Goal: Task Accomplishment & Management: Use online tool/utility

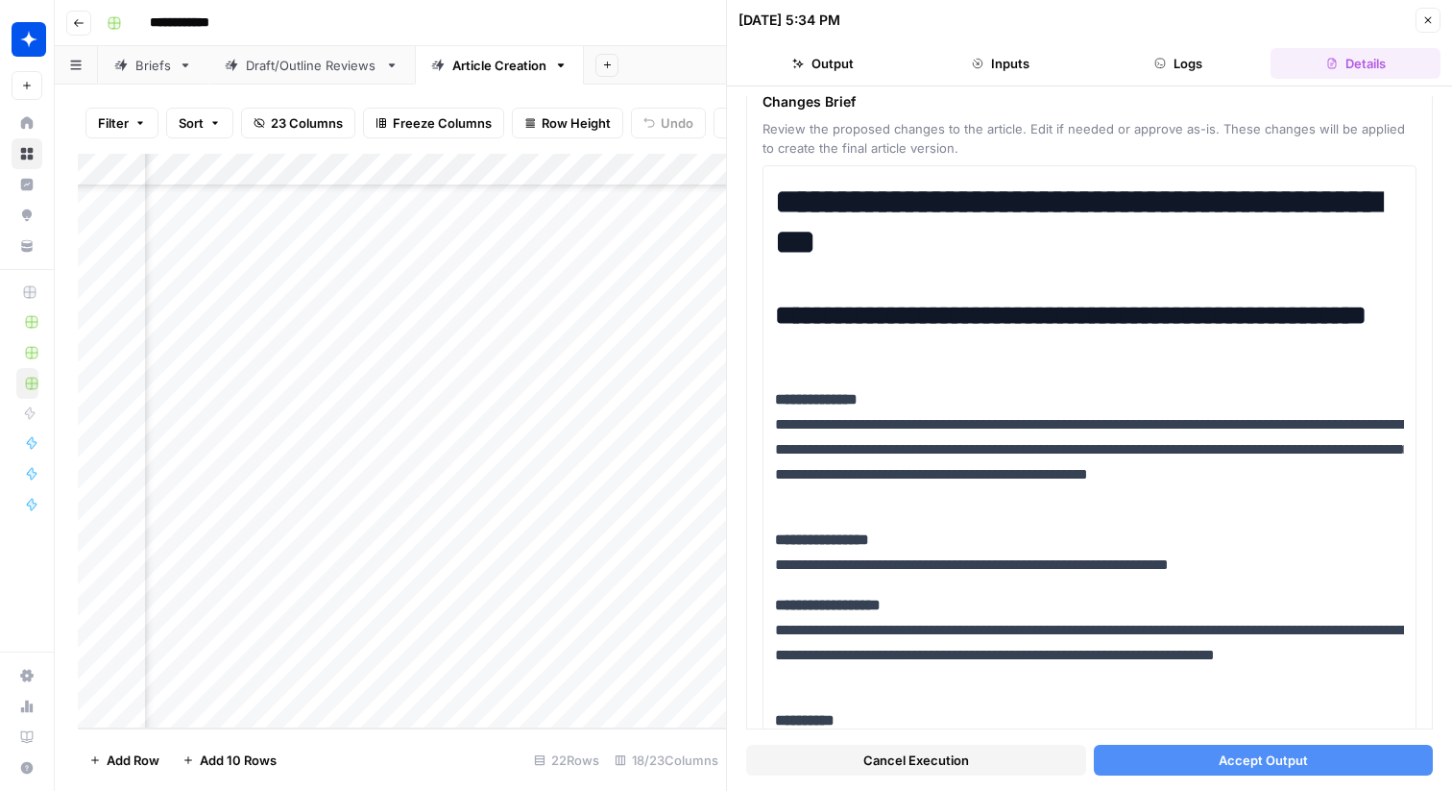
scroll to position [588, 2164]
click at [649, 609] on div "Add Column" at bounding box center [402, 441] width 648 height 574
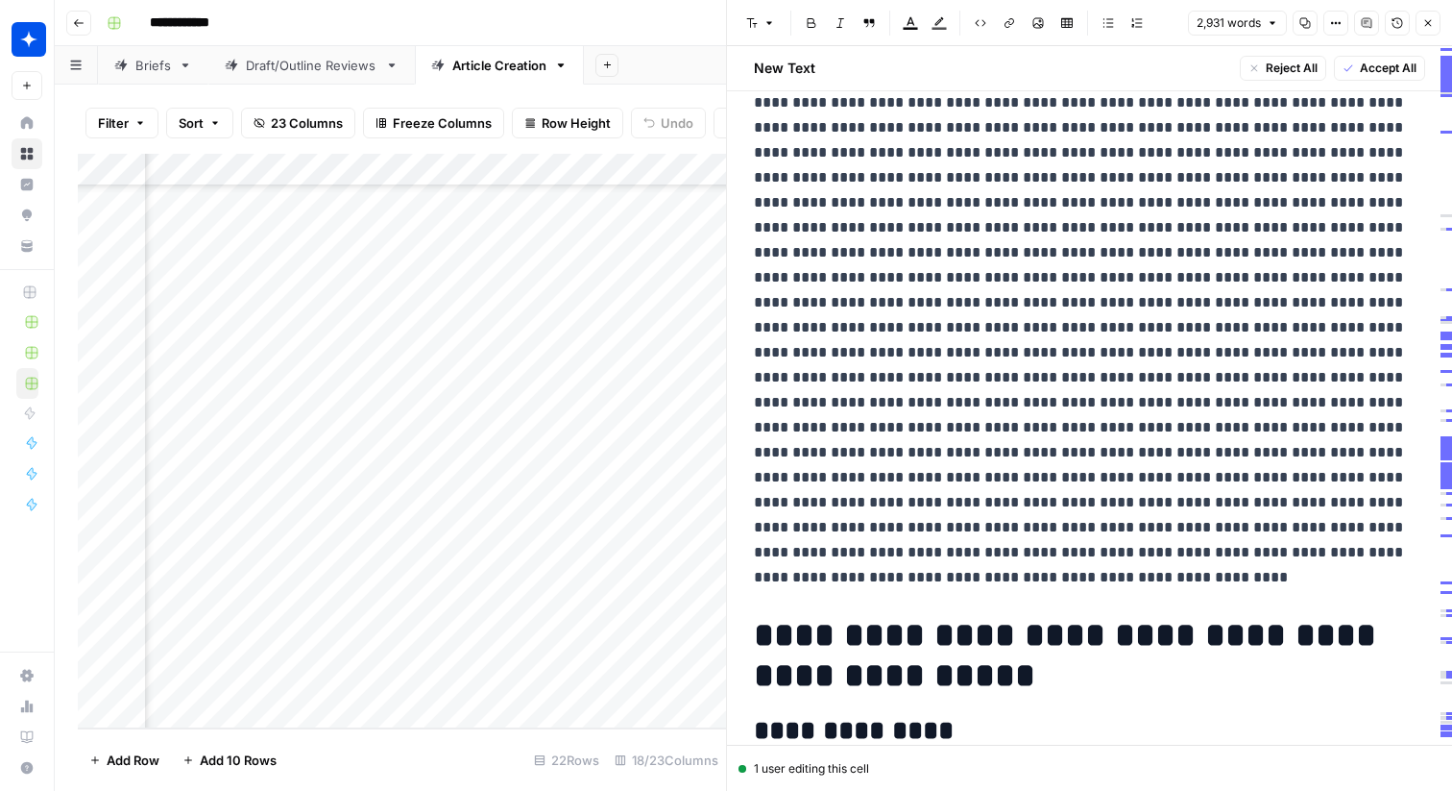
scroll to position [1881, 0]
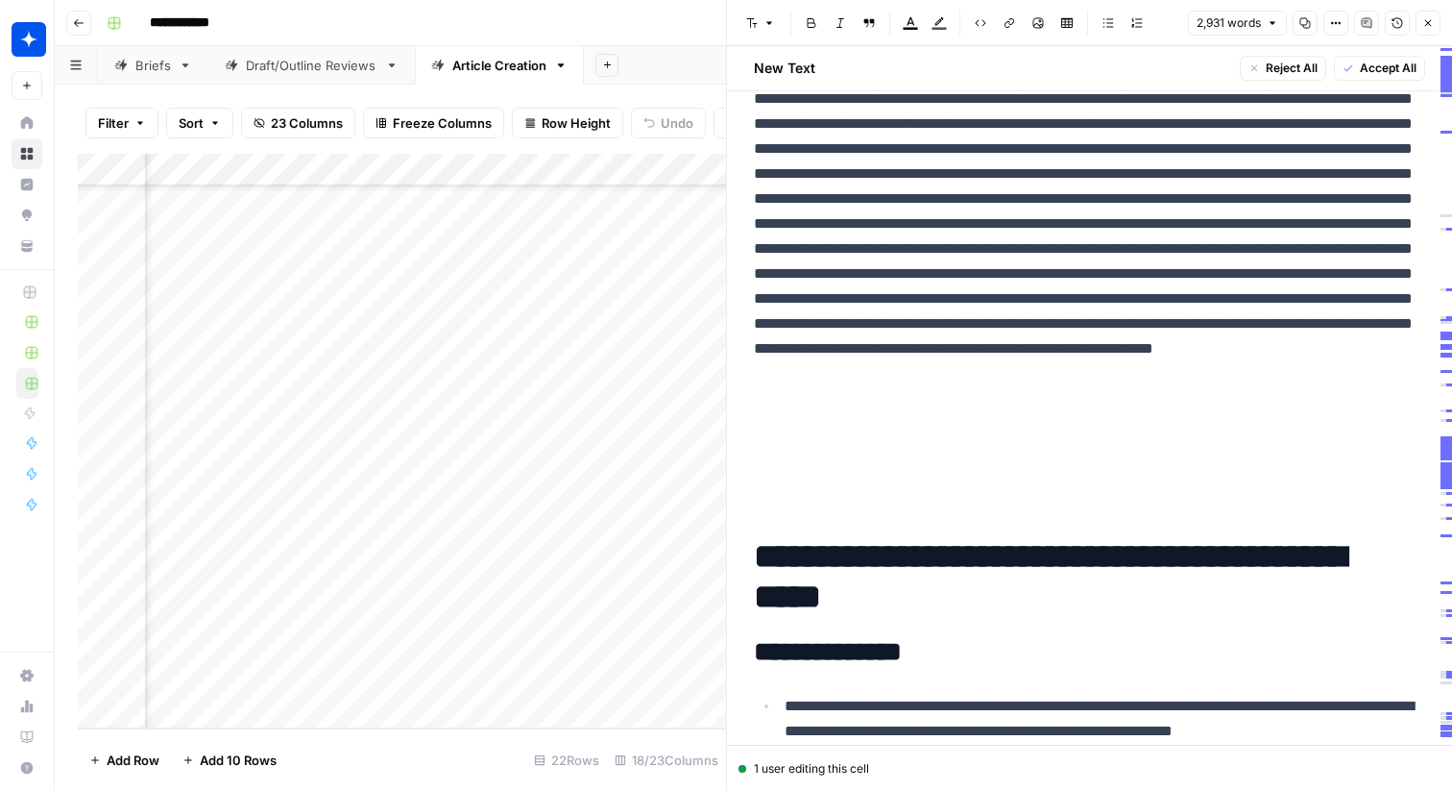
click at [476, 173] on div "Add Column" at bounding box center [402, 441] width 648 height 574
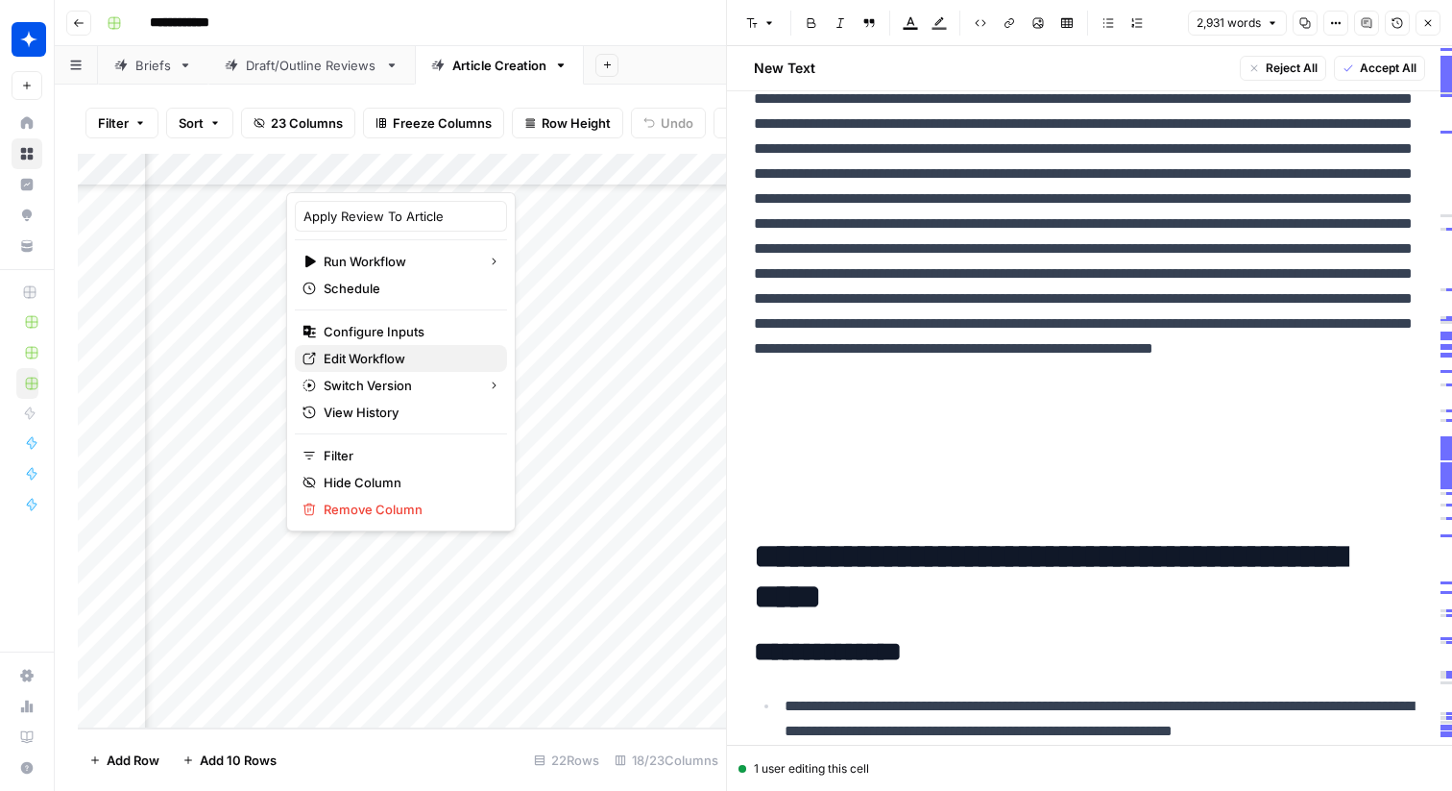
click at [415, 351] on span "Edit Workflow" at bounding box center [408, 358] width 168 height 19
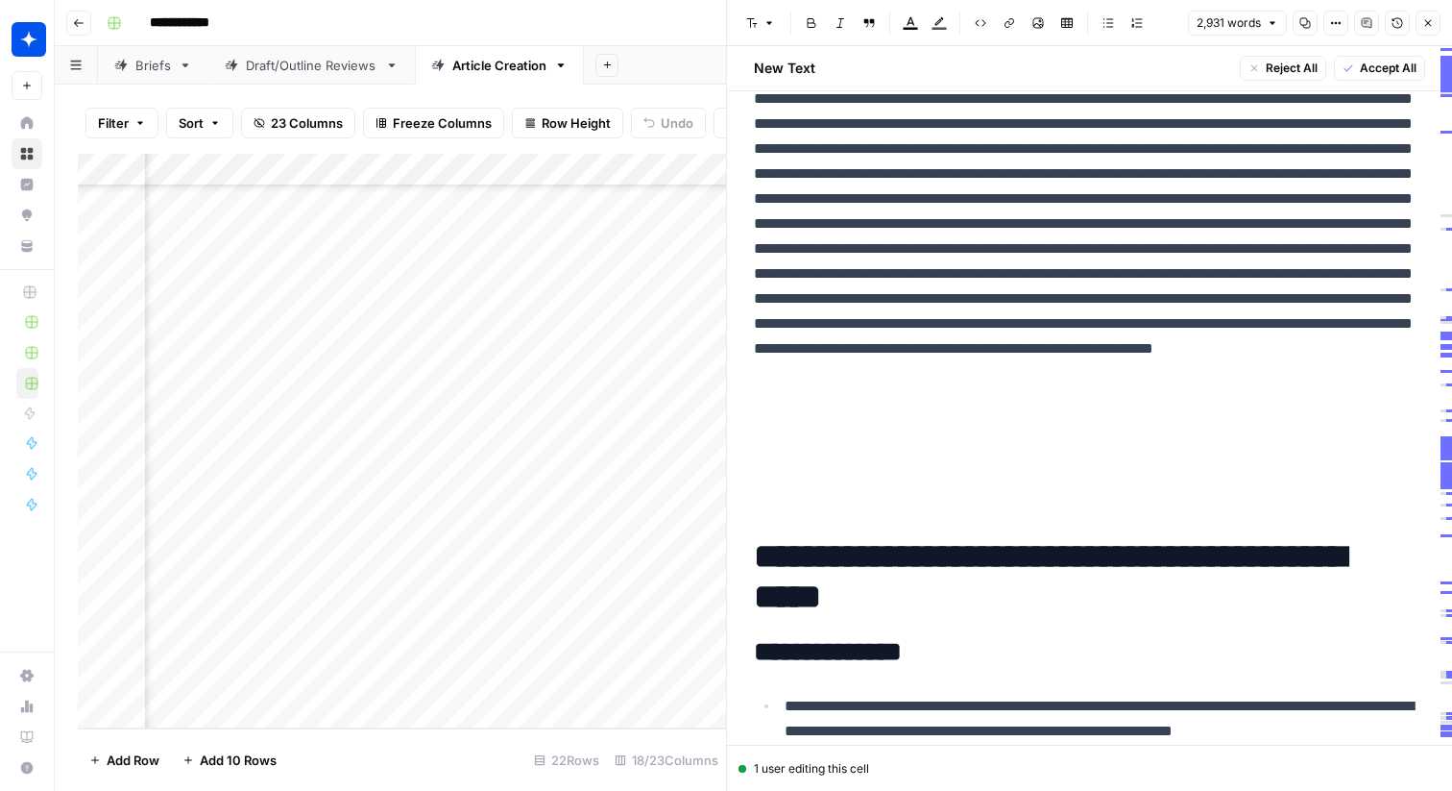
scroll to position [588, 2245]
click at [425, 610] on div "Add Column" at bounding box center [402, 441] width 648 height 574
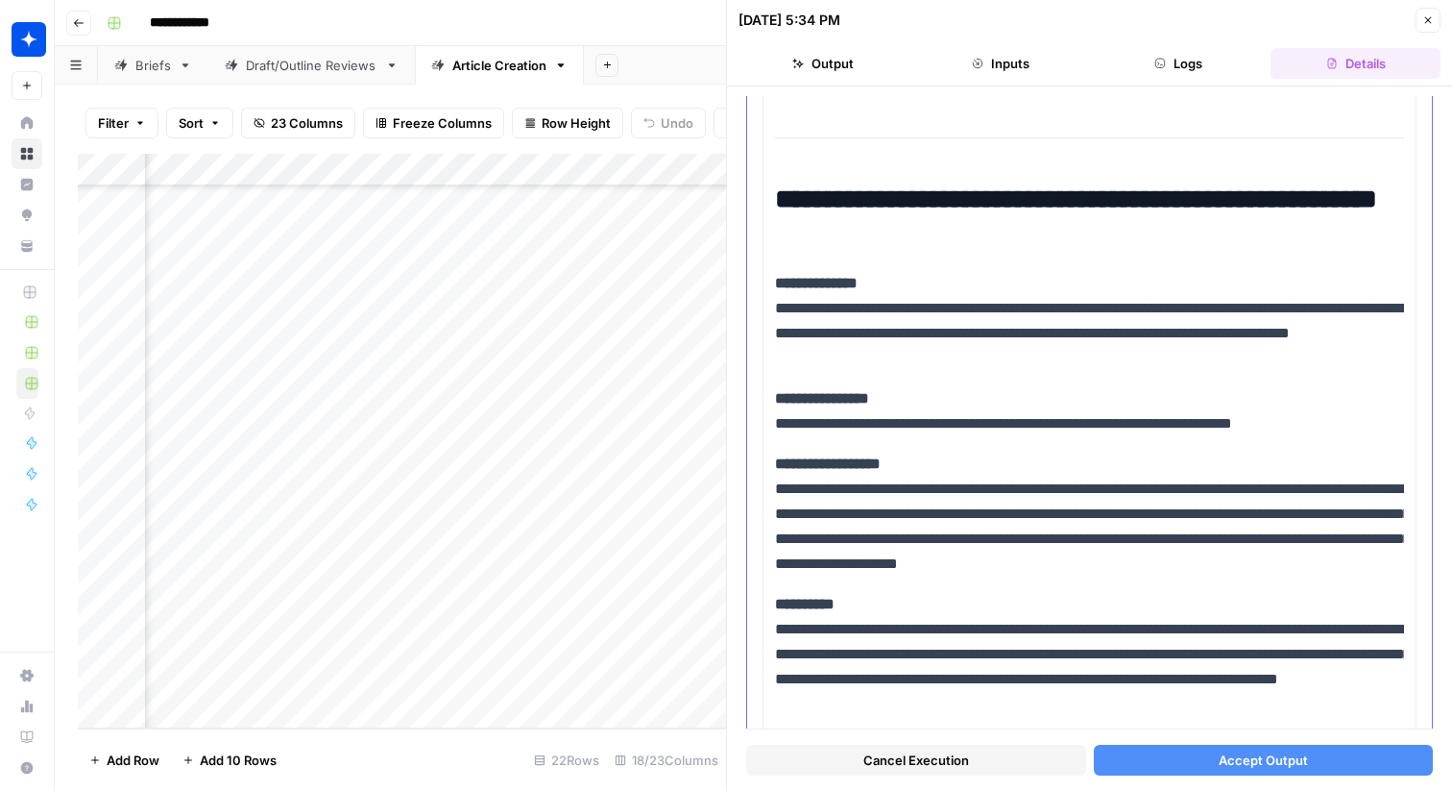
scroll to position [1549, 0]
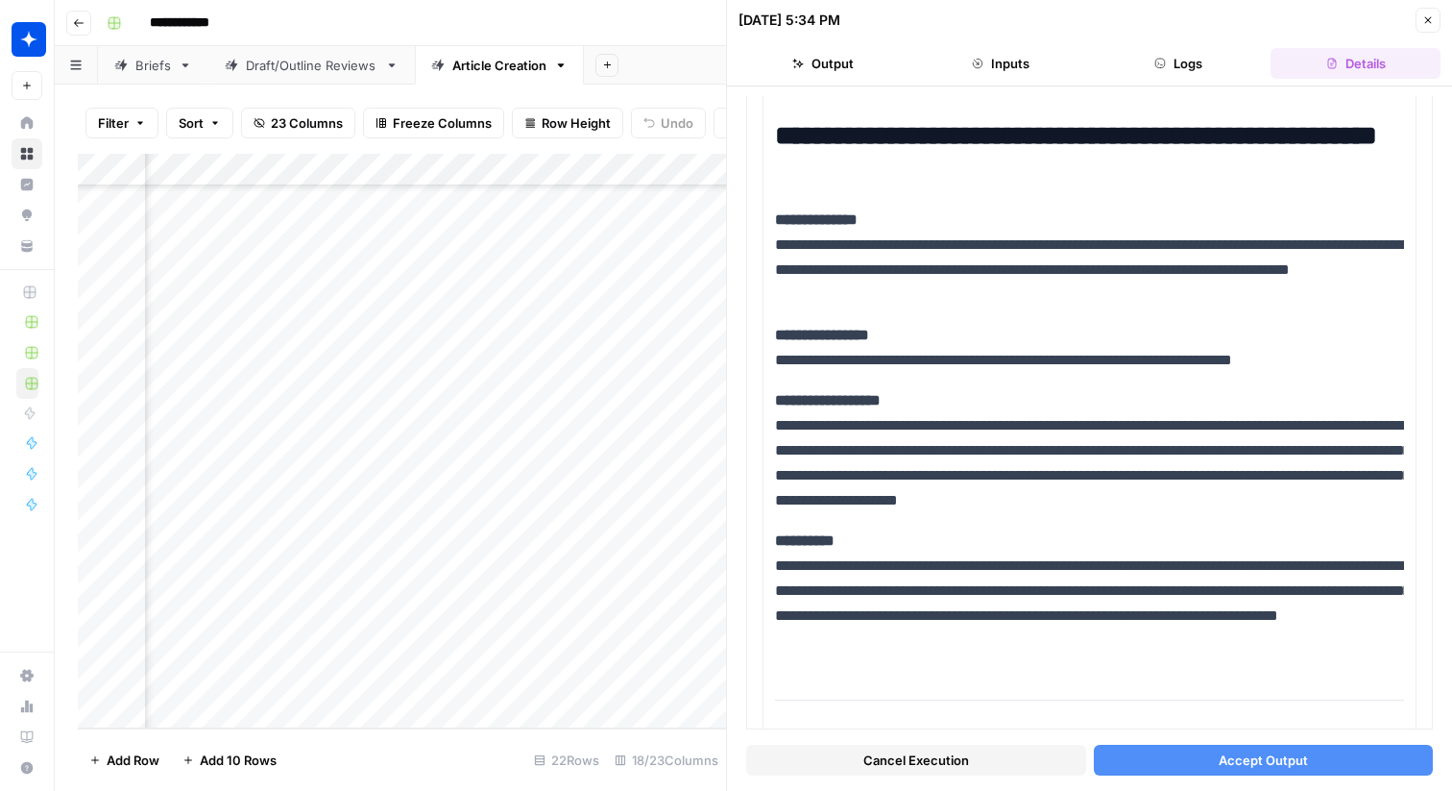
click at [941, 759] on span "Cancel Execution" at bounding box center [917, 759] width 106 height 19
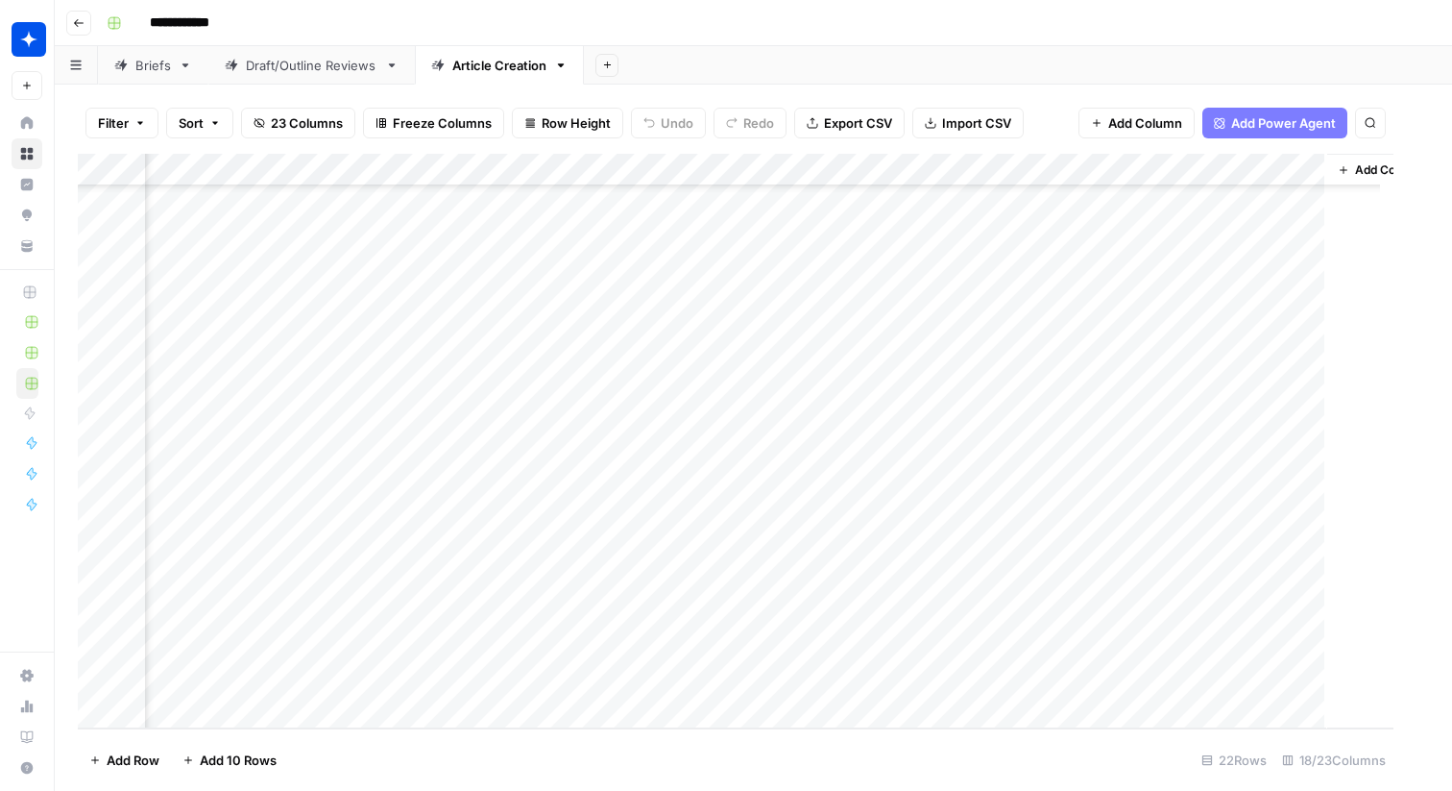
scroll to position [588, 2030]
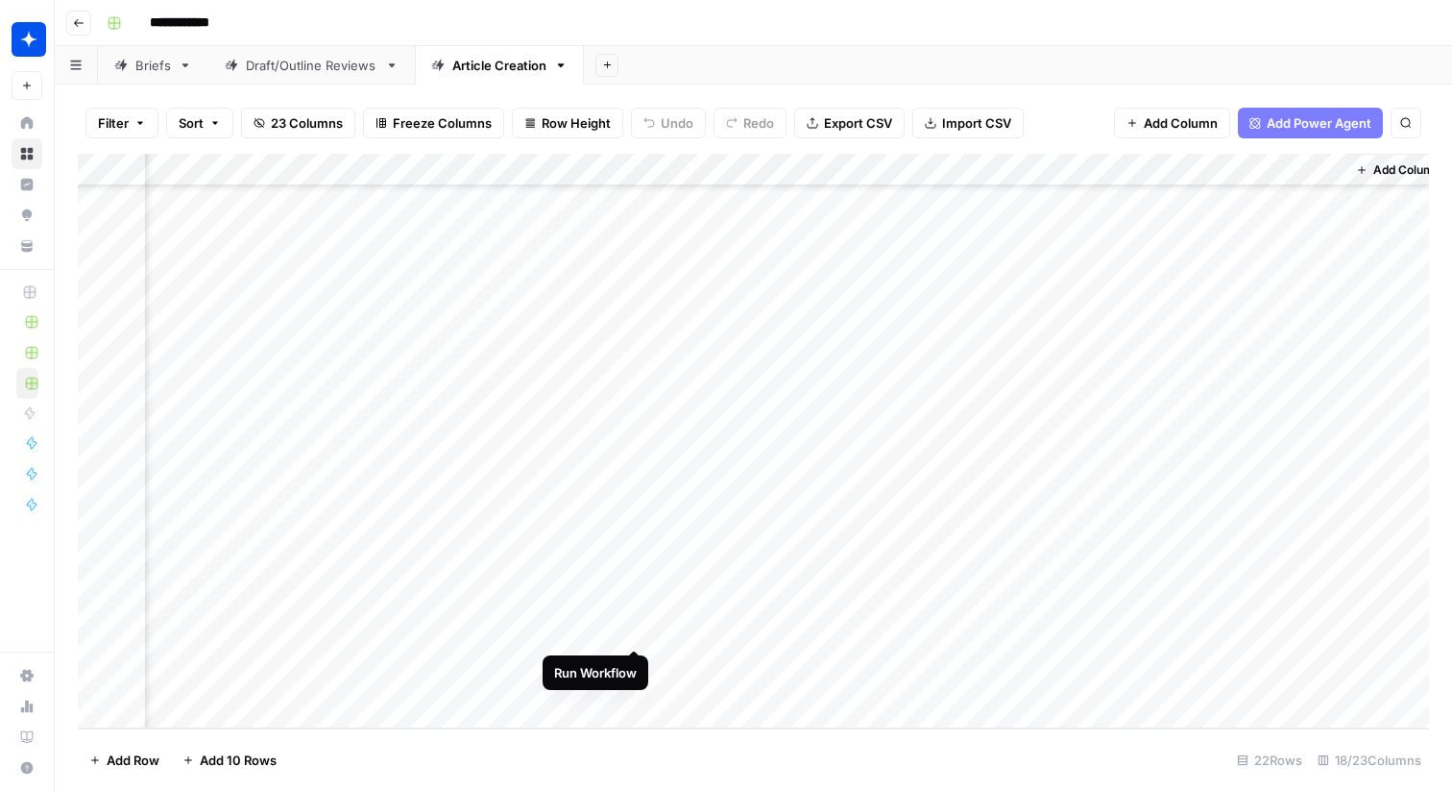
click at [633, 612] on div "Add Column" at bounding box center [754, 441] width 1352 height 574
click at [635, 620] on div "Add Column" at bounding box center [754, 441] width 1352 height 574
click at [634, 606] on div "Add Column" at bounding box center [754, 441] width 1352 height 574
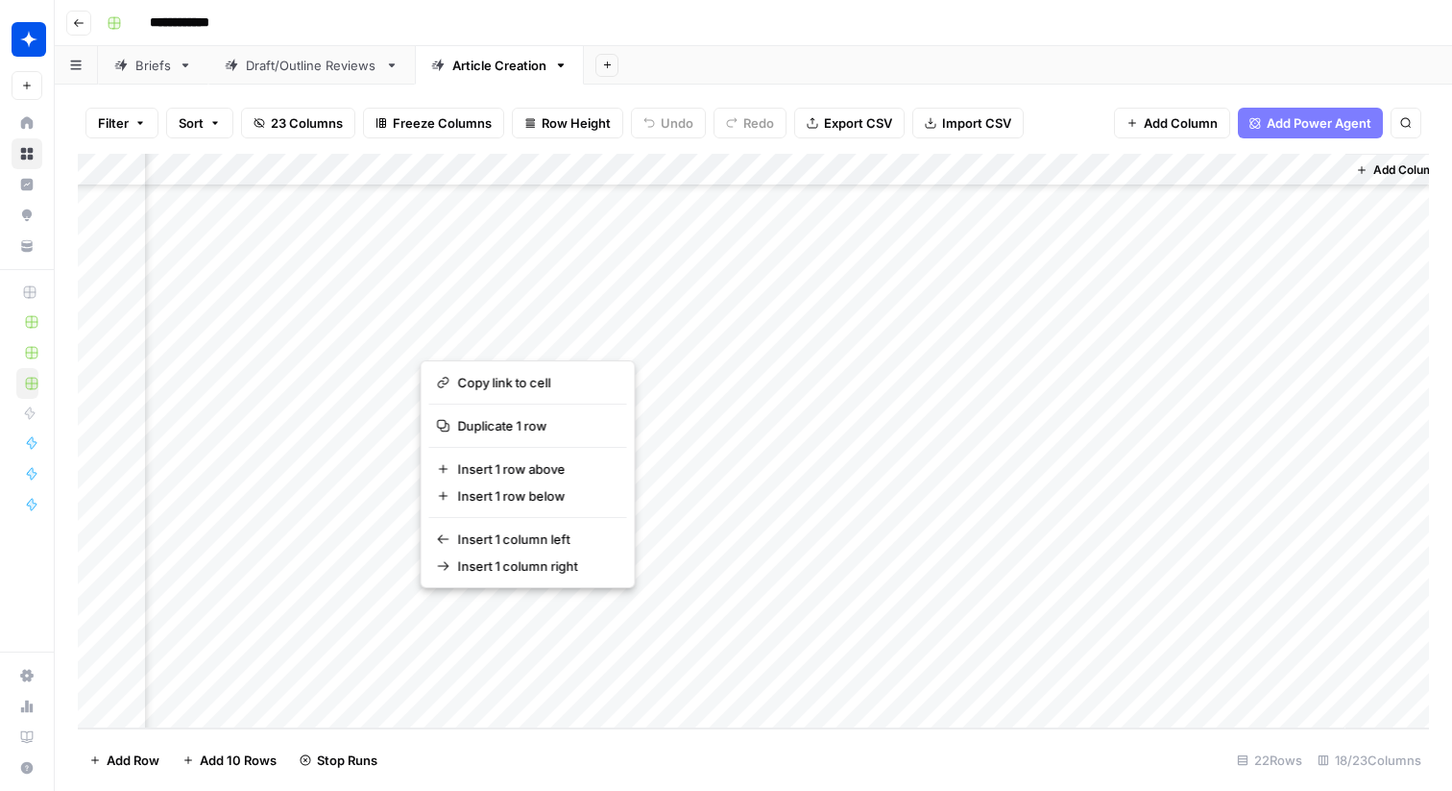
click at [741, 734] on footer "Add Row Add 10 Rows Stop Runs 22 Rows 18/23 Columns" at bounding box center [754, 759] width 1352 height 62
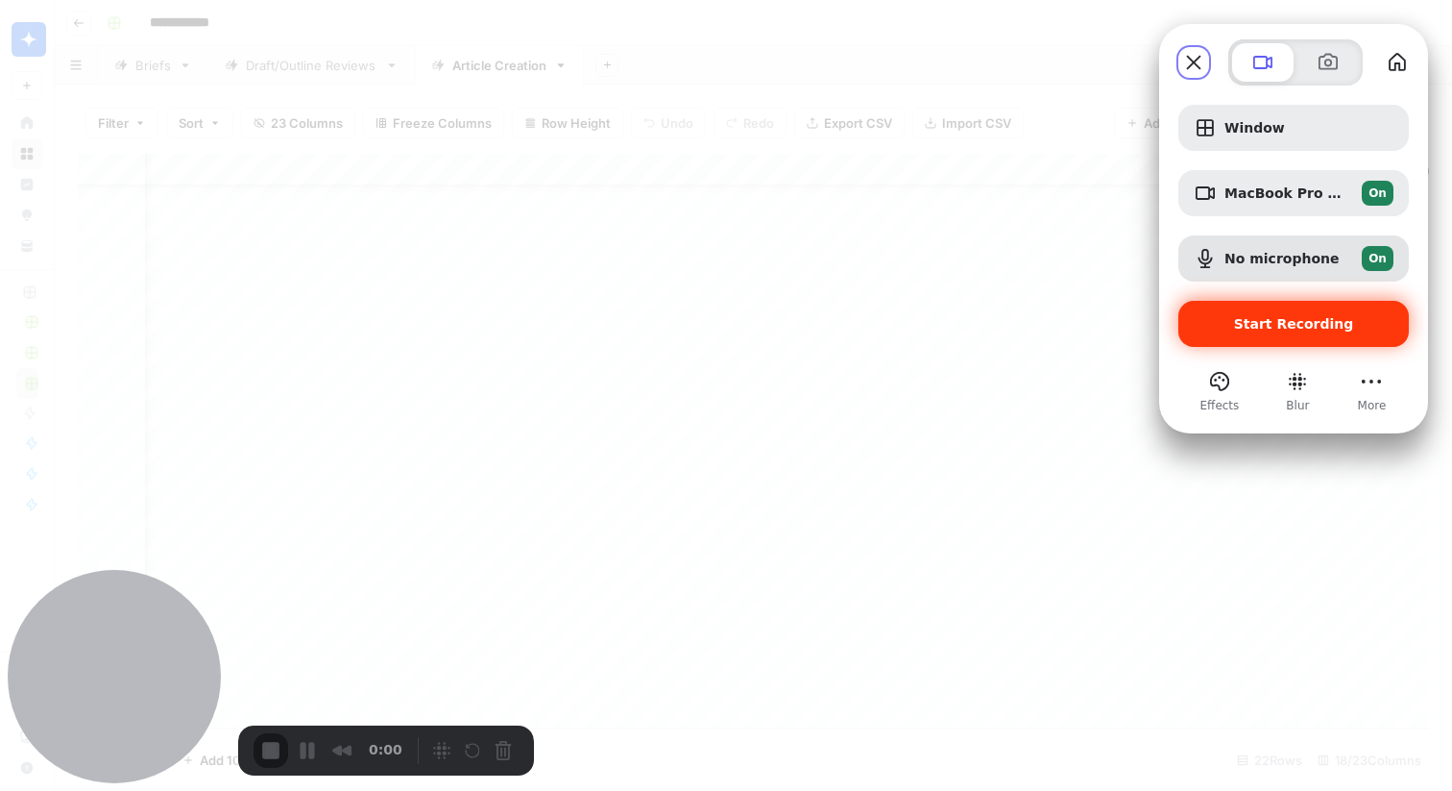
click at [1244, 319] on span "Start Recording" at bounding box center [1294, 323] width 120 height 15
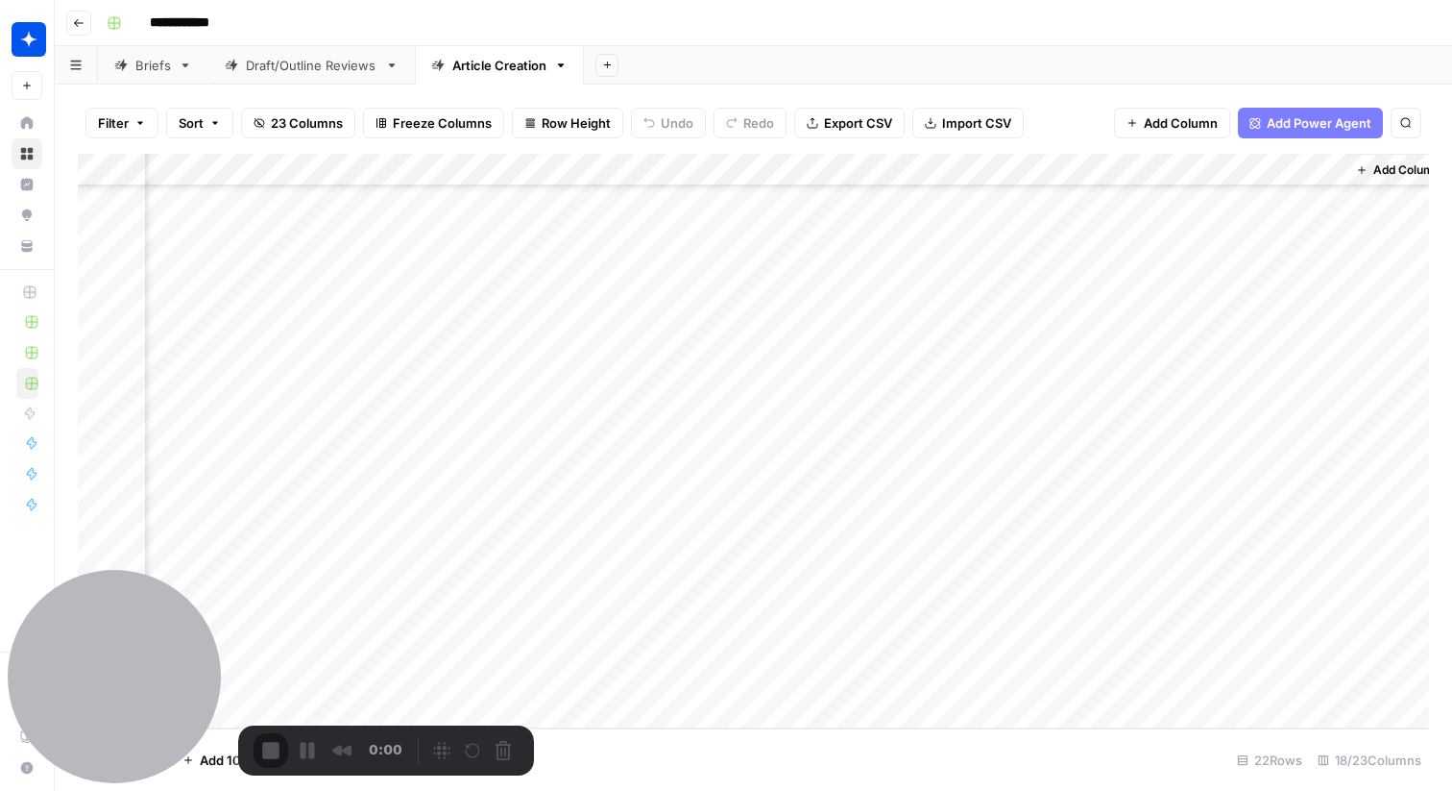
click at [959, 167] on div "Add Column" at bounding box center [754, 441] width 1352 height 574
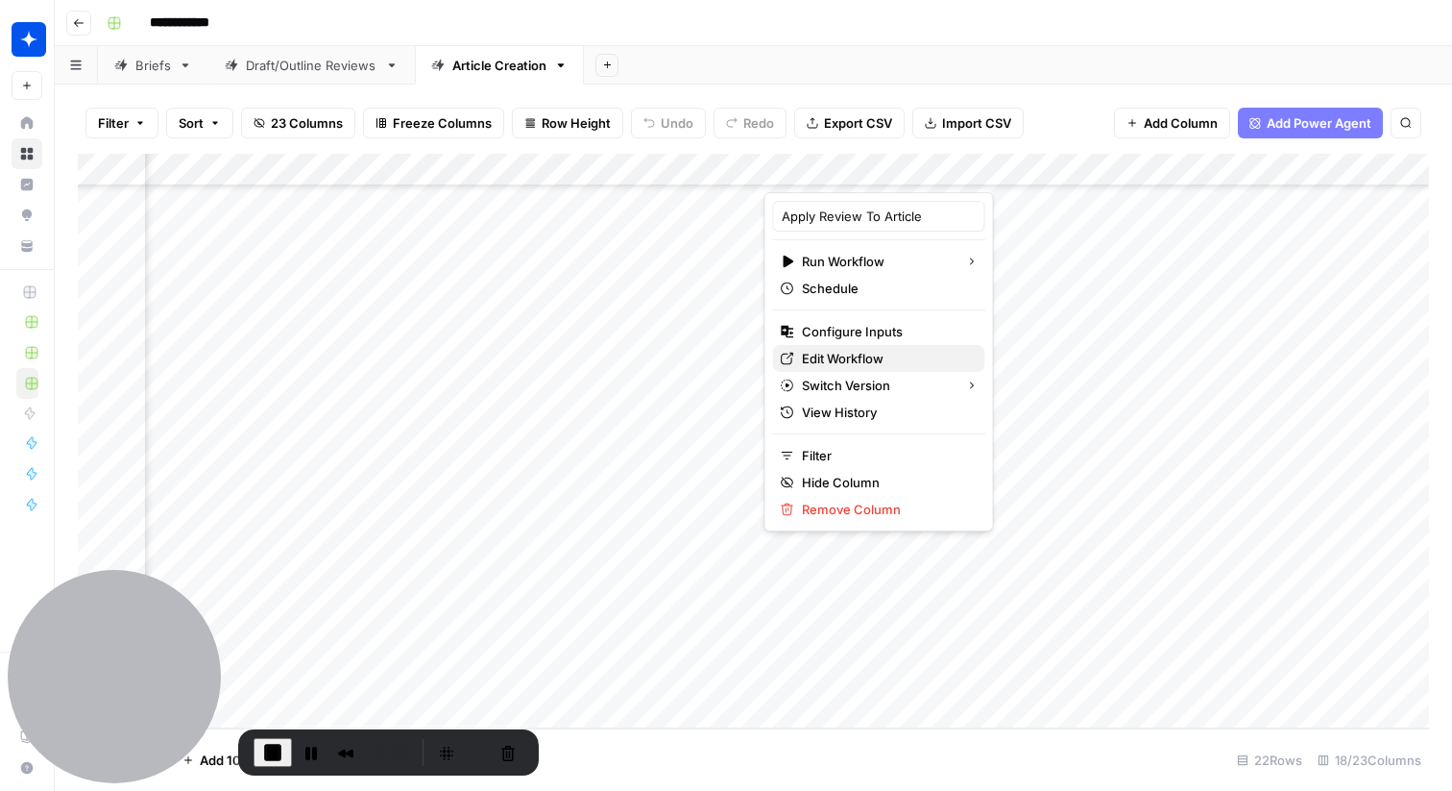
click at [841, 356] on span "Edit Workflow" at bounding box center [886, 358] width 168 height 19
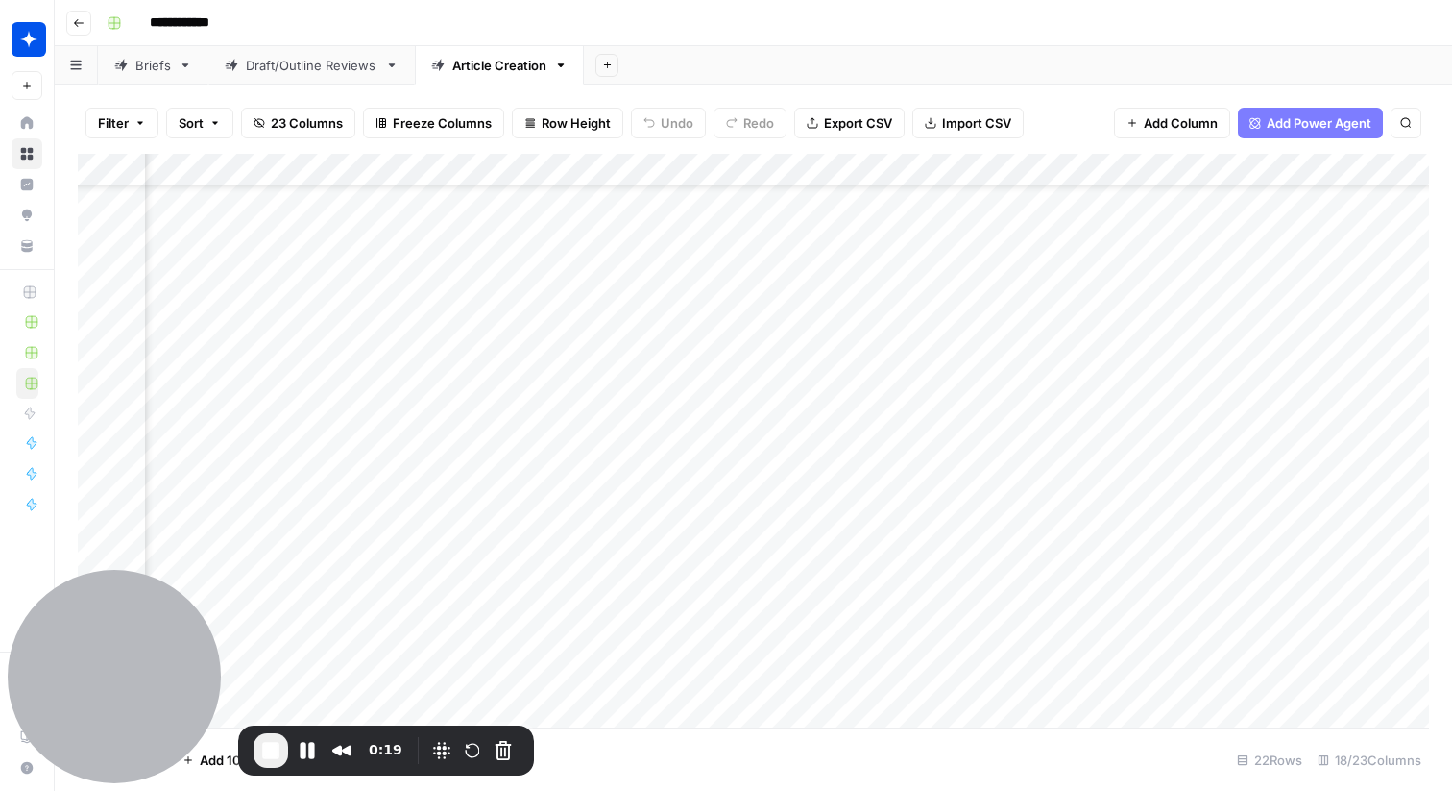
click at [327, 64] on div "Draft/Outline Reviews" at bounding box center [312, 65] width 132 height 19
click at [448, 60] on div "Article Creation" at bounding box center [488, 65] width 115 height 19
click at [278, 748] on span "End Recording" at bounding box center [270, 750] width 23 height 23
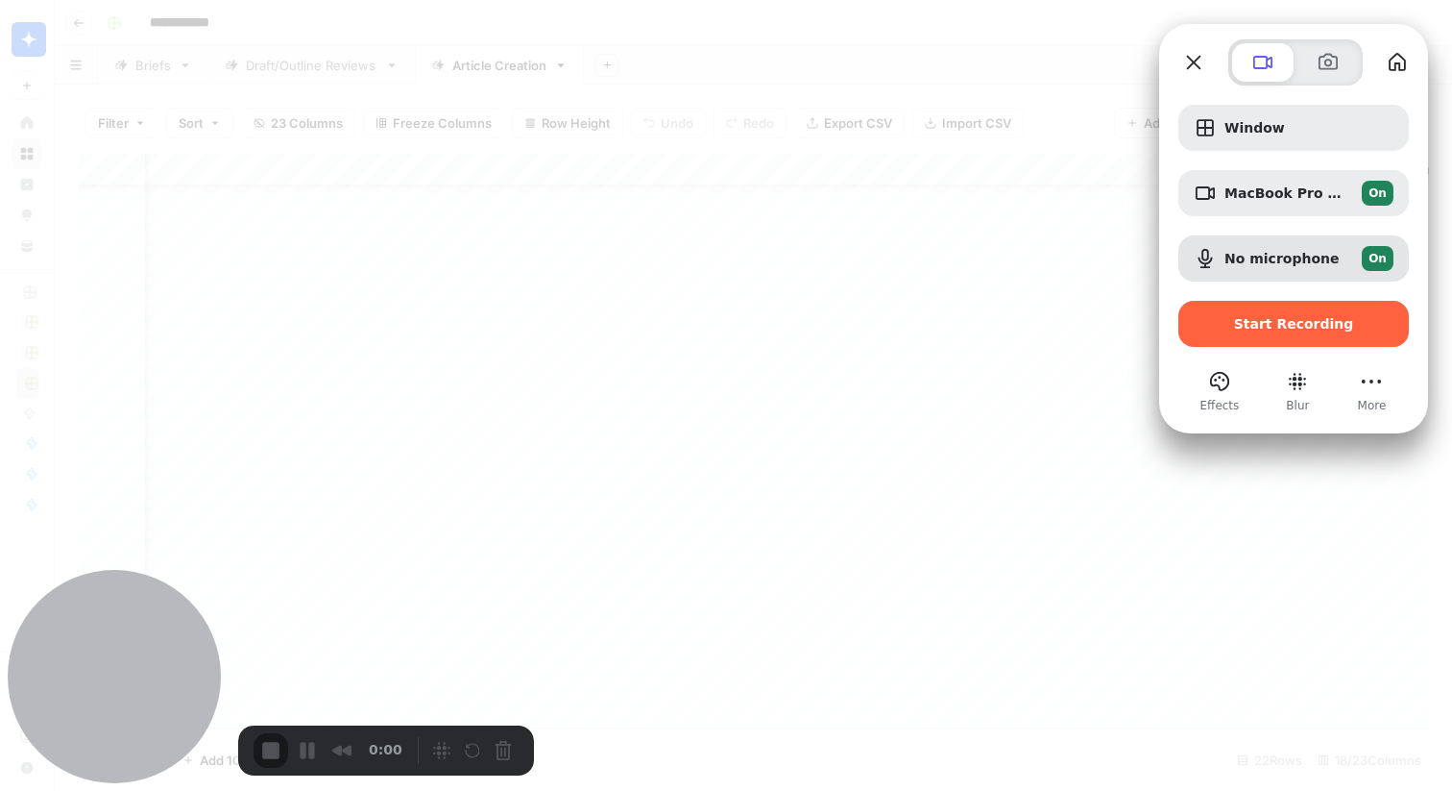
click at [512, 497] on div at bounding box center [726, 395] width 1452 height 791
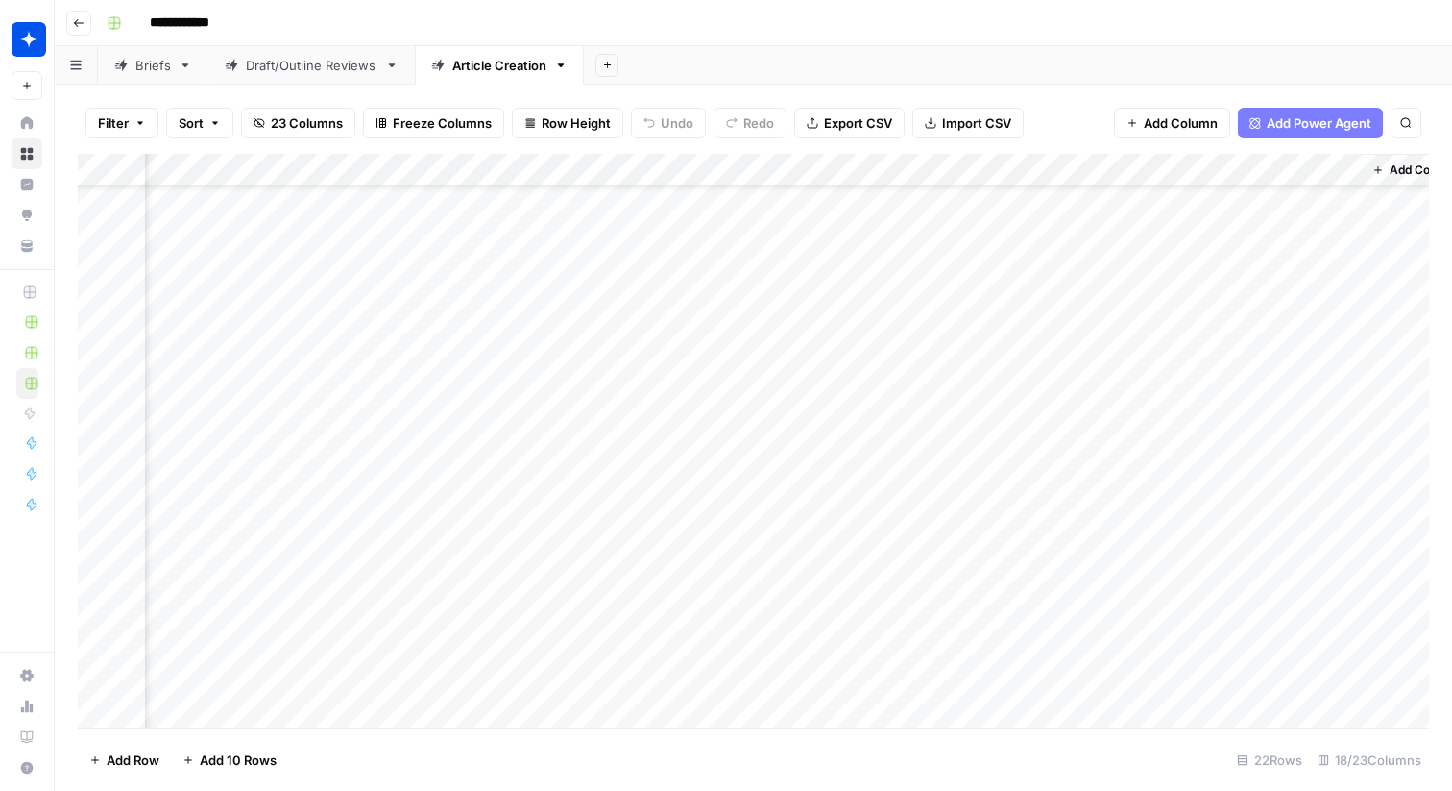
click at [568, 620] on div "Add Column" at bounding box center [754, 441] width 1352 height 574
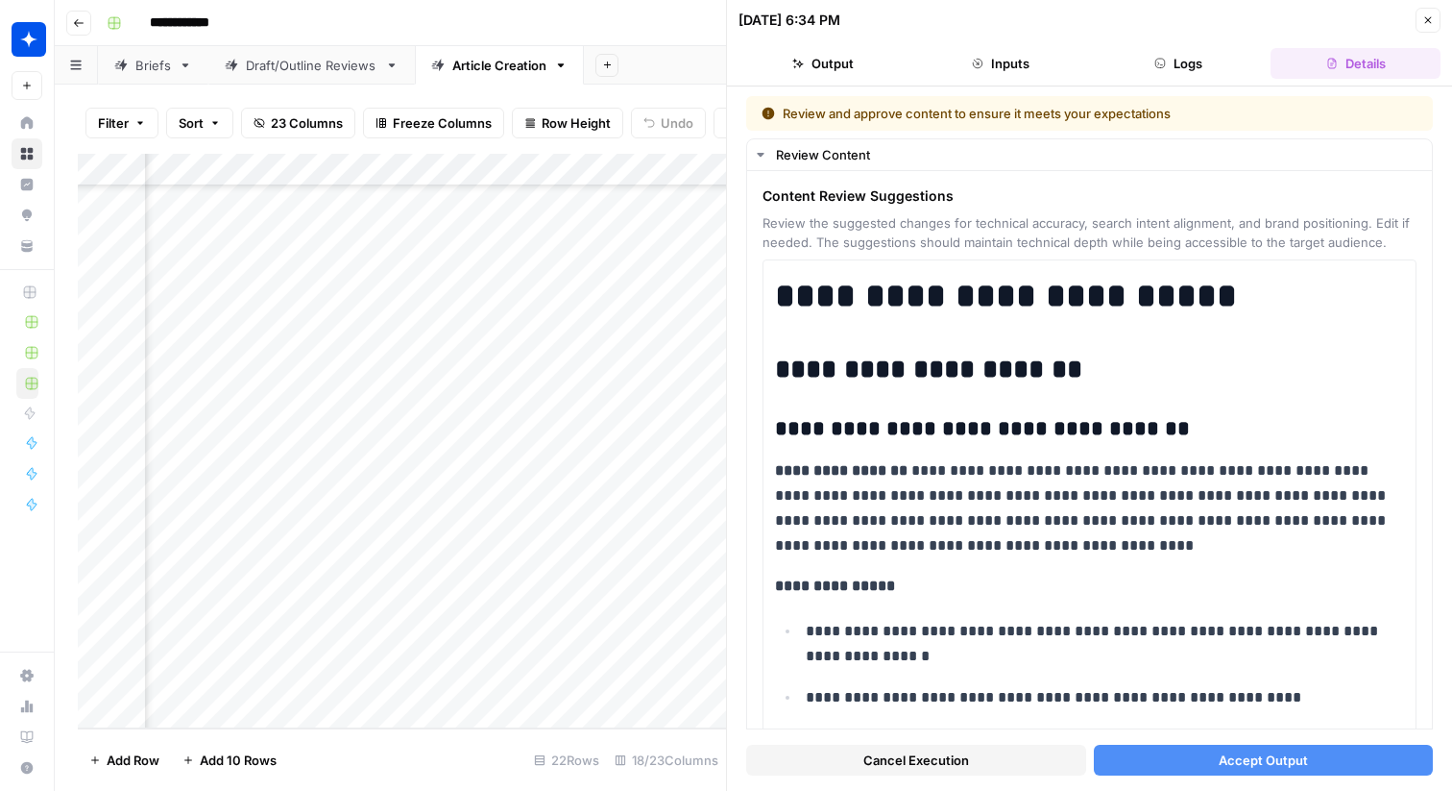
click at [1141, 751] on button "Accept Output" at bounding box center [1264, 759] width 340 height 31
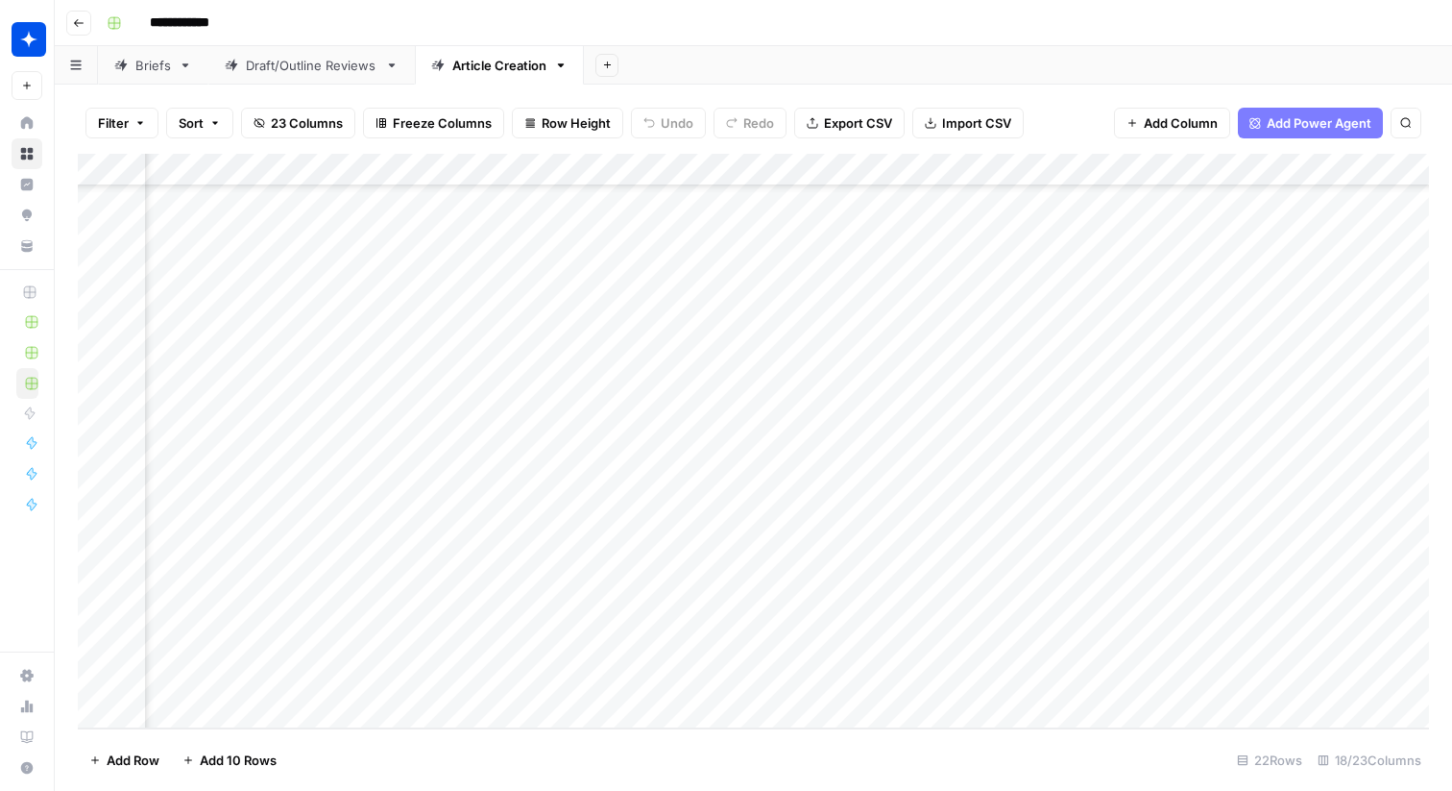
scroll to position [588, 2135]
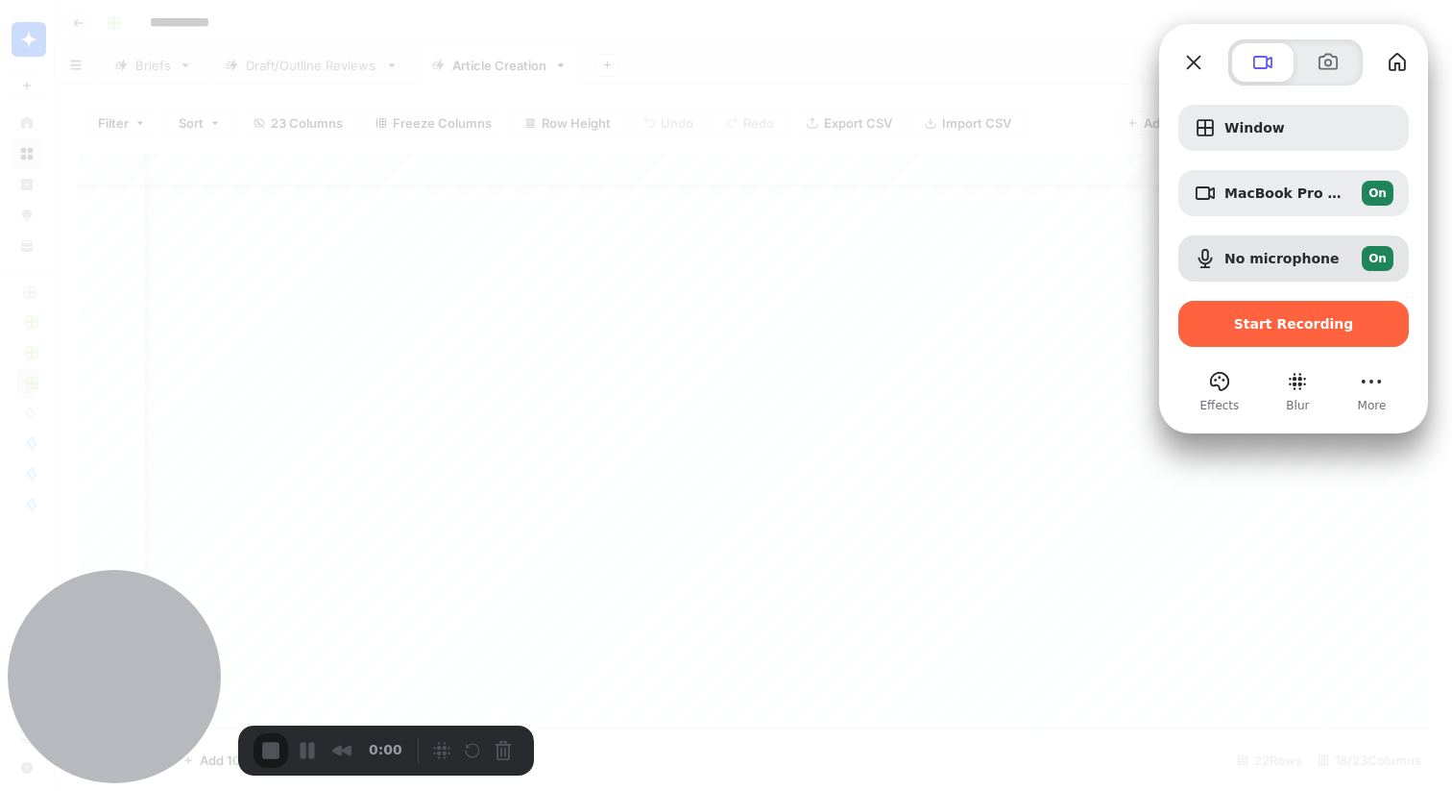
click at [1324, 102] on div "Window MacBook Pro Camera (0000:0001) On No microphone On Start Recording Effec…" at bounding box center [1293, 249] width 269 height 329
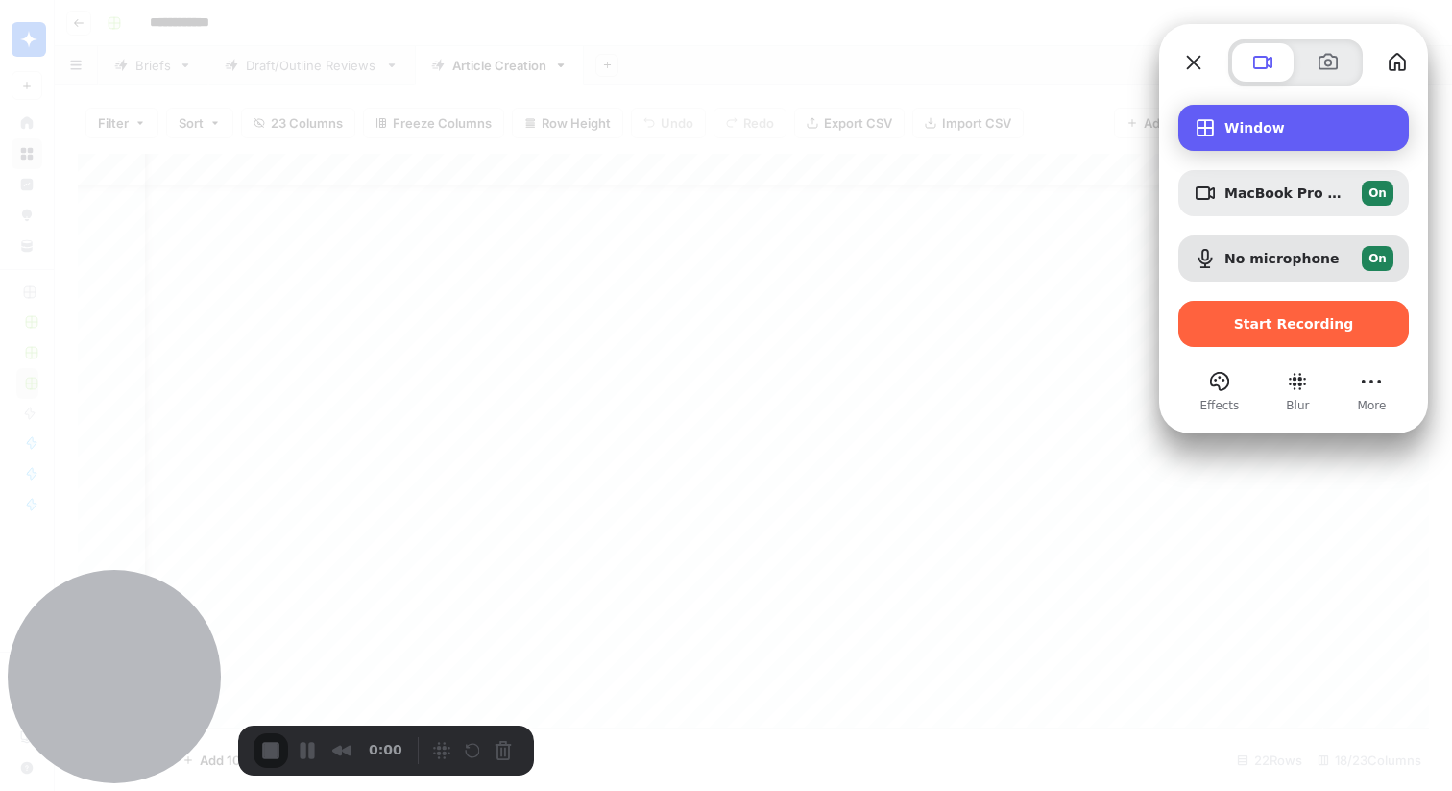
click at [1306, 117] on div "Window" at bounding box center [1294, 128] width 231 height 46
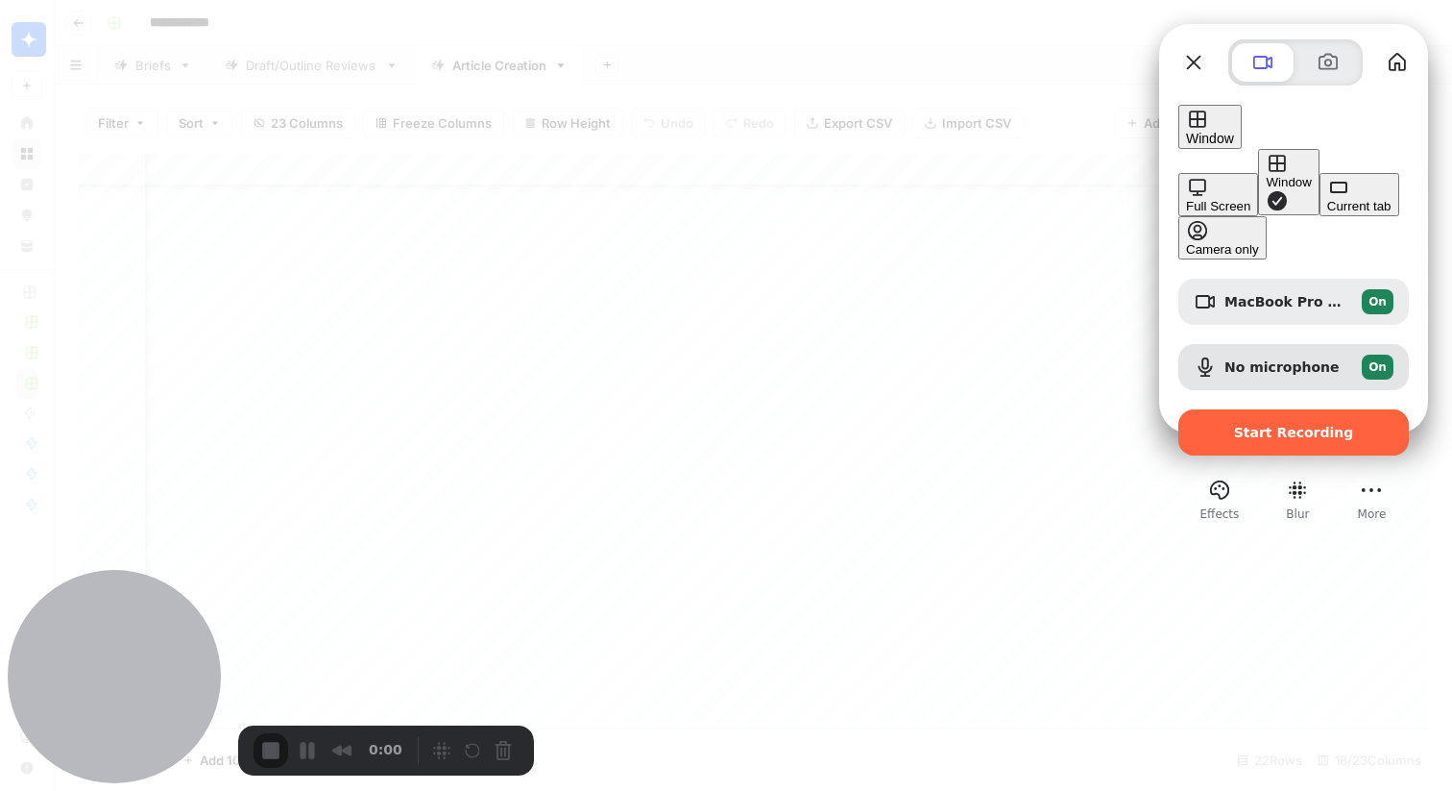
click at [932, 84] on div at bounding box center [726, 395] width 1452 height 791
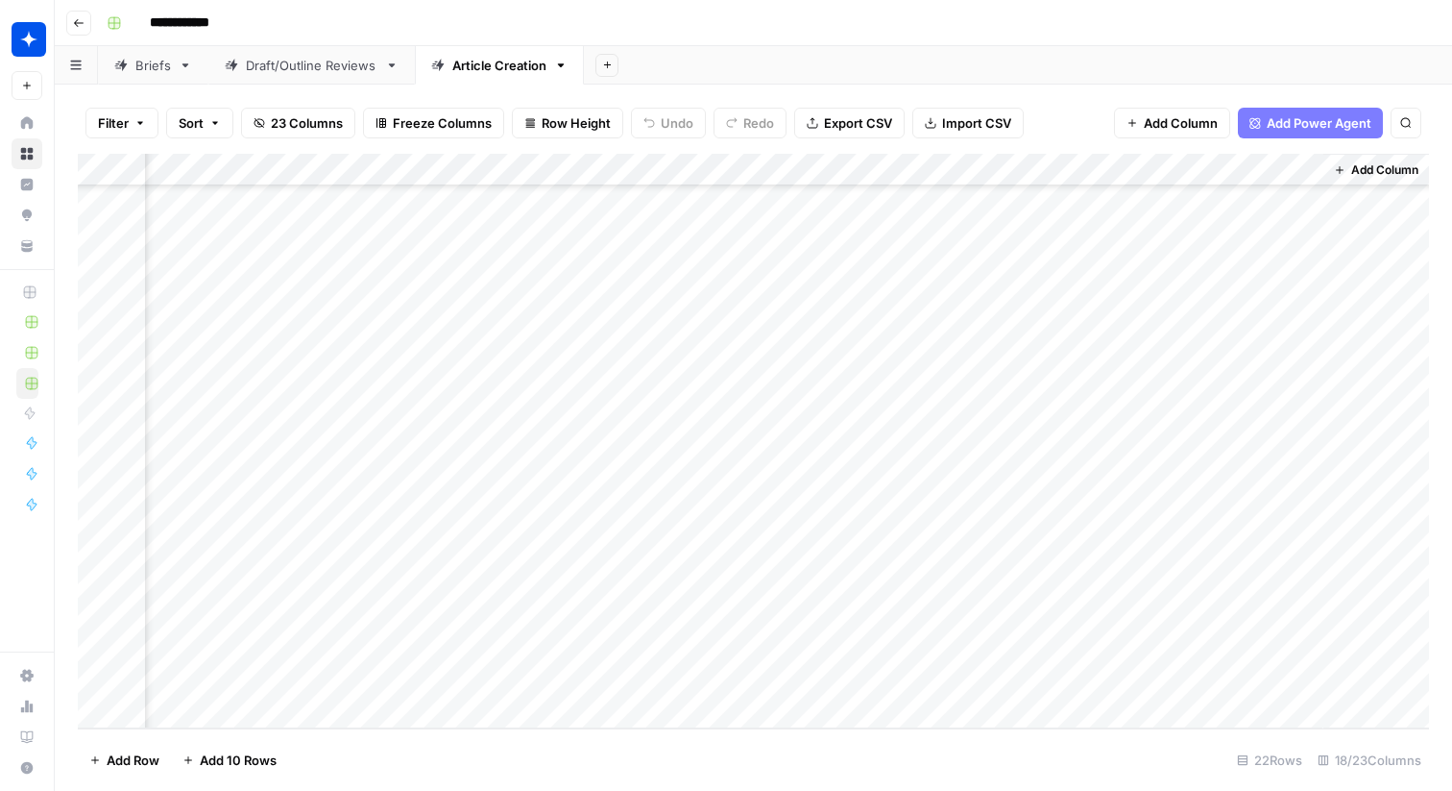
click at [754, 602] on div "Add Column" at bounding box center [754, 441] width 1352 height 574
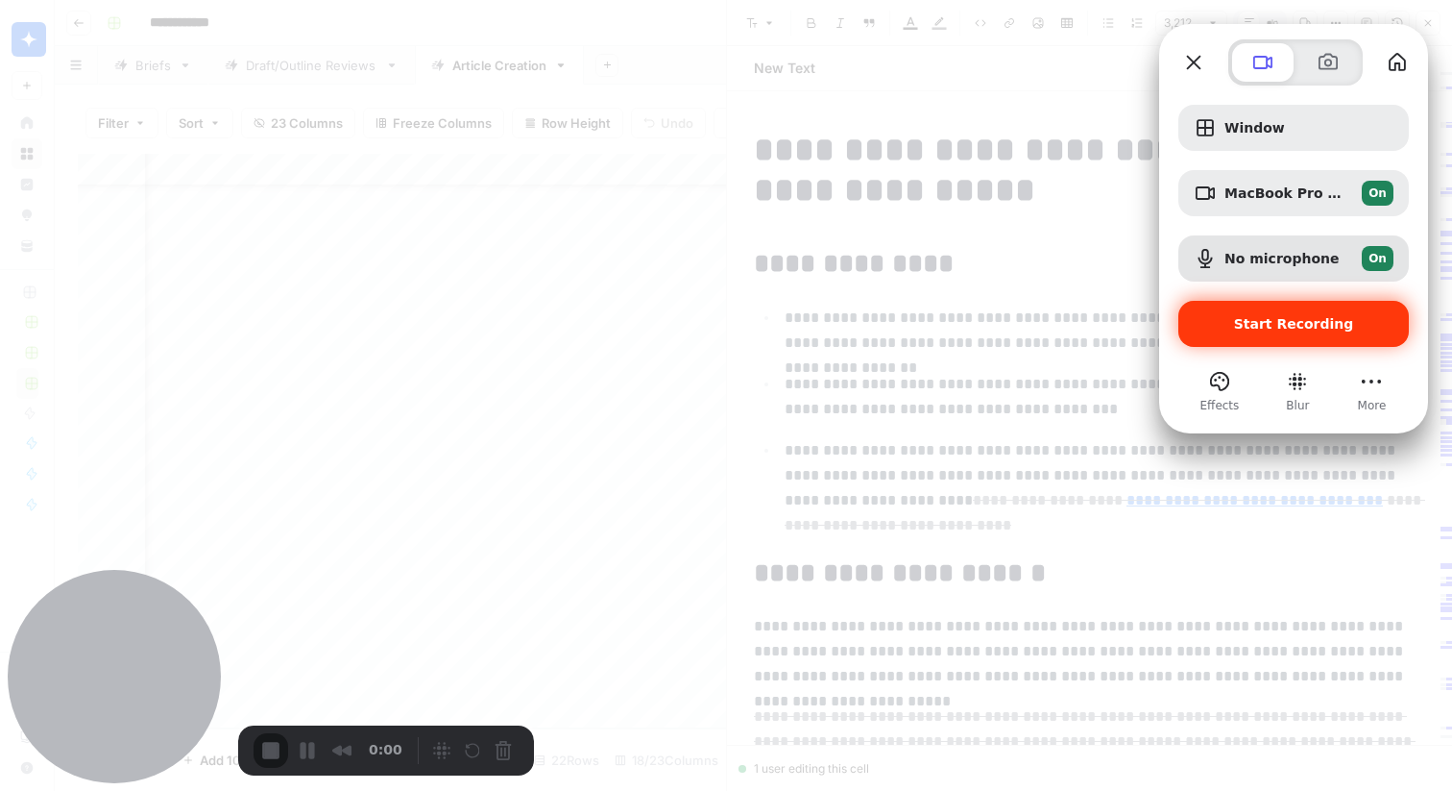
click at [1284, 327] on span "Start Recording" at bounding box center [1294, 323] width 120 height 15
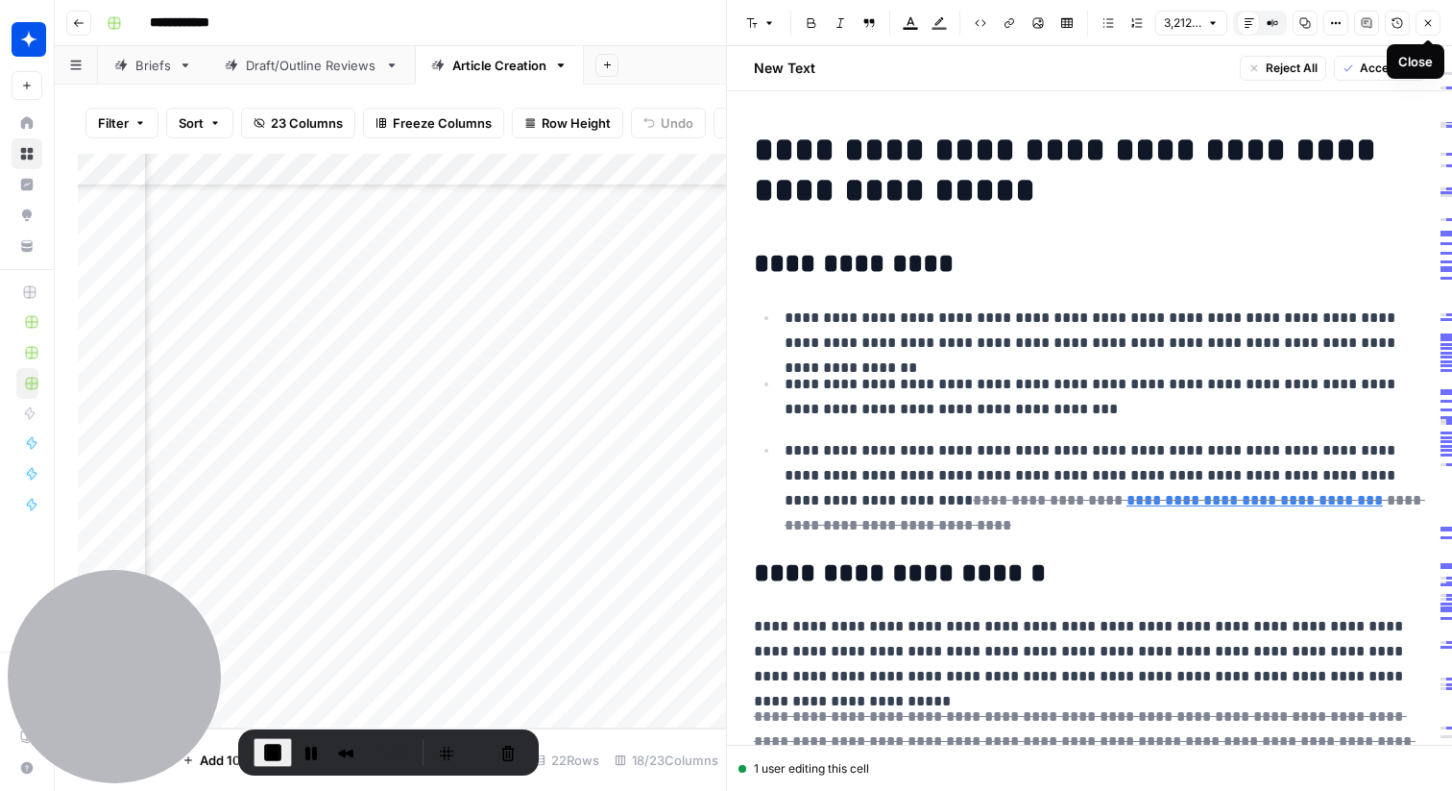
click at [1433, 28] on icon "button" at bounding box center [1429, 23] width 12 height 12
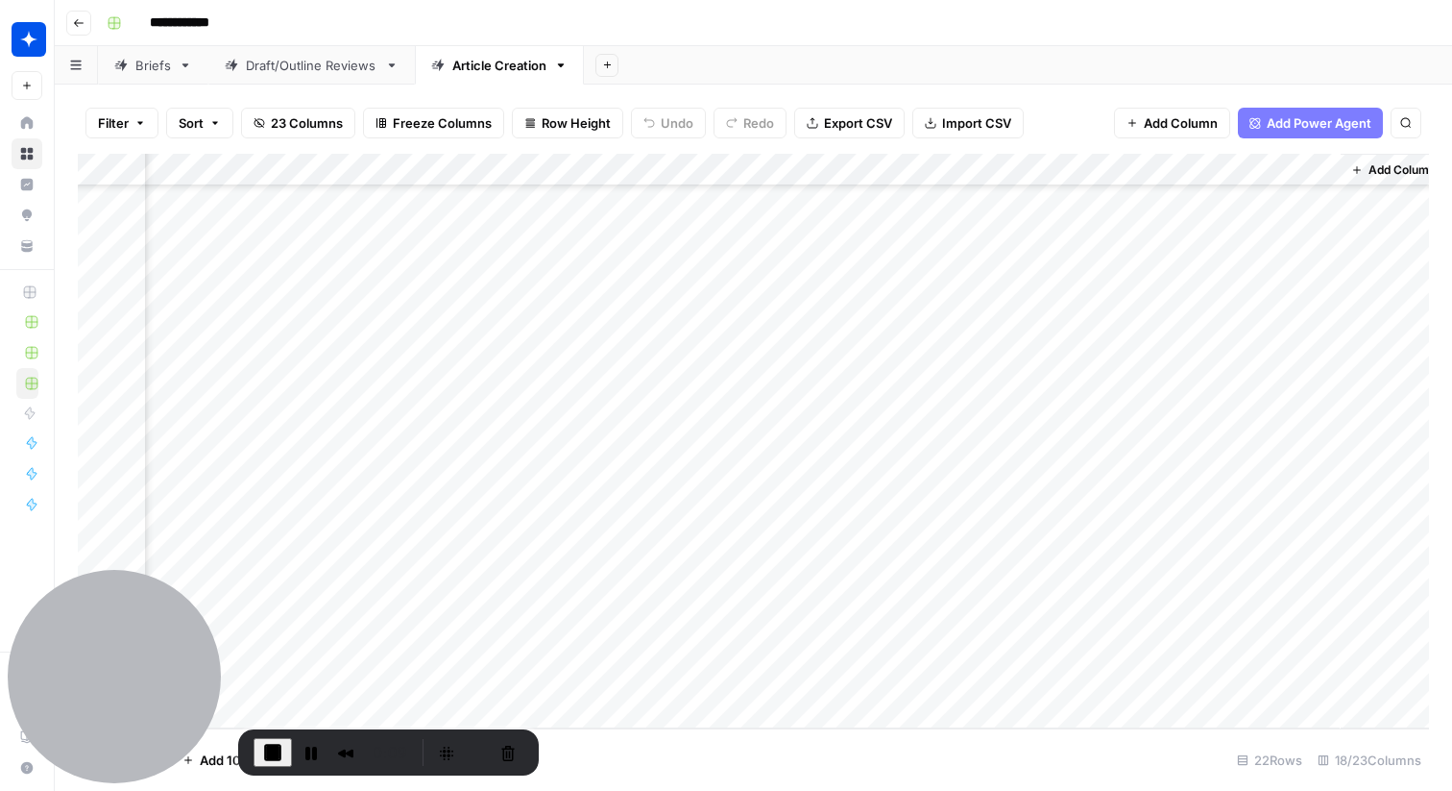
scroll to position [588, 2111]
click at [344, 72] on div "Draft/Outline Reviews" at bounding box center [312, 65] width 132 height 19
click at [273, 759] on span "End Recording" at bounding box center [272, 752] width 23 height 23
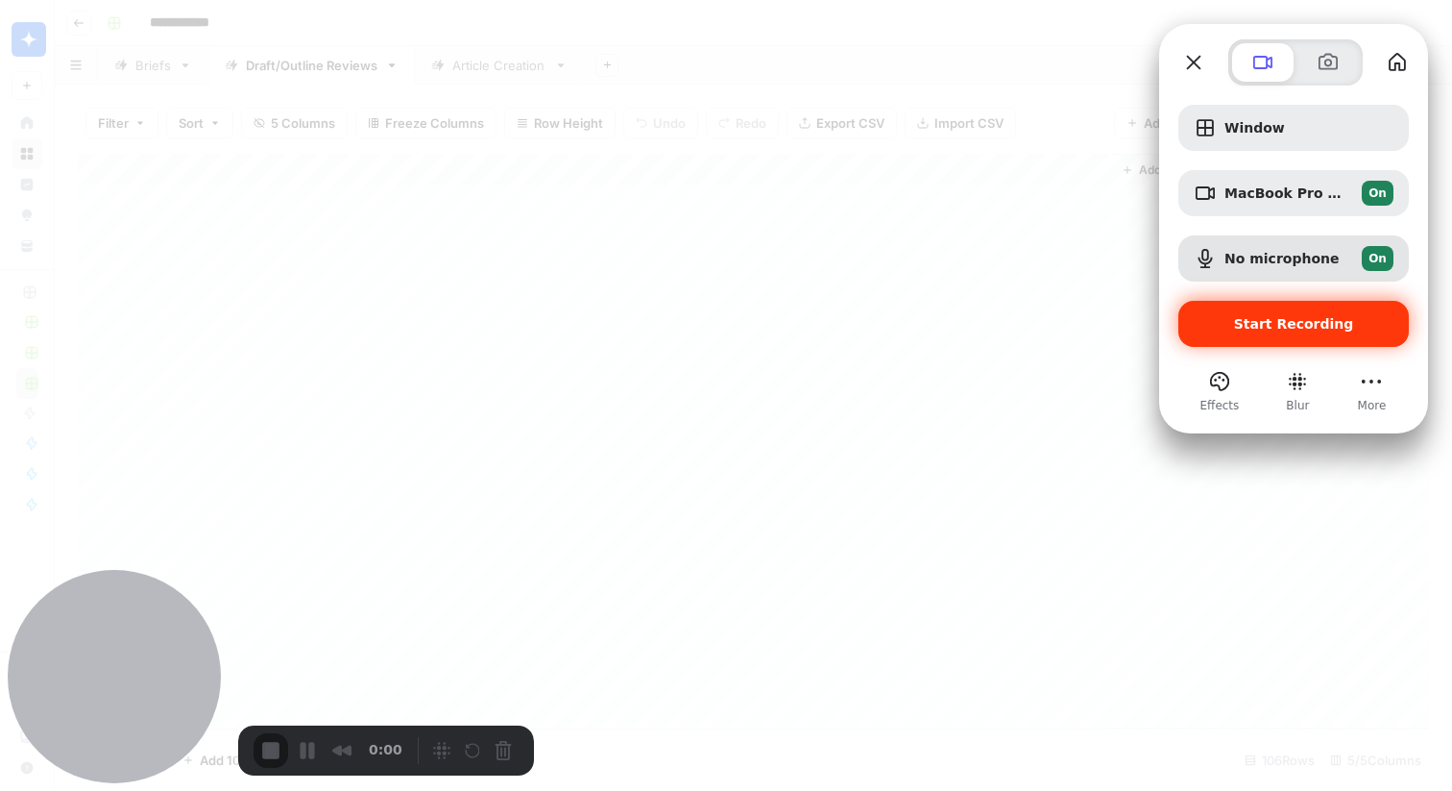
click at [1322, 323] on span "Start Recording" at bounding box center [1294, 323] width 120 height 15
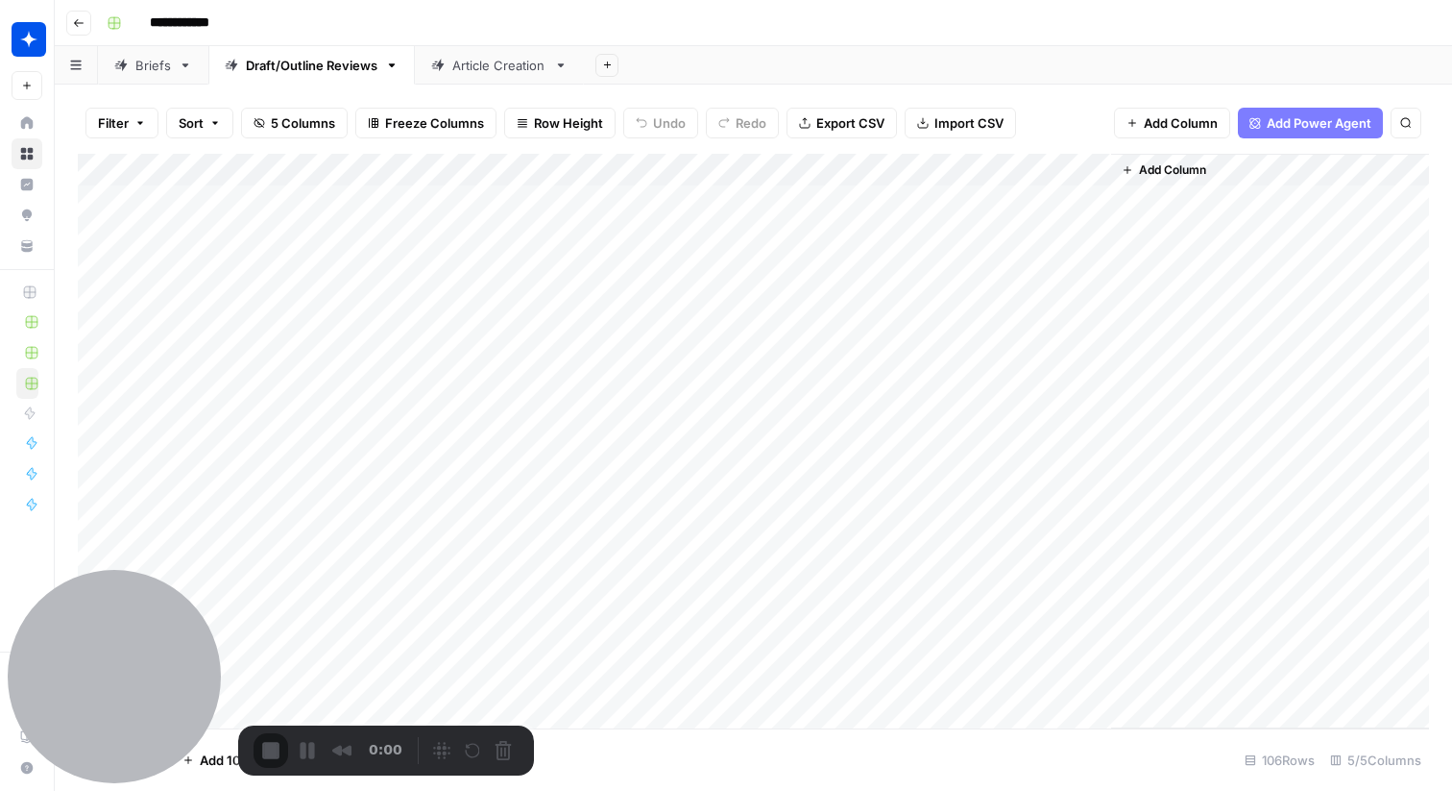
click at [743, 790] on div at bounding box center [726, 791] width 1452 height 0
click at [469, 70] on div "Article Creation" at bounding box center [499, 65] width 94 height 19
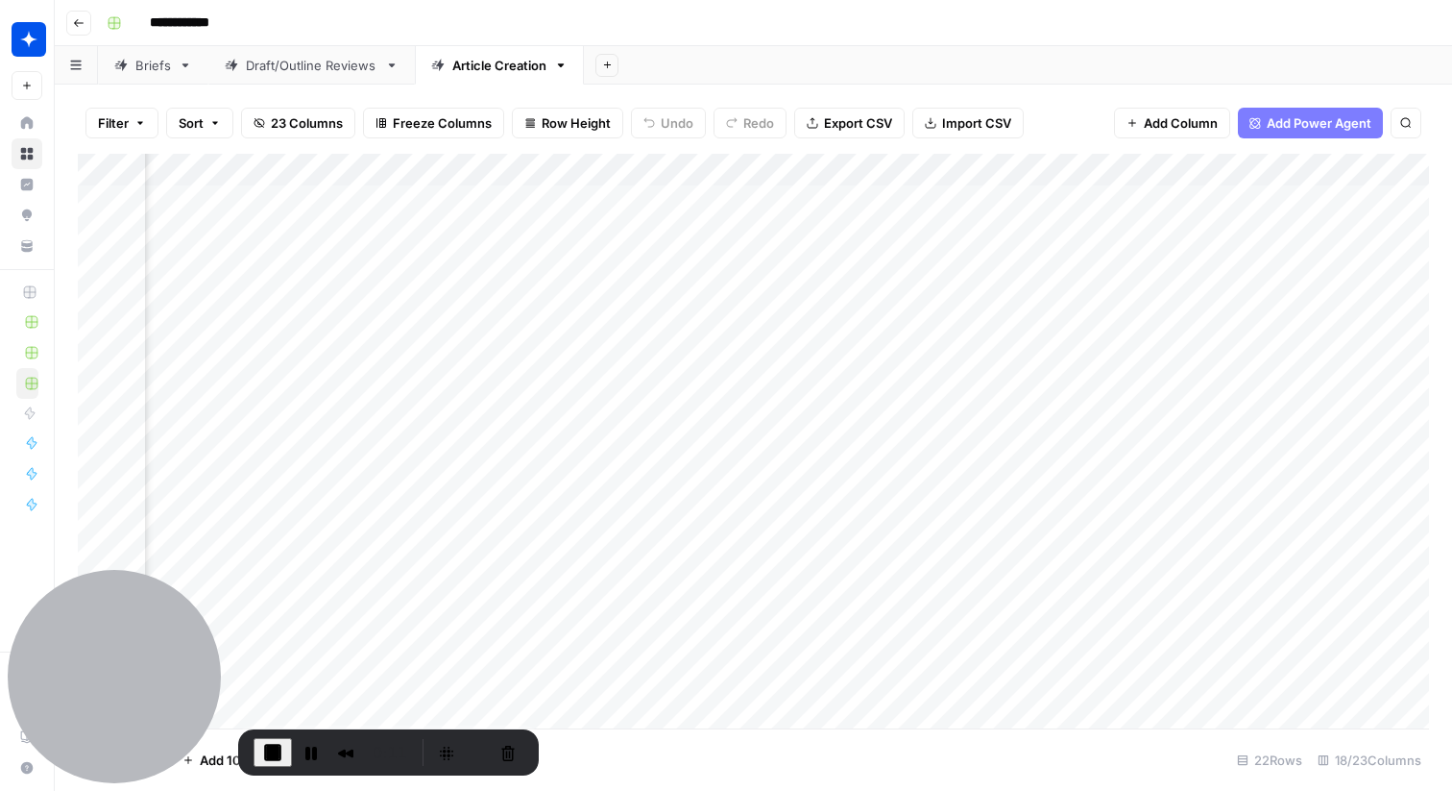
scroll to position [0, 619]
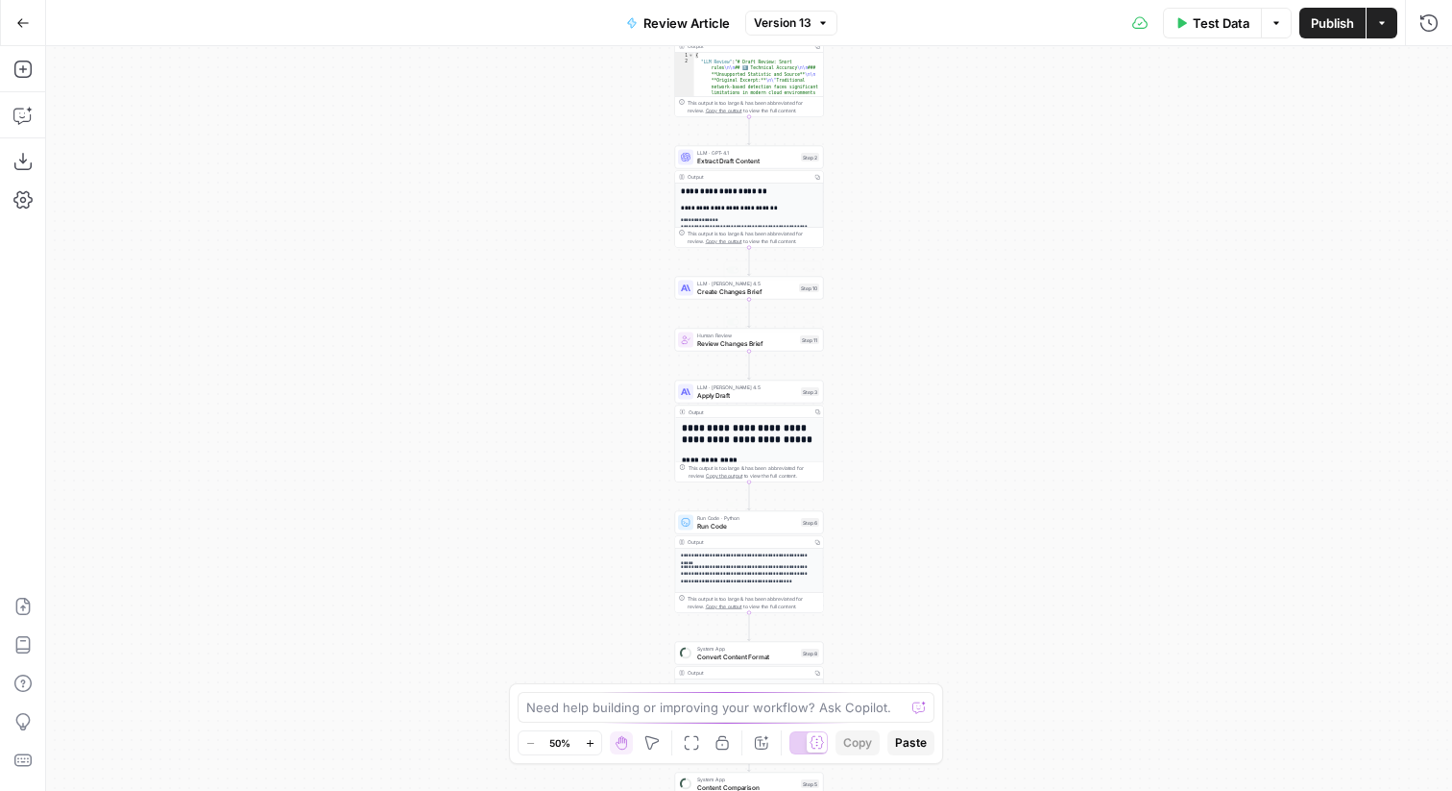
click at [938, 383] on div "Workflow Input Settings Inputs System App Convert Content Format Step 7 Output …" at bounding box center [749, 418] width 1406 height 744
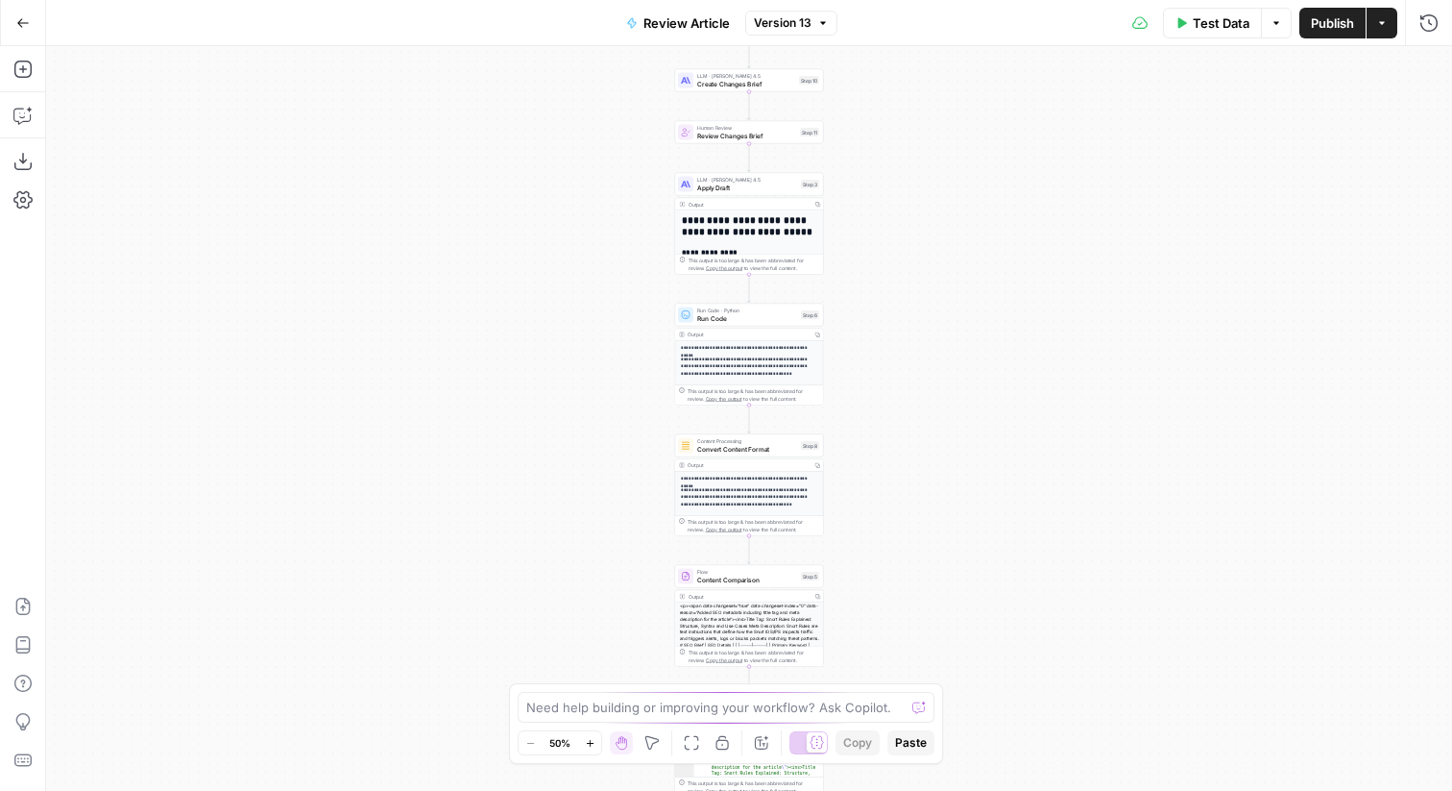
click at [805, 37] on div "Review Article Version 13" at bounding box center [726, 23] width 223 height 31
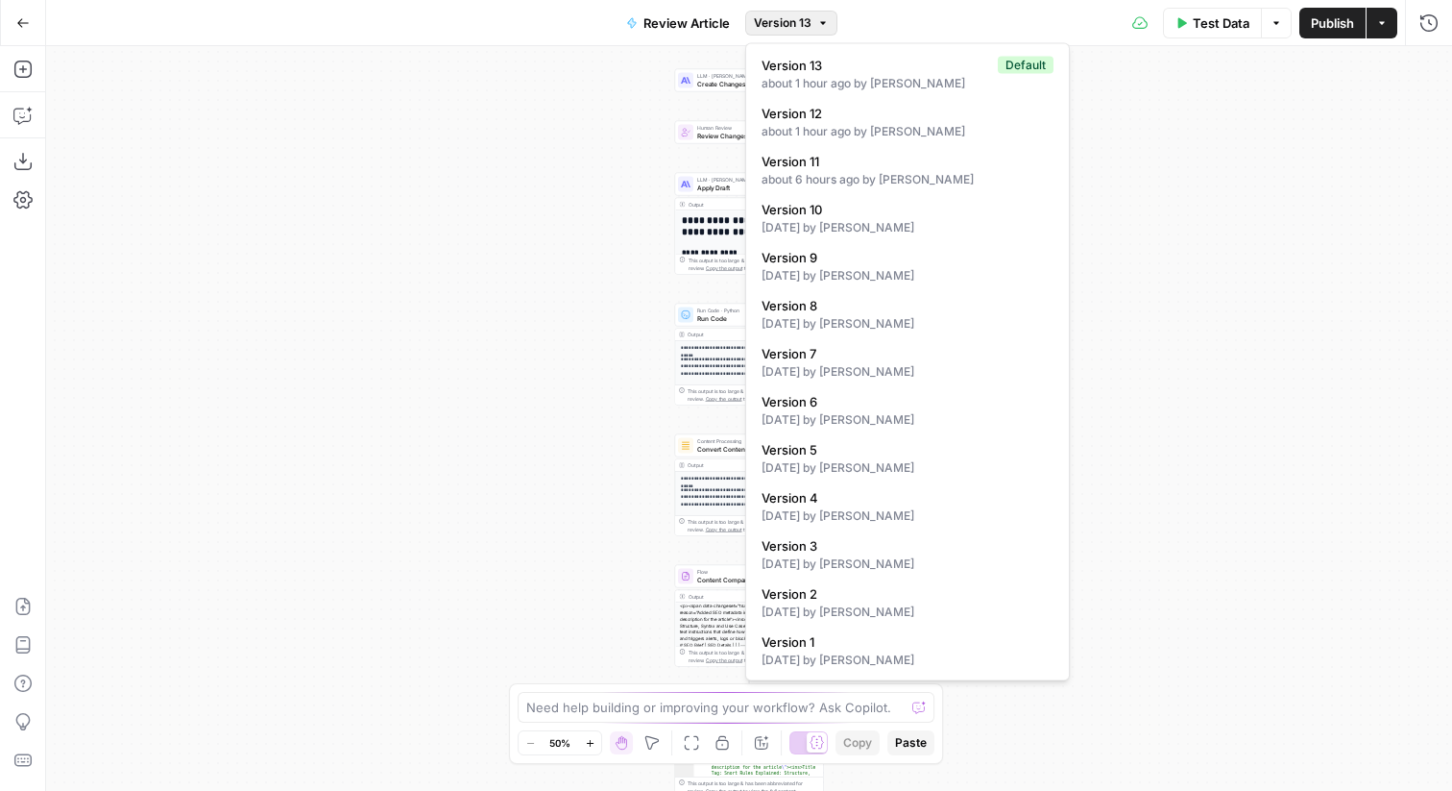
click at [826, 20] on icon "button" at bounding box center [823, 23] width 12 height 12
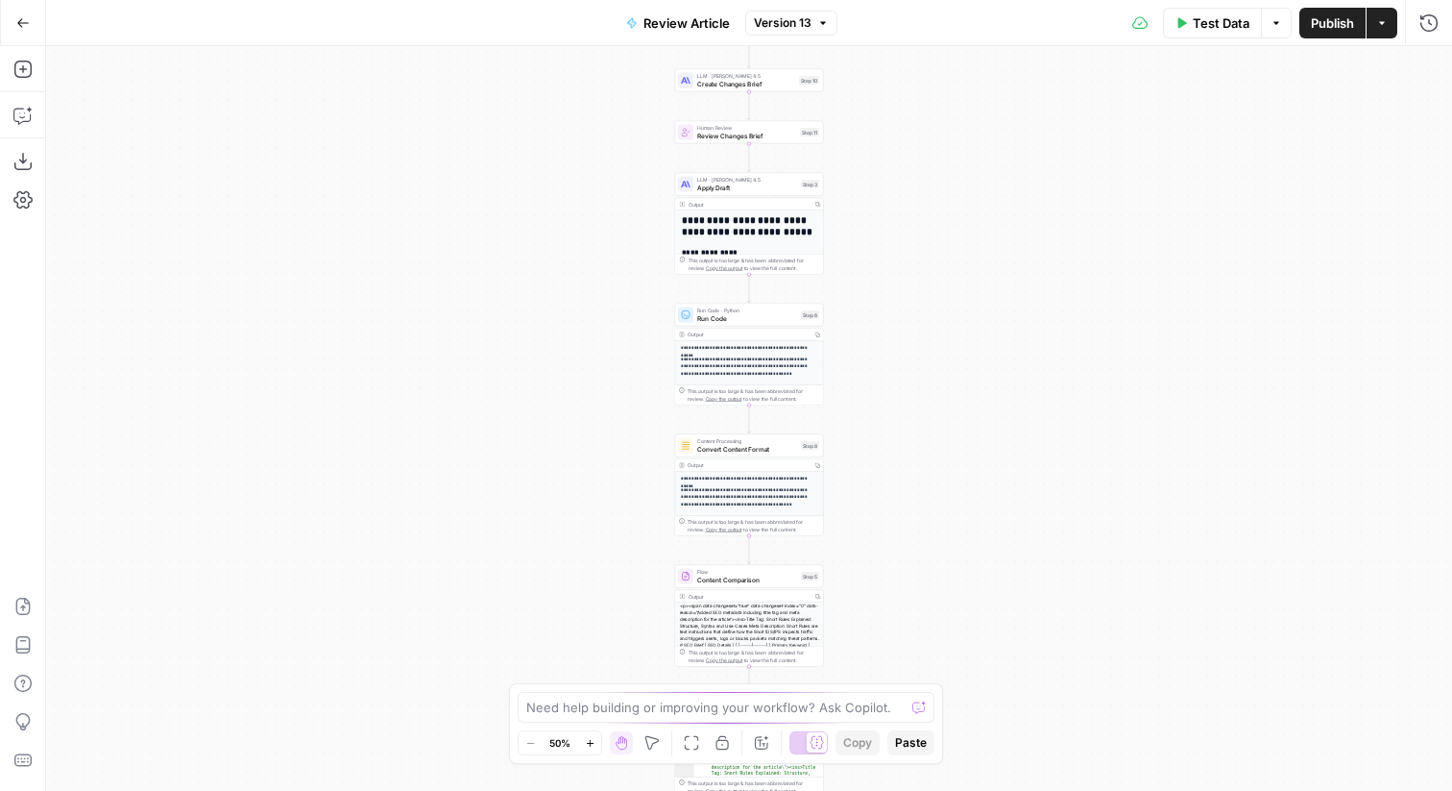
click at [910, 7] on div "Test Data Options Publish Actions Run History" at bounding box center [1145, 22] width 615 height 45
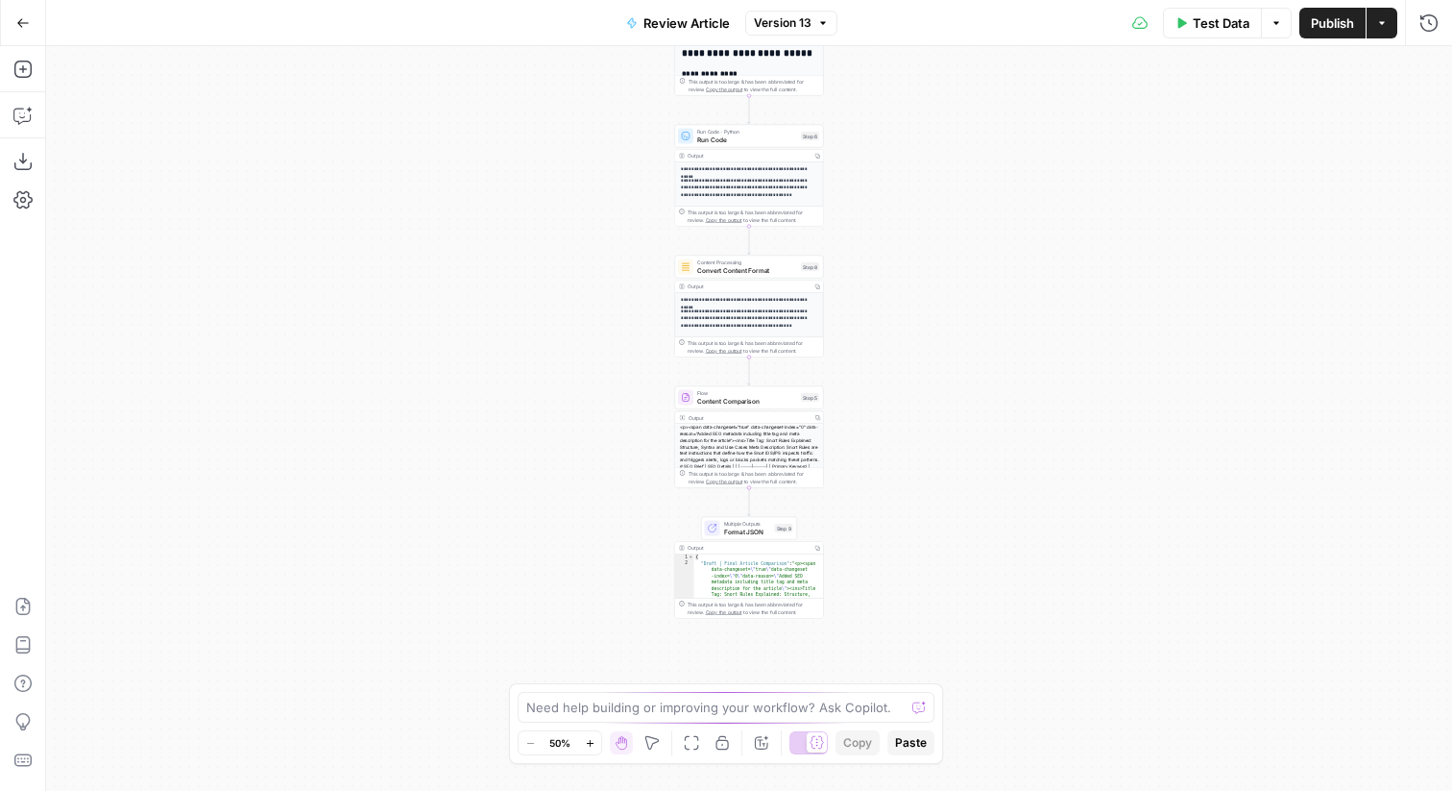
drag, startPoint x: 933, startPoint y: 279, endPoint x: 933, endPoint y: 100, distance: 178.7
click at [933, 100] on div "Workflow Input Settings Inputs Content Processing Convert Content Format Step 7…" at bounding box center [749, 418] width 1406 height 744
click at [753, 137] on span "Run Code" at bounding box center [747, 139] width 100 height 10
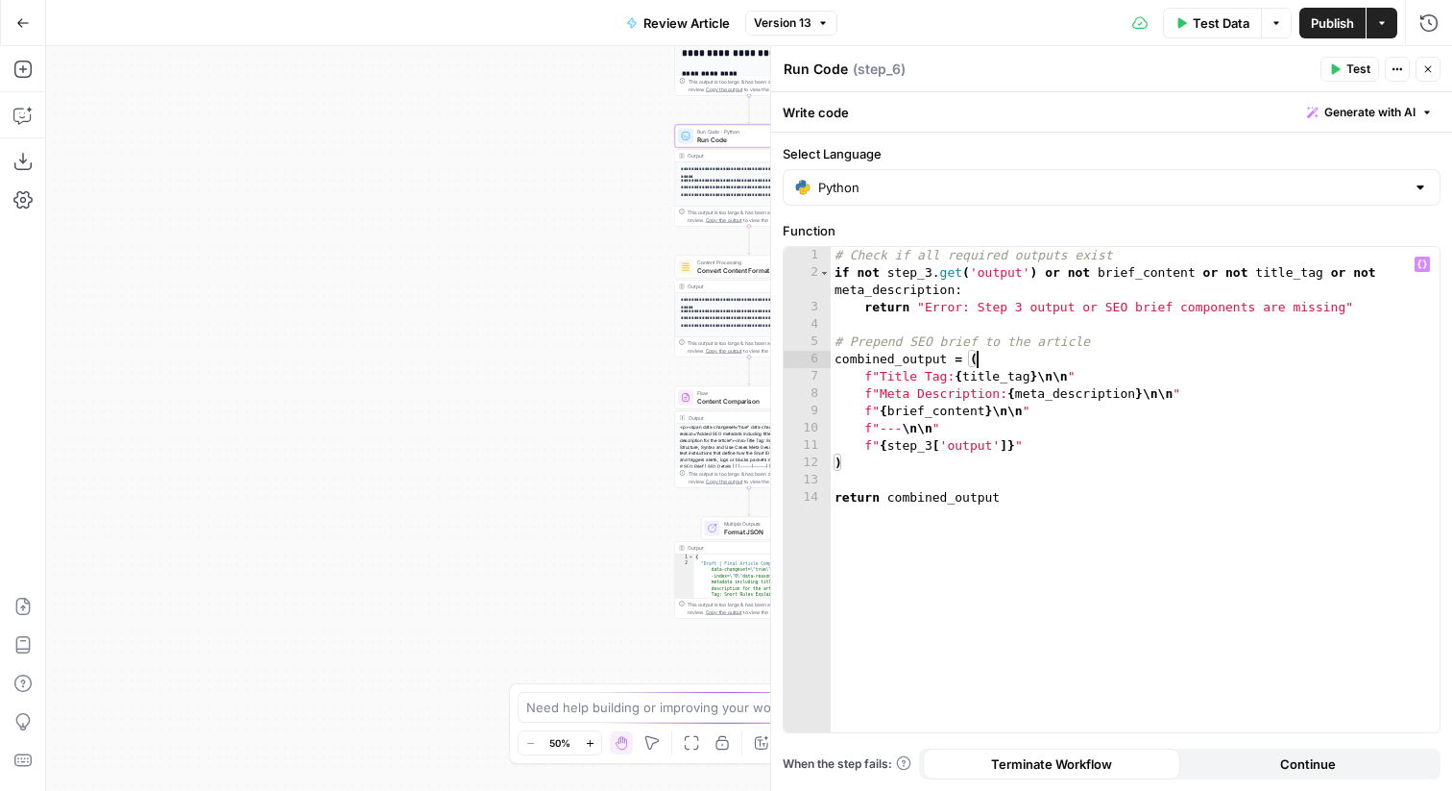
click at [1167, 360] on div "# Check if all required outputs exist if not step_3 . get ( 'output' ) or not b…" at bounding box center [1135, 507] width 609 height 520
click at [1058, 404] on div "# Check if all required outputs exist if not step_3 . get ( 'output' ) or not b…" at bounding box center [1135, 507] width 609 height 520
click at [1002, 421] on div "# Check if all required outputs exist if not step_3 . get ( 'output' ) or not b…" at bounding box center [1135, 507] width 609 height 520
type textarea "**********"
click at [1038, 484] on div "# Check if all required outputs exist if not step_3 . get ( 'output' ) or not b…" at bounding box center [1135, 507] width 609 height 520
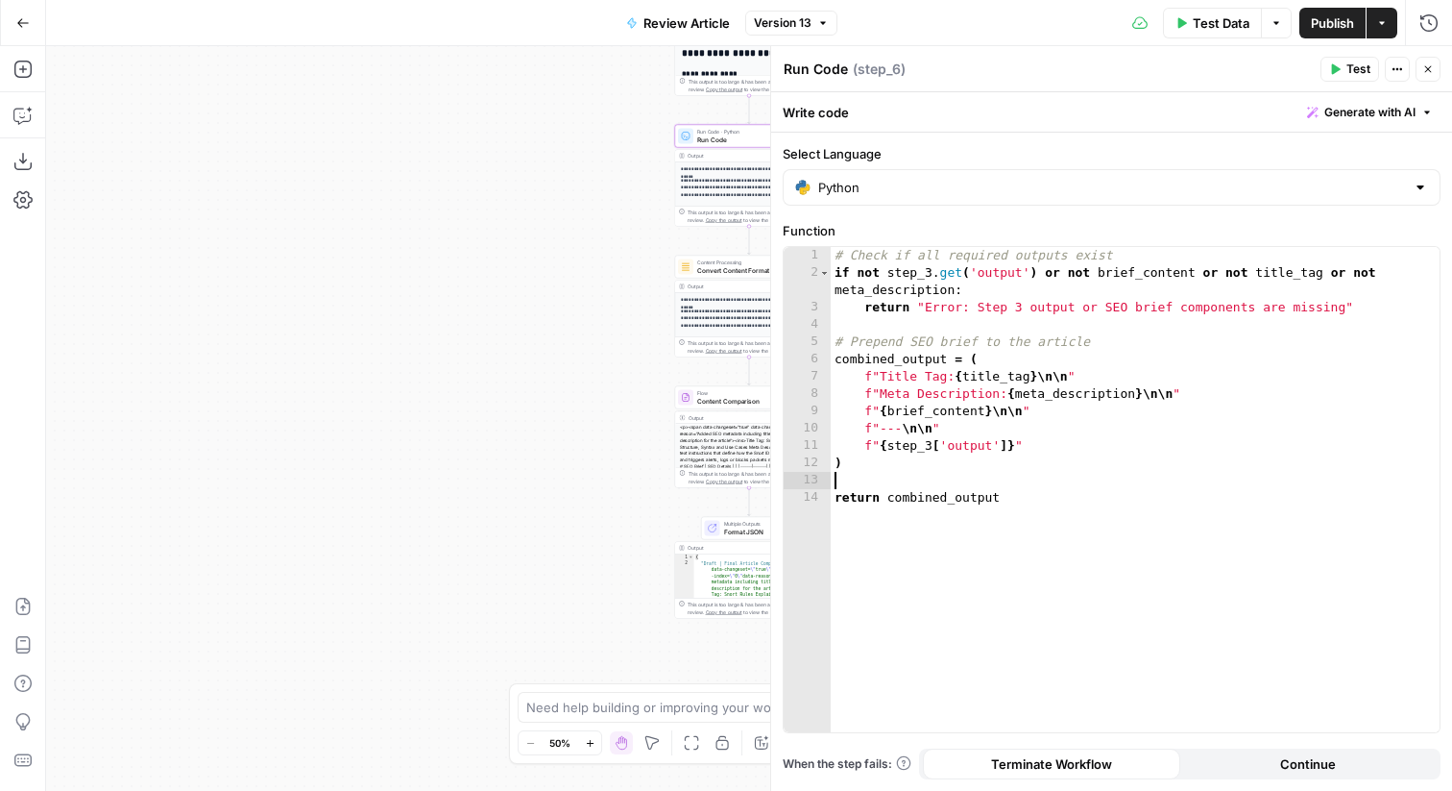
click at [1437, 69] on button "Close" at bounding box center [1428, 69] width 25 height 25
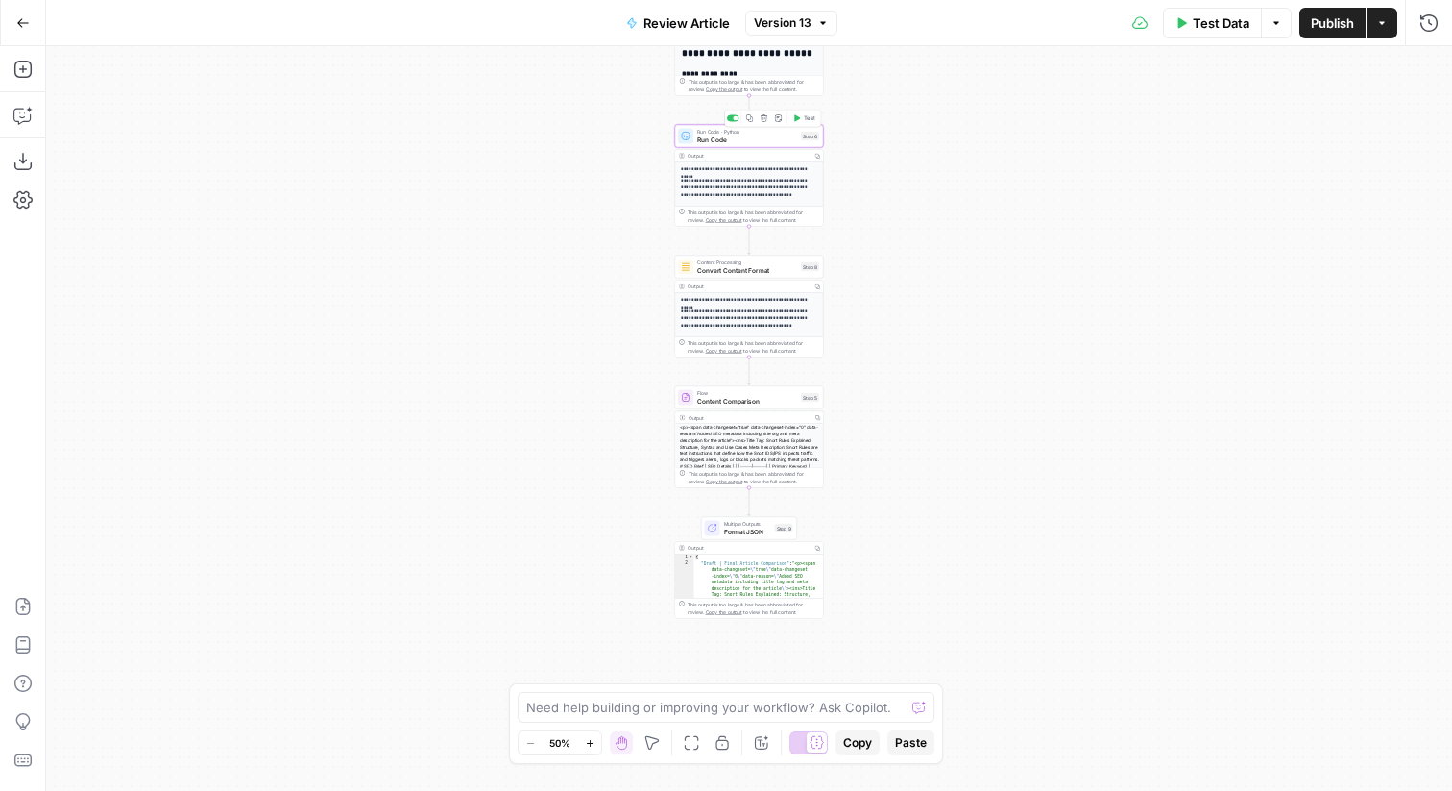
click at [731, 119] on div at bounding box center [733, 118] width 12 height 7
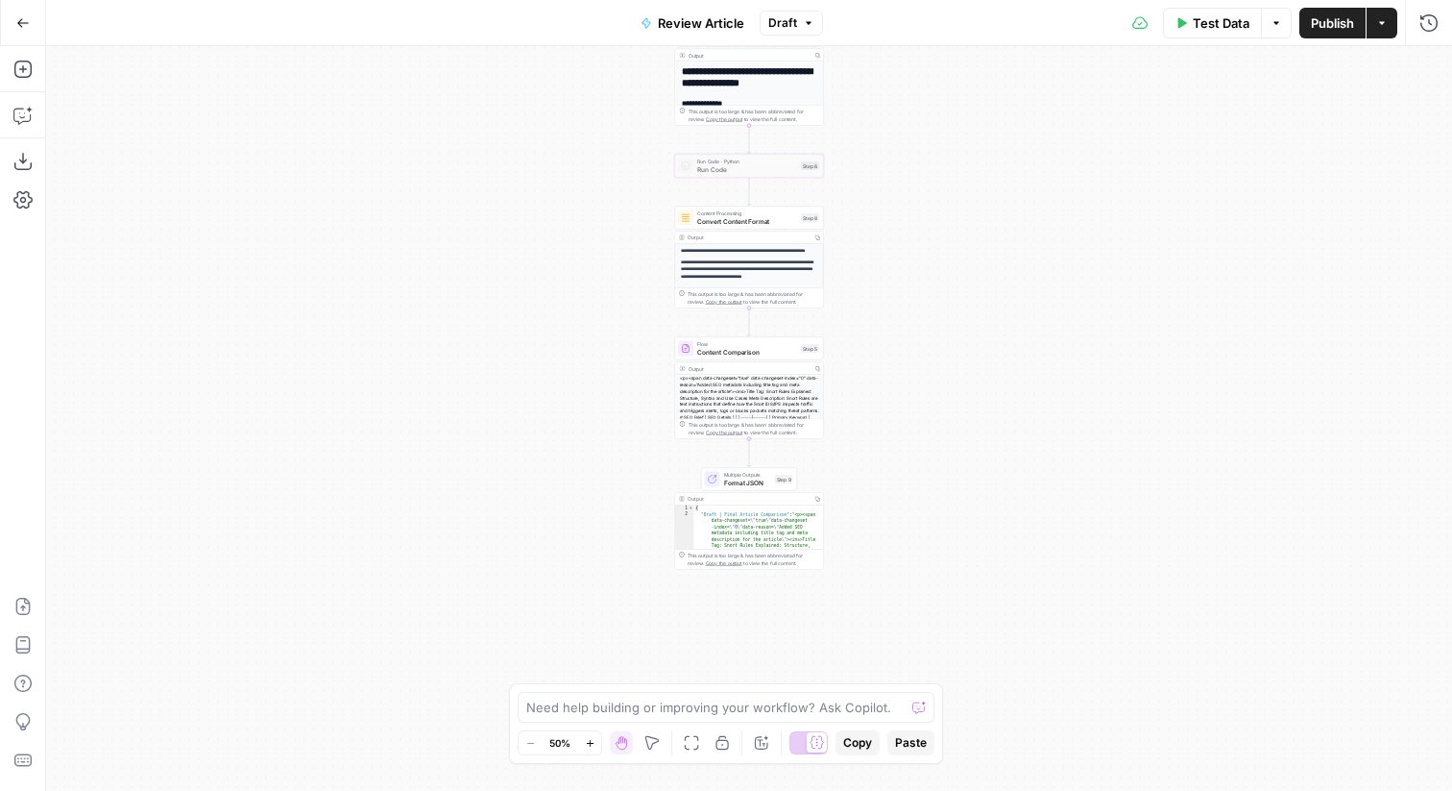
drag, startPoint x: 913, startPoint y: 397, endPoint x: 913, endPoint y: 454, distance: 57.6
click at [913, 454] on div "Workflow Input Settings Inputs Content Processing Convert Content Format Step 7…" at bounding box center [749, 418] width 1406 height 744
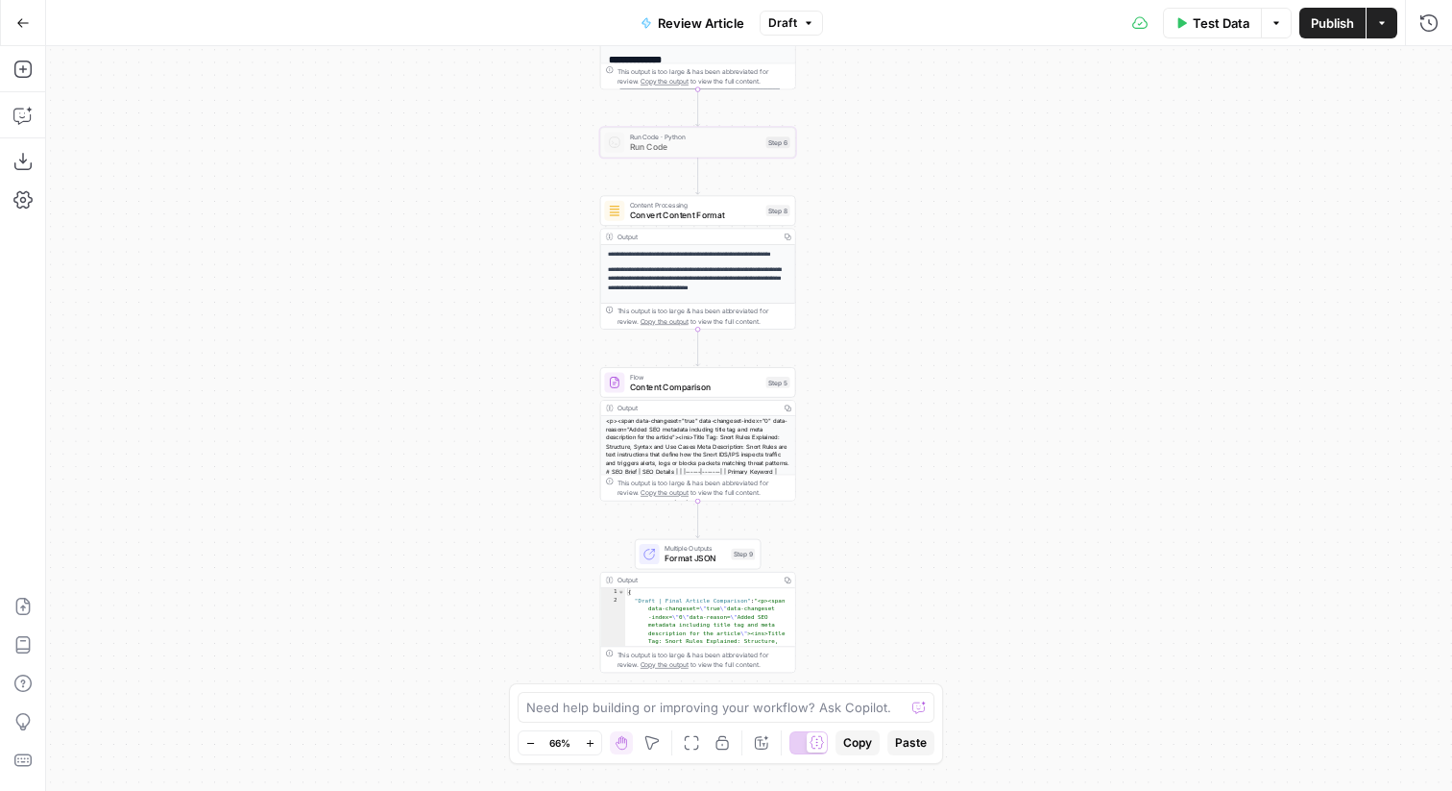
drag, startPoint x: 917, startPoint y: 337, endPoint x: 917, endPoint y: 370, distance: 32.7
click at [917, 370] on div "Workflow Input Settings Inputs Content Processing Convert Content Format Step 7…" at bounding box center [749, 418] width 1406 height 744
click at [671, 215] on span "Convert Content Format" at bounding box center [696, 216] width 132 height 12
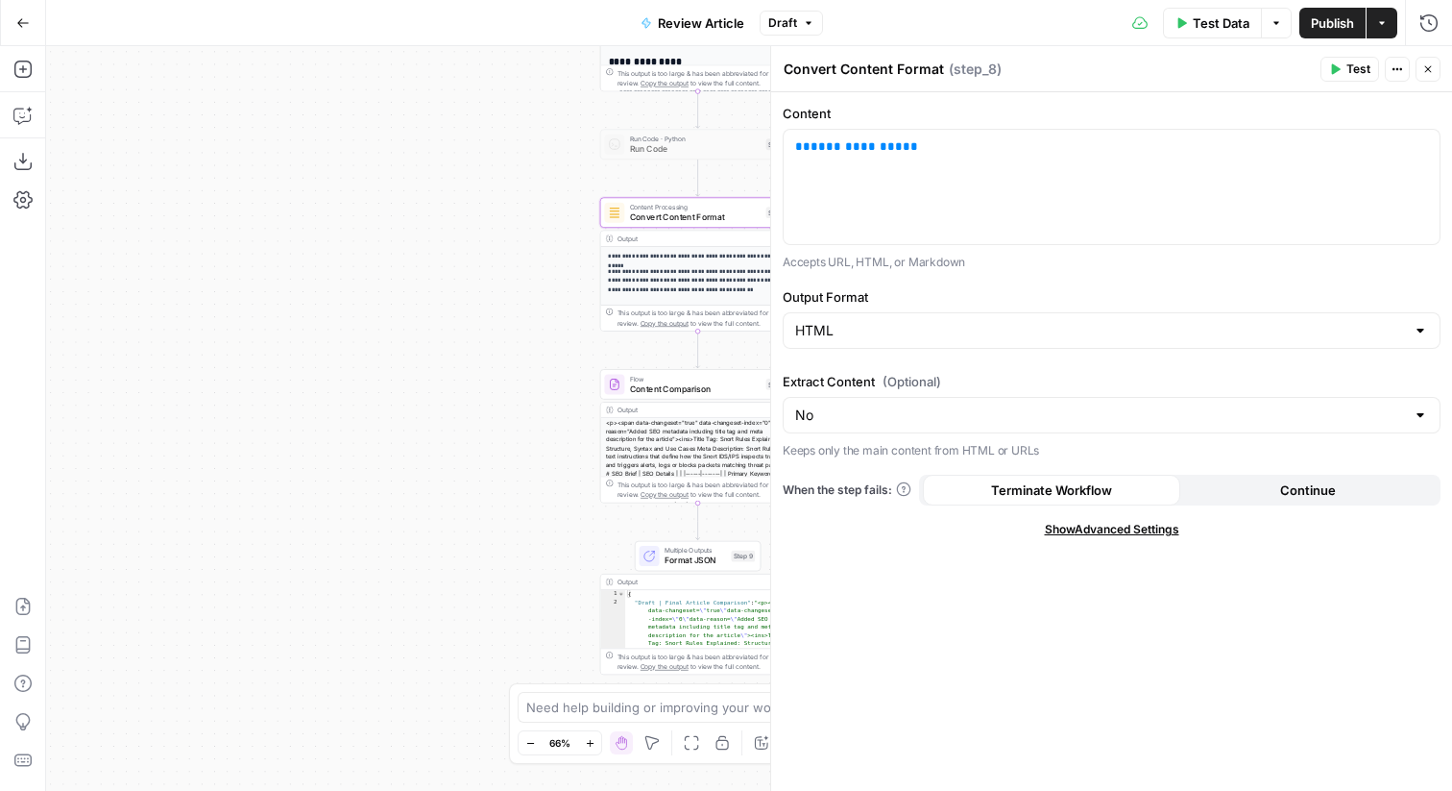
drag, startPoint x: 365, startPoint y: 378, endPoint x: 270, endPoint y: 381, distance: 95.1
click at [270, 381] on div "Workflow Input Settings Inputs Content Processing Convert Content Format Step 7…" at bounding box center [749, 418] width 1406 height 744
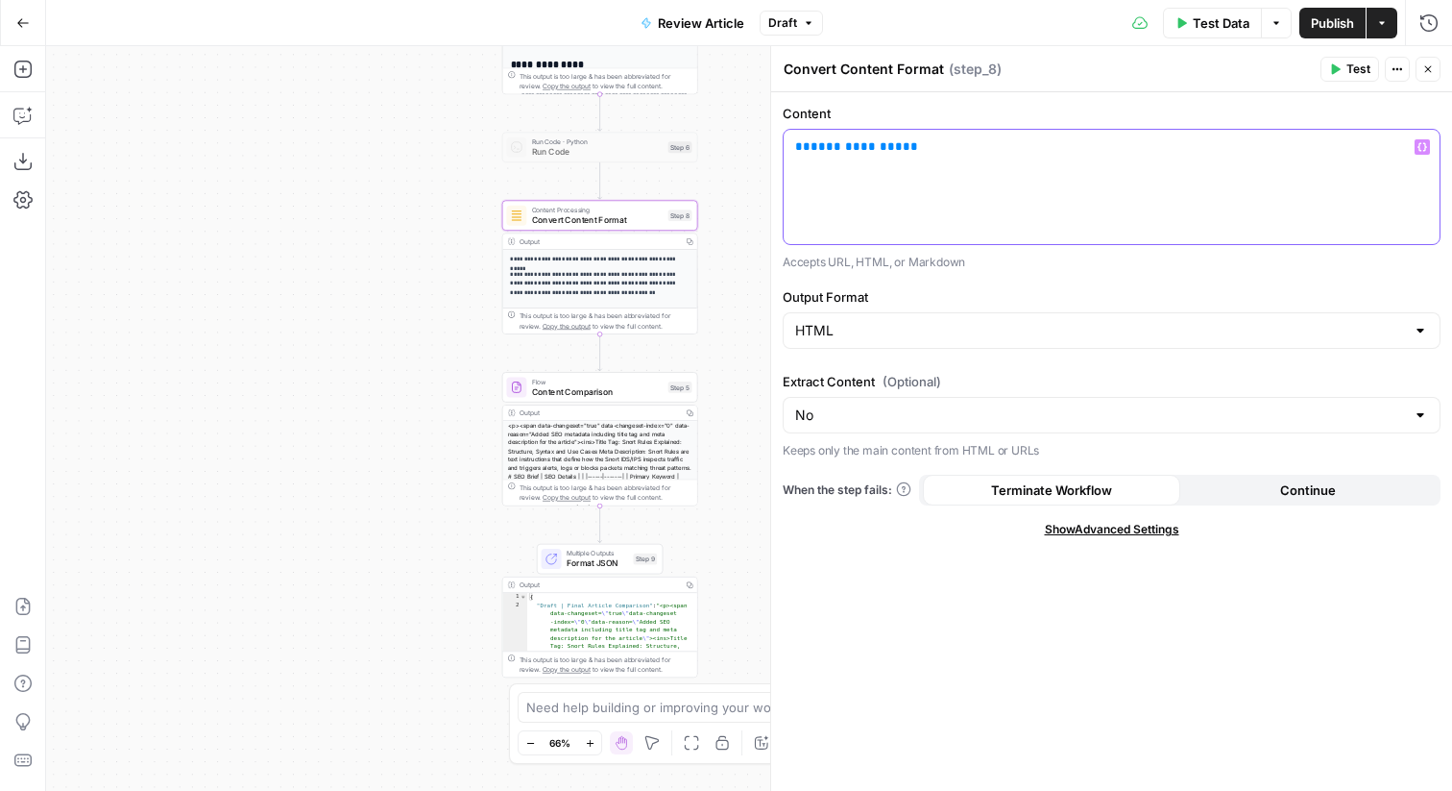
click at [845, 152] on span "**********" at bounding box center [857, 146] width 92 height 12
click at [1438, 58] on button "Close" at bounding box center [1428, 69] width 25 height 25
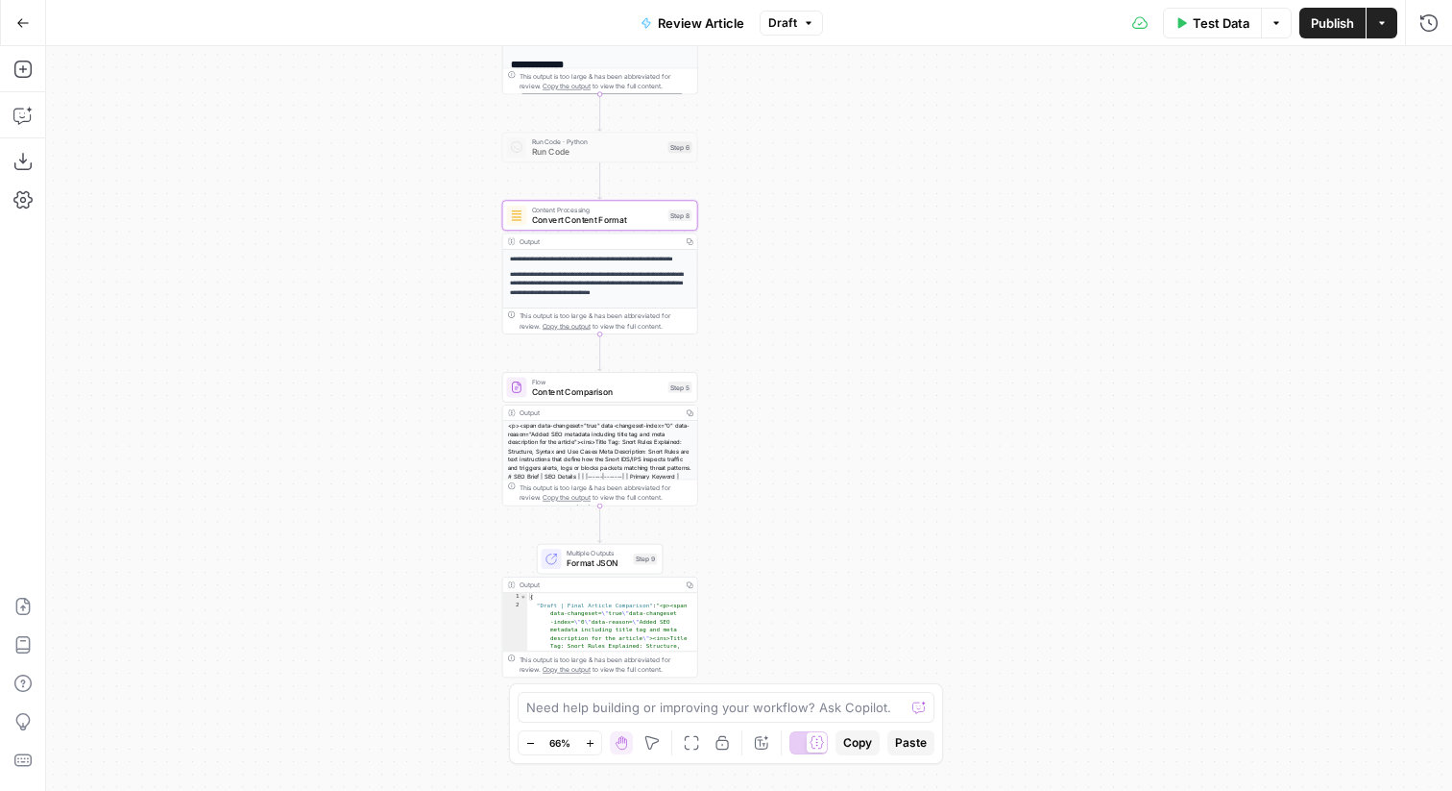
click at [627, 384] on span "Flow" at bounding box center [598, 382] width 132 height 11
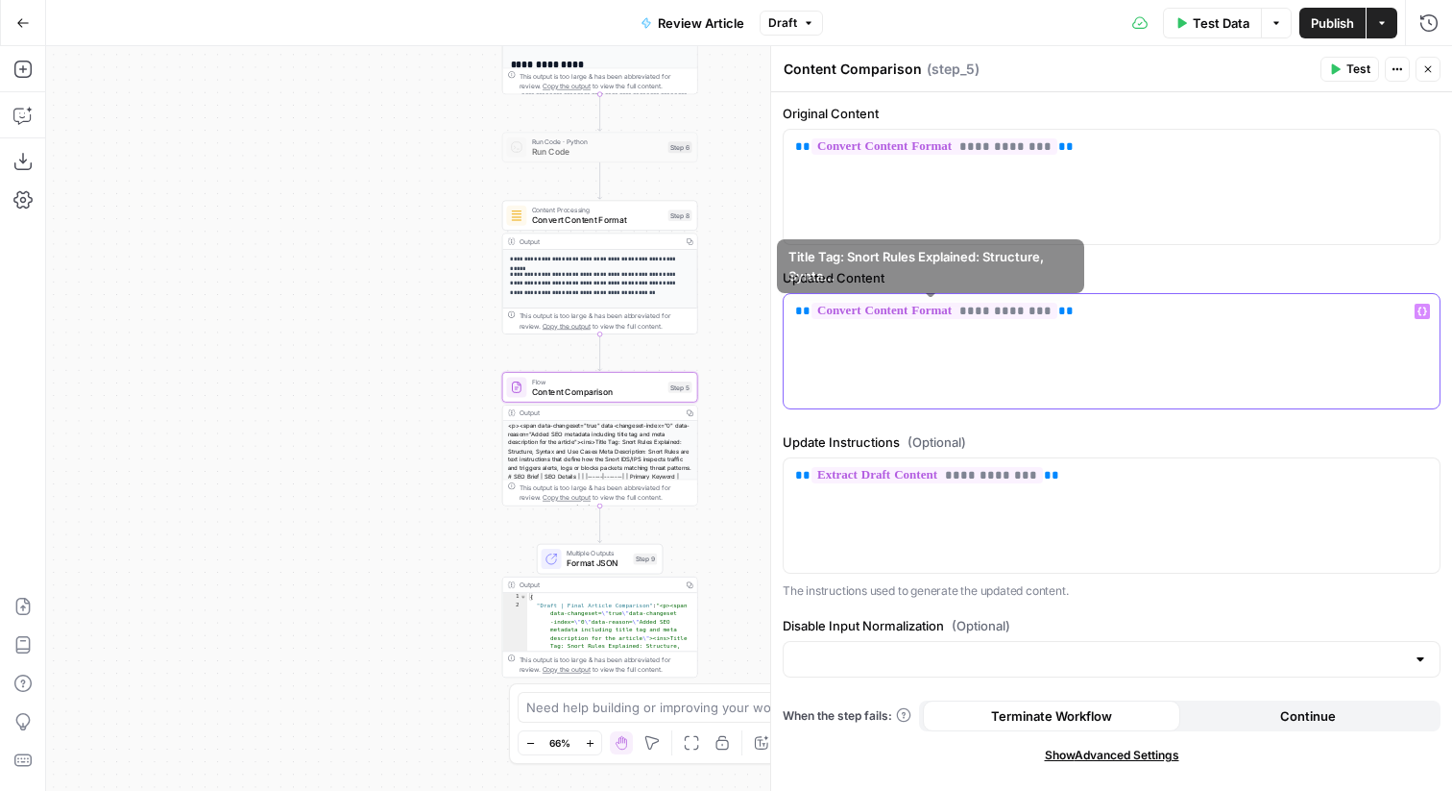
drag, startPoint x: 1116, startPoint y: 307, endPoint x: 779, endPoint y: 307, distance: 337.2
click at [779, 307] on div "**********" at bounding box center [1111, 418] width 682 height 744
click at [1302, 330] on div "**********" at bounding box center [1112, 351] width 656 height 114
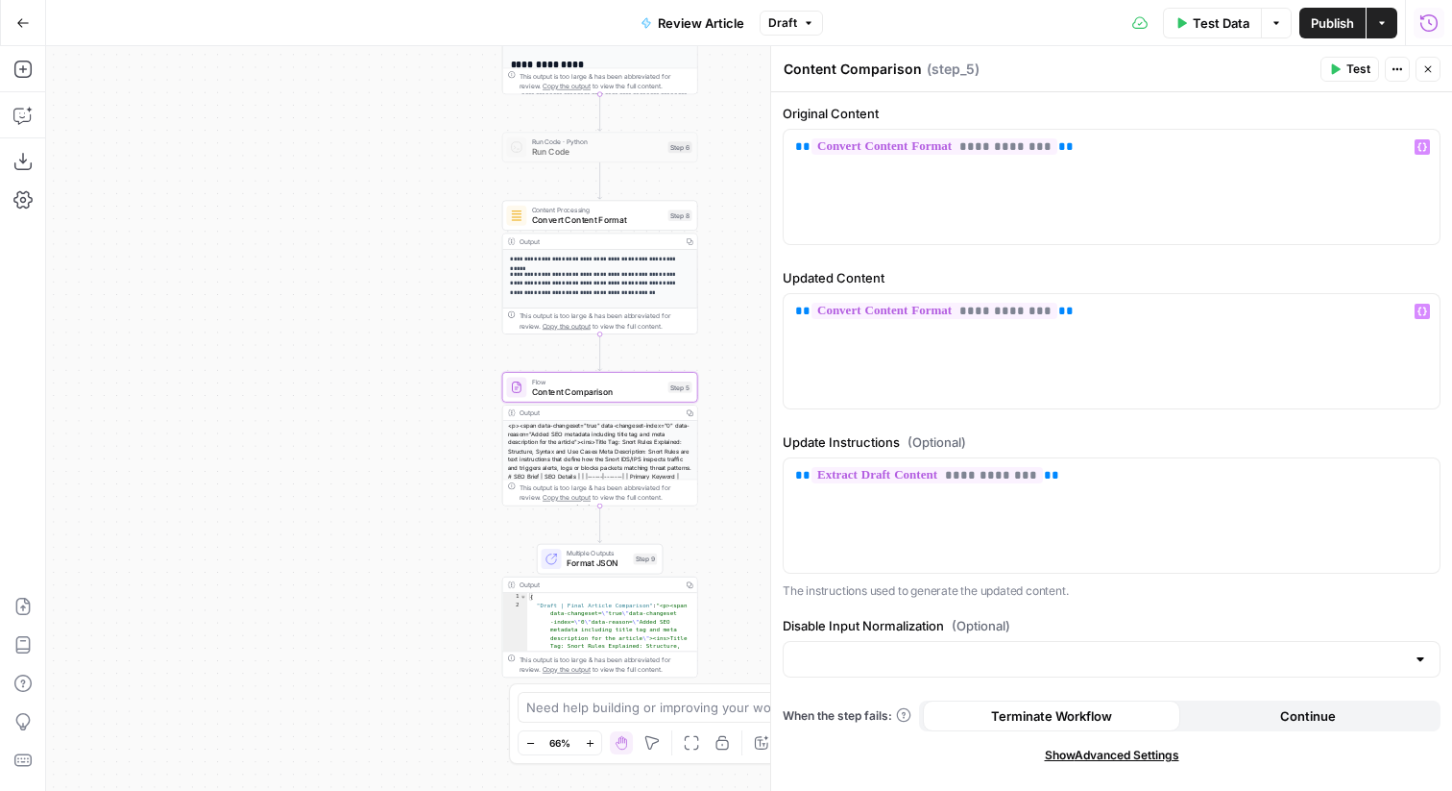
click at [1432, 59] on div "Run History E" at bounding box center [1387, 63] width 101 height 31
click at [1341, 27] on span "Publish" at bounding box center [1332, 22] width 43 height 19
click at [833, 31] on button "Version 14" at bounding box center [791, 23] width 92 height 25
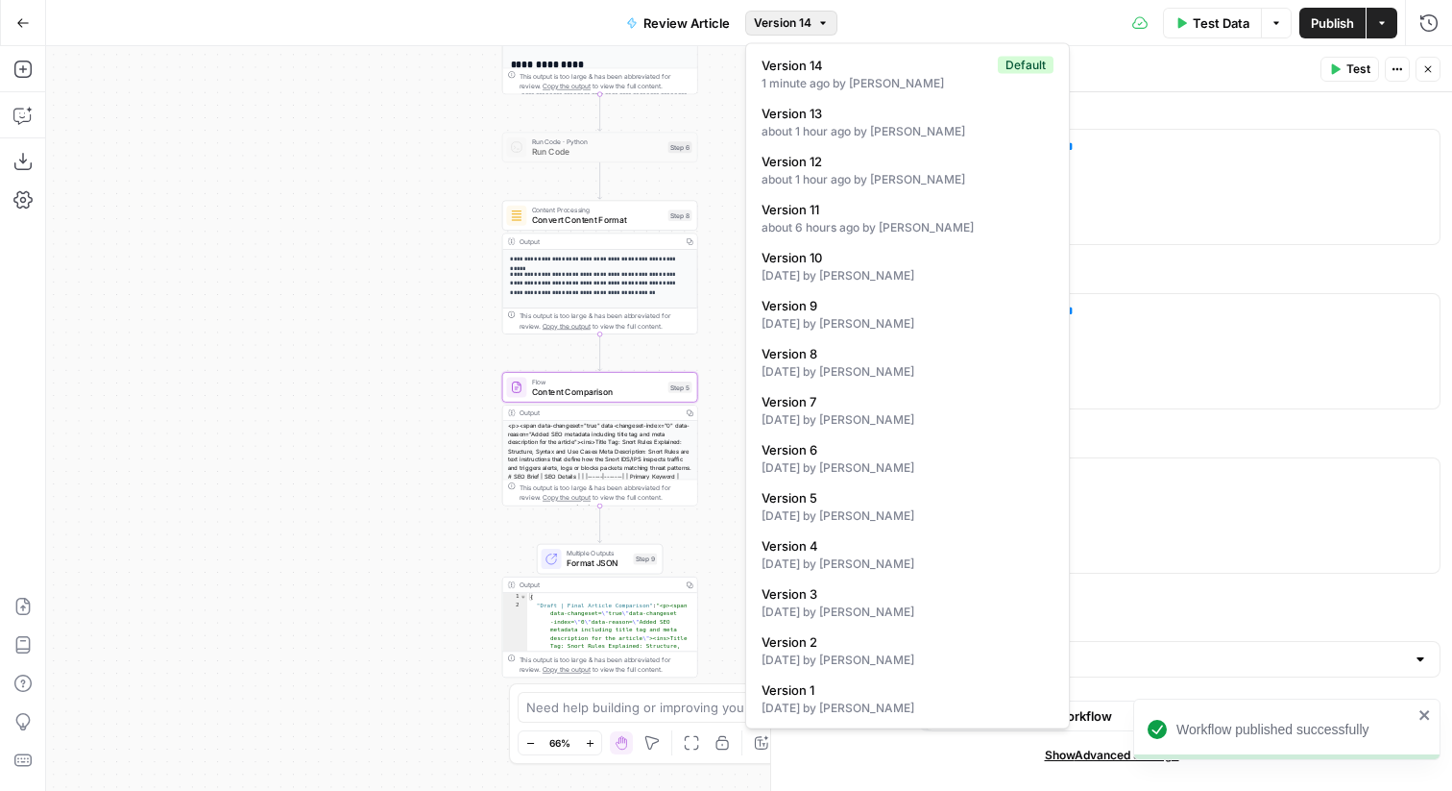
click at [941, 7] on div "Test Data Options Publish Actions Run History" at bounding box center [1145, 22] width 615 height 45
click at [804, 31] on span "Version 14" at bounding box center [783, 22] width 58 height 17
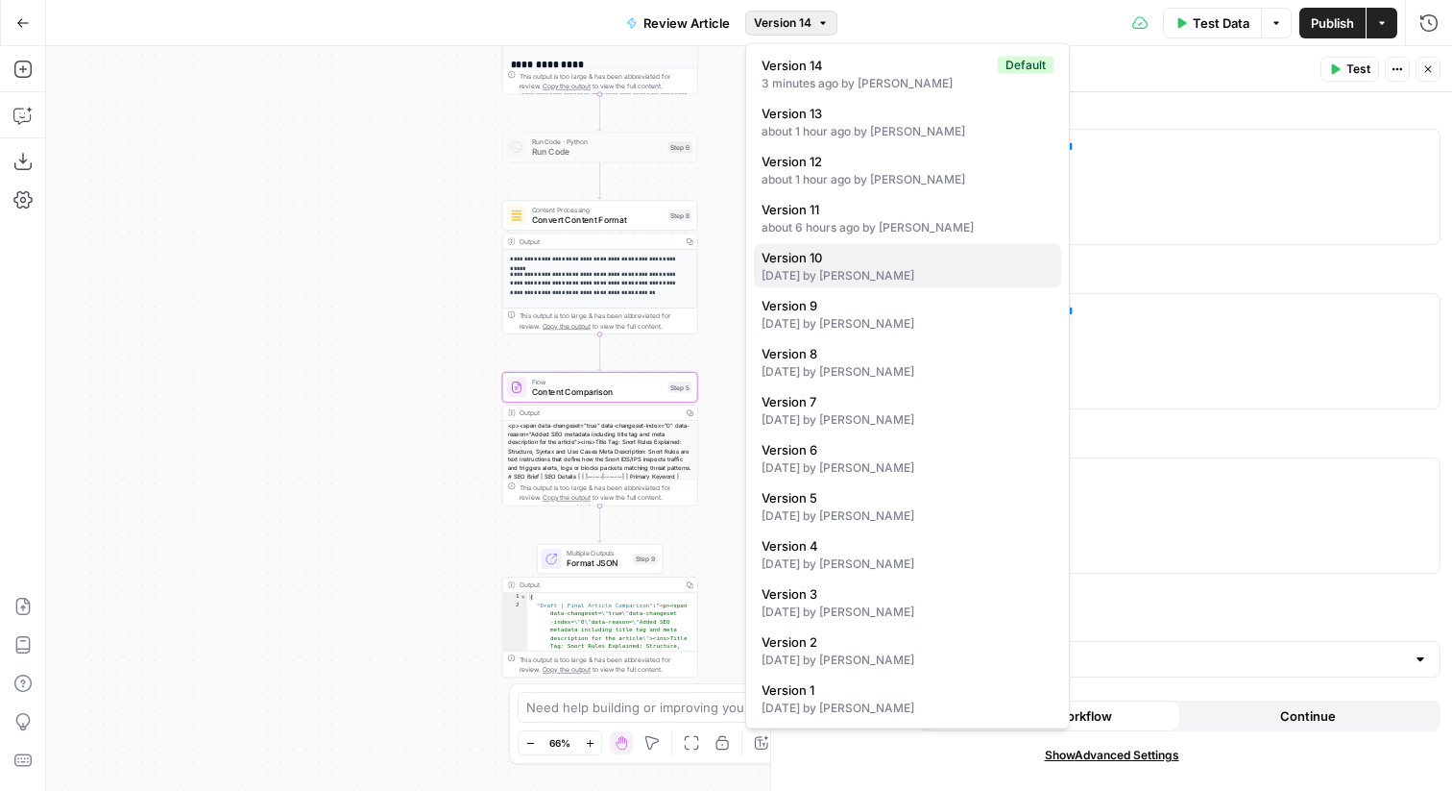
click at [884, 249] on span "Version 10" at bounding box center [904, 257] width 284 height 19
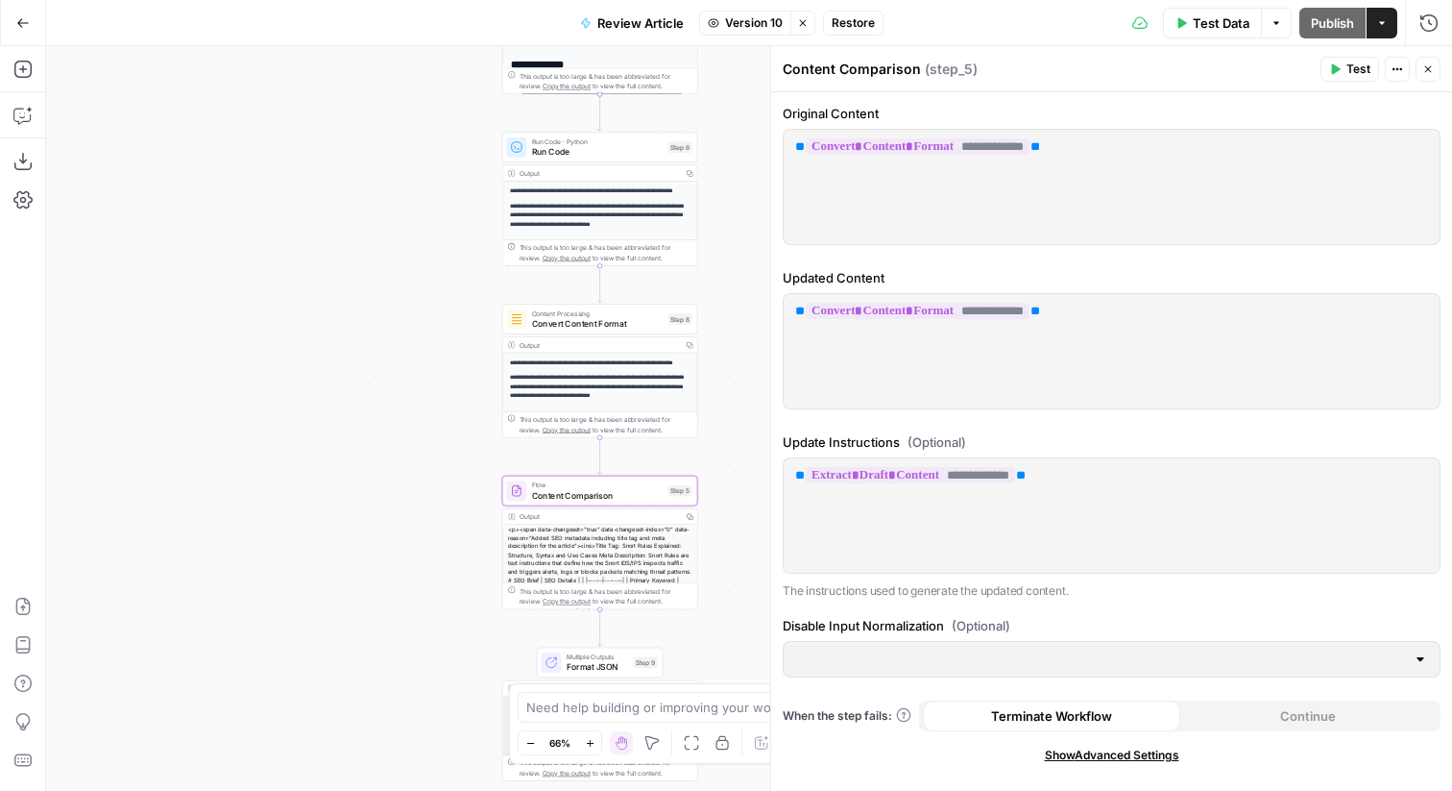
click at [851, 19] on span "Restore" at bounding box center [853, 22] width 43 height 17
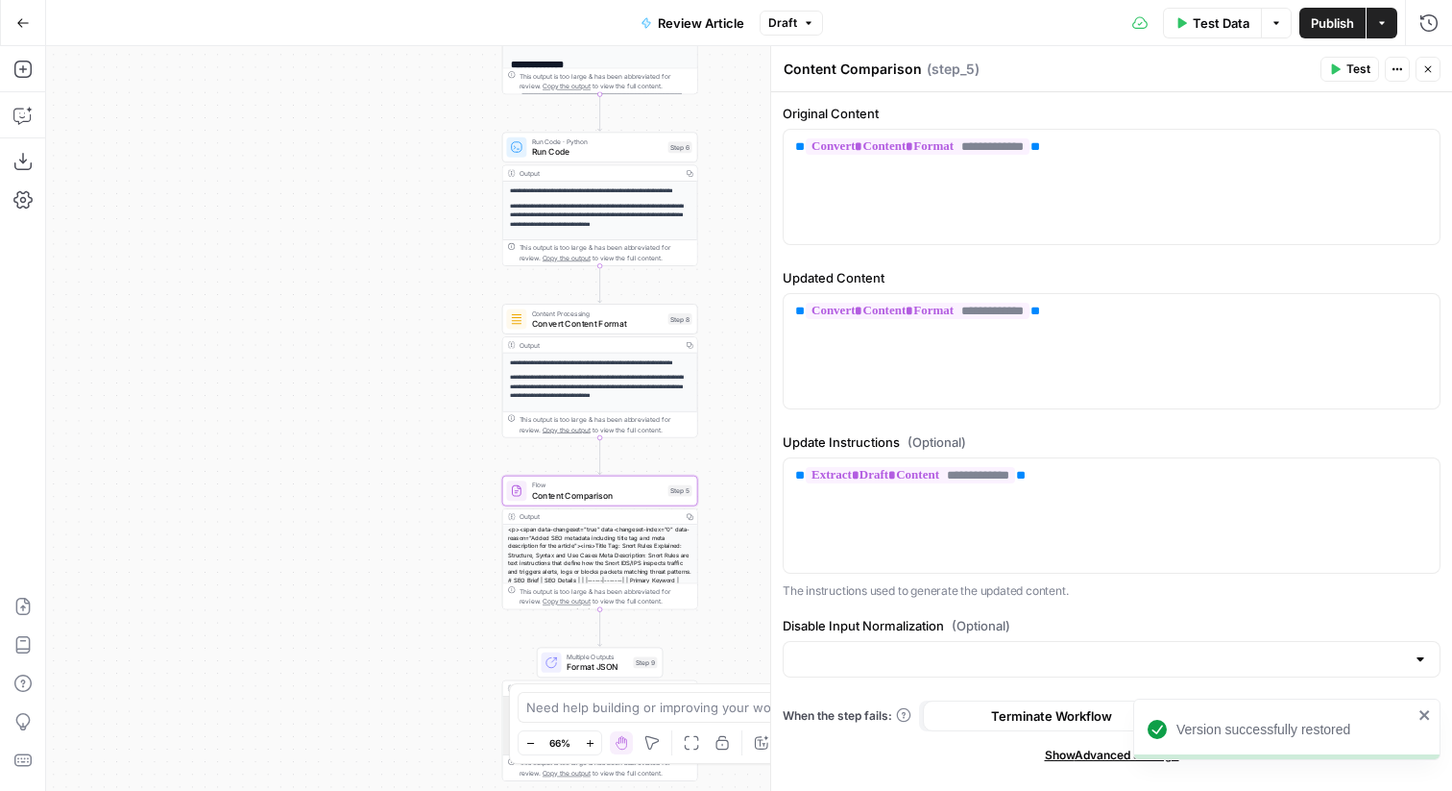
click at [1426, 63] on icon "button" at bounding box center [1429, 69] width 12 height 12
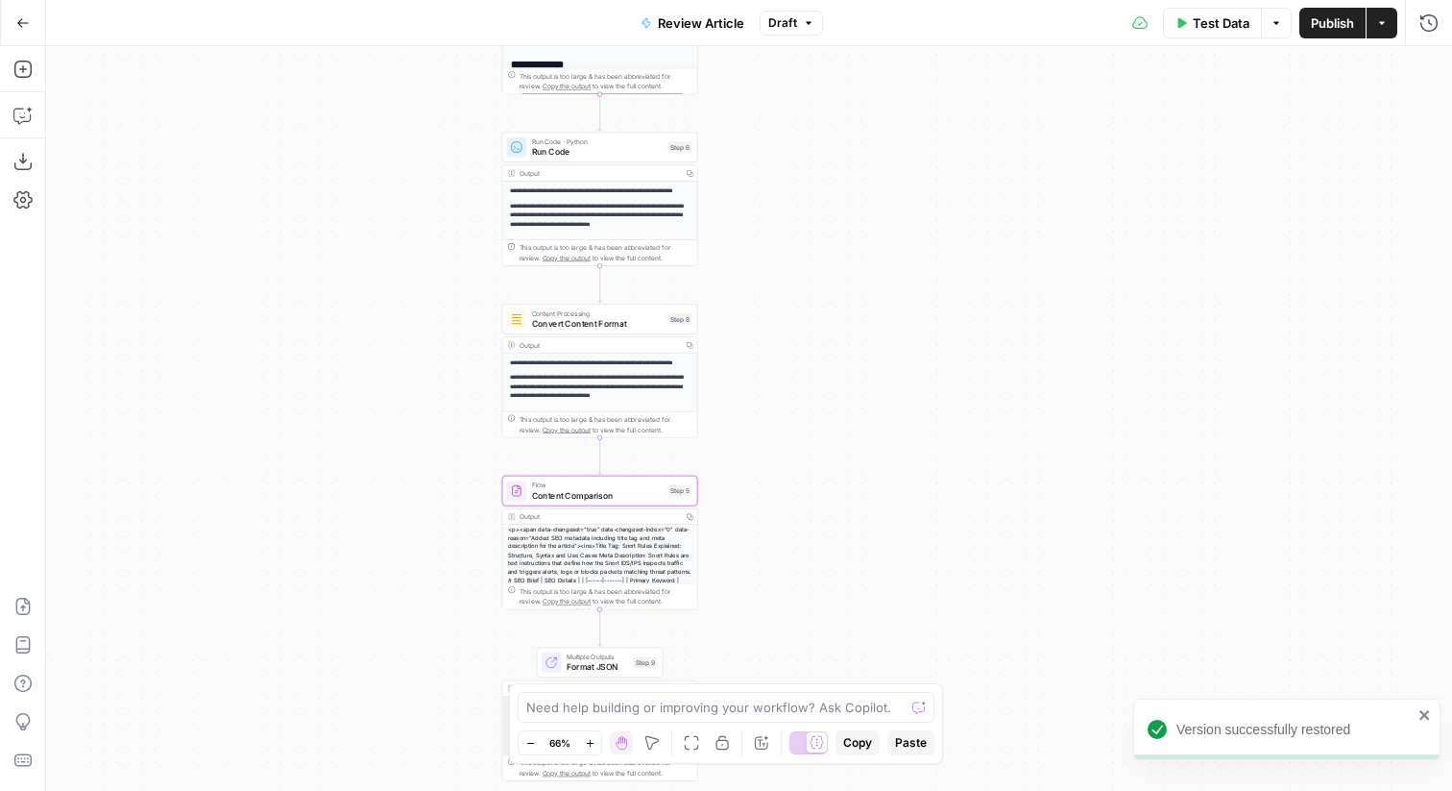
drag, startPoint x: 985, startPoint y: 163, endPoint x: 985, endPoint y: 516, distance: 352.6
click at [985, 516] on div "Workflow Input Settings Inputs Content Processing Convert Content Format Step 7…" at bounding box center [749, 418] width 1406 height 744
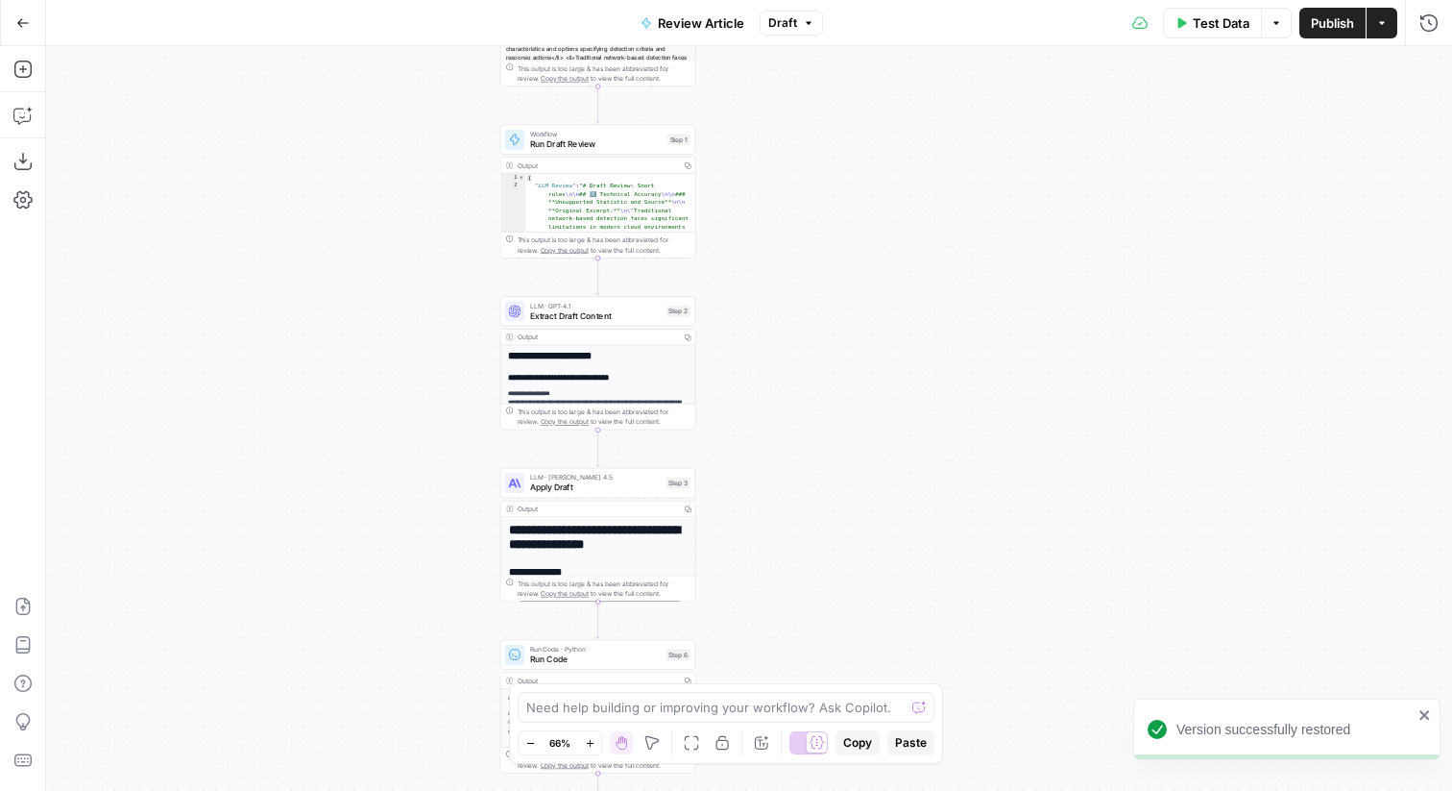
drag, startPoint x: 908, startPoint y: 233, endPoint x: 907, endPoint y: 613, distance: 379.4
click at [907, 613] on div "Workflow Input Settings Inputs Content Processing Convert Content Format Step 7…" at bounding box center [749, 418] width 1406 height 744
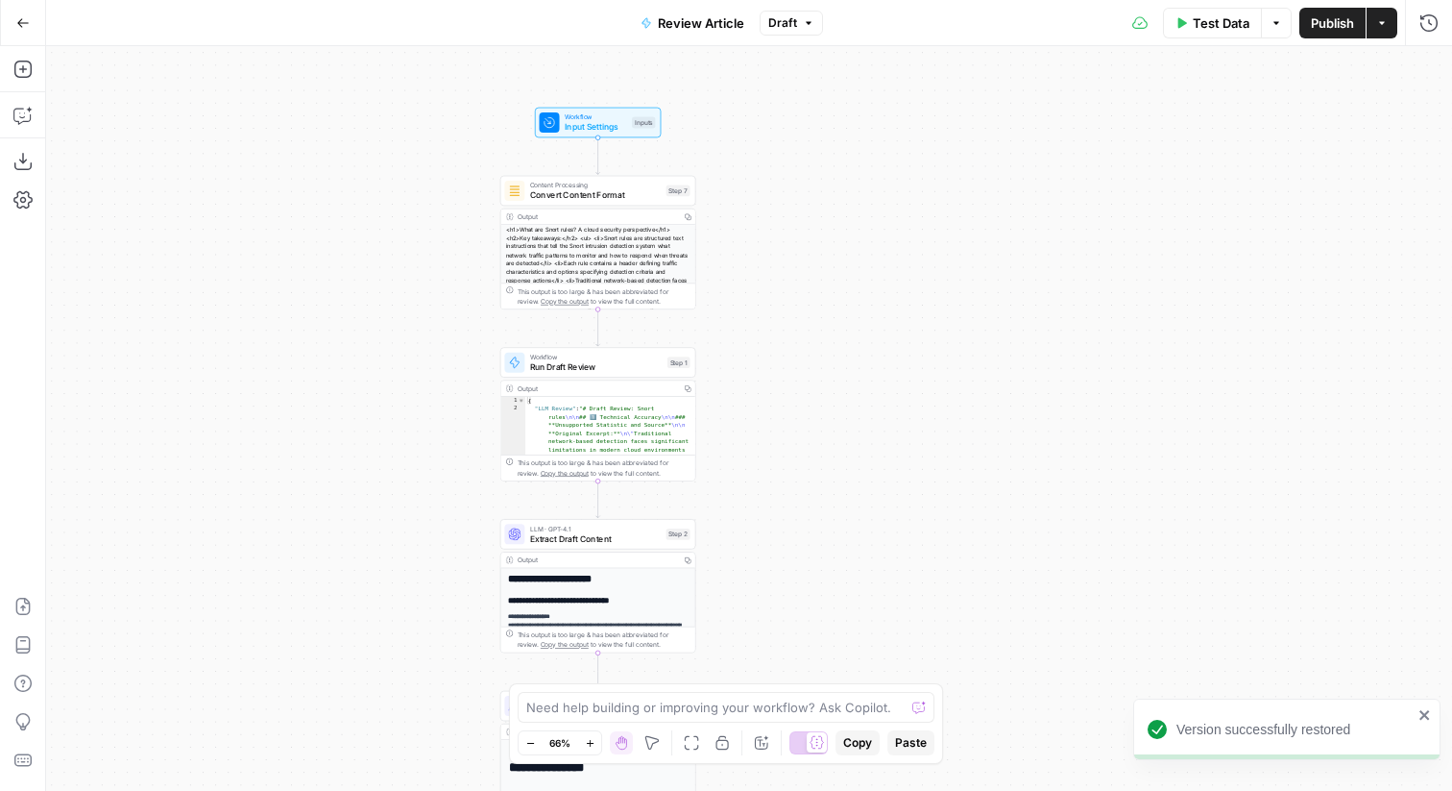
drag, startPoint x: 852, startPoint y: 569, endPoint x: 904, endPoint y: 2, distance: 569.1
click at [904, 2] on div "Go Back Review Article Draft Test Data Options Publish Actions Run History Add …" at bounding box center [726, 395] width 1452 height 791
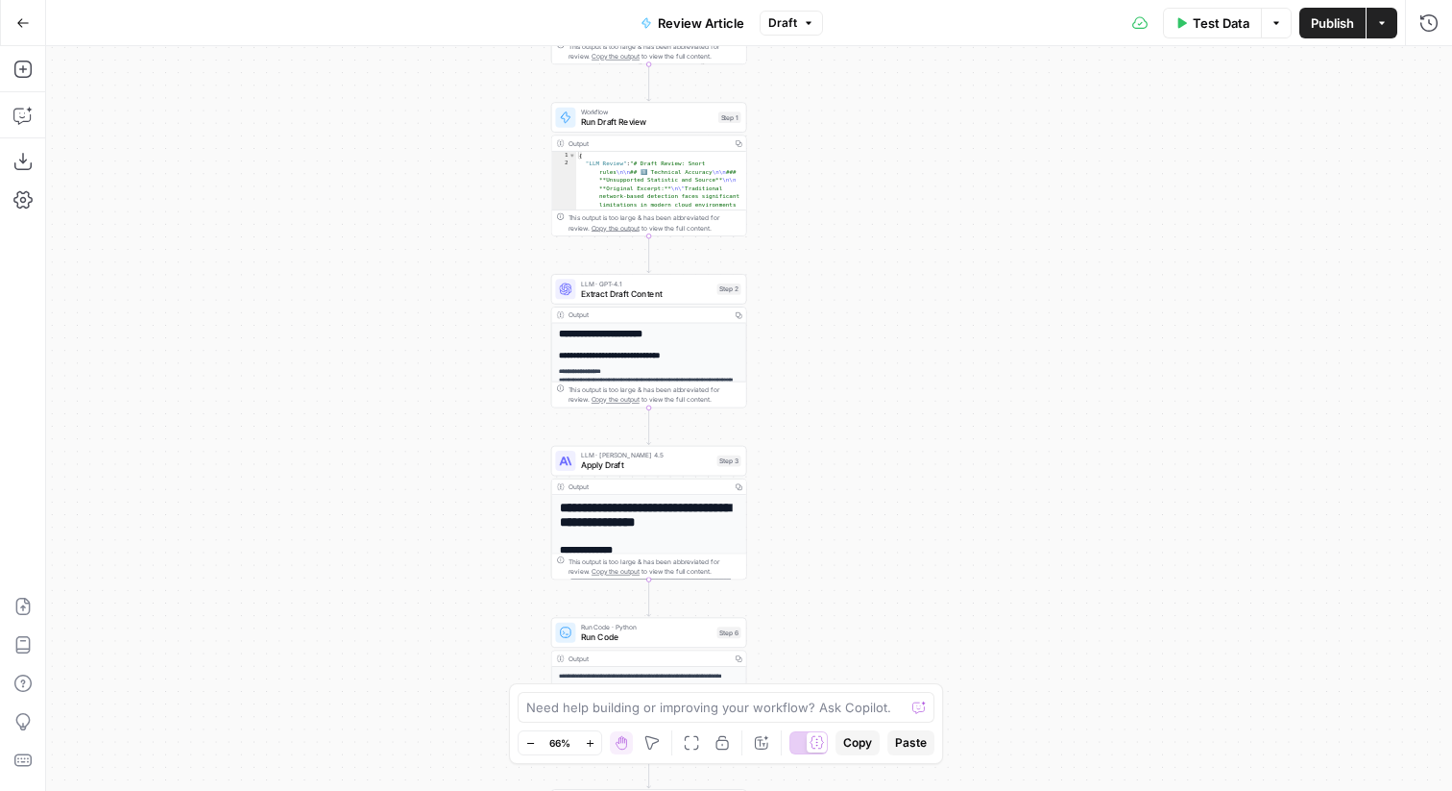
drag, startPoint x: 870, startPoint y: 468, endPoint x: 869, endPoint y: 790, distance: 321.8
click at [869, 790] on div "Workflow Input Settings Inputs Content Processing Convert Content Format Step 7…" at bounding box center [749, 418] width 1406 height 744
drag, startPoint x: 870, startPoint y: 422, endPoint x: 870, endPoint y: 522, distance: 99.9
click at [870, 522] on div "Workflow Input Settings Inputs Content Processing Convert Content Format Step 7…" at bounding box center [749, 418] width 1406 height 744
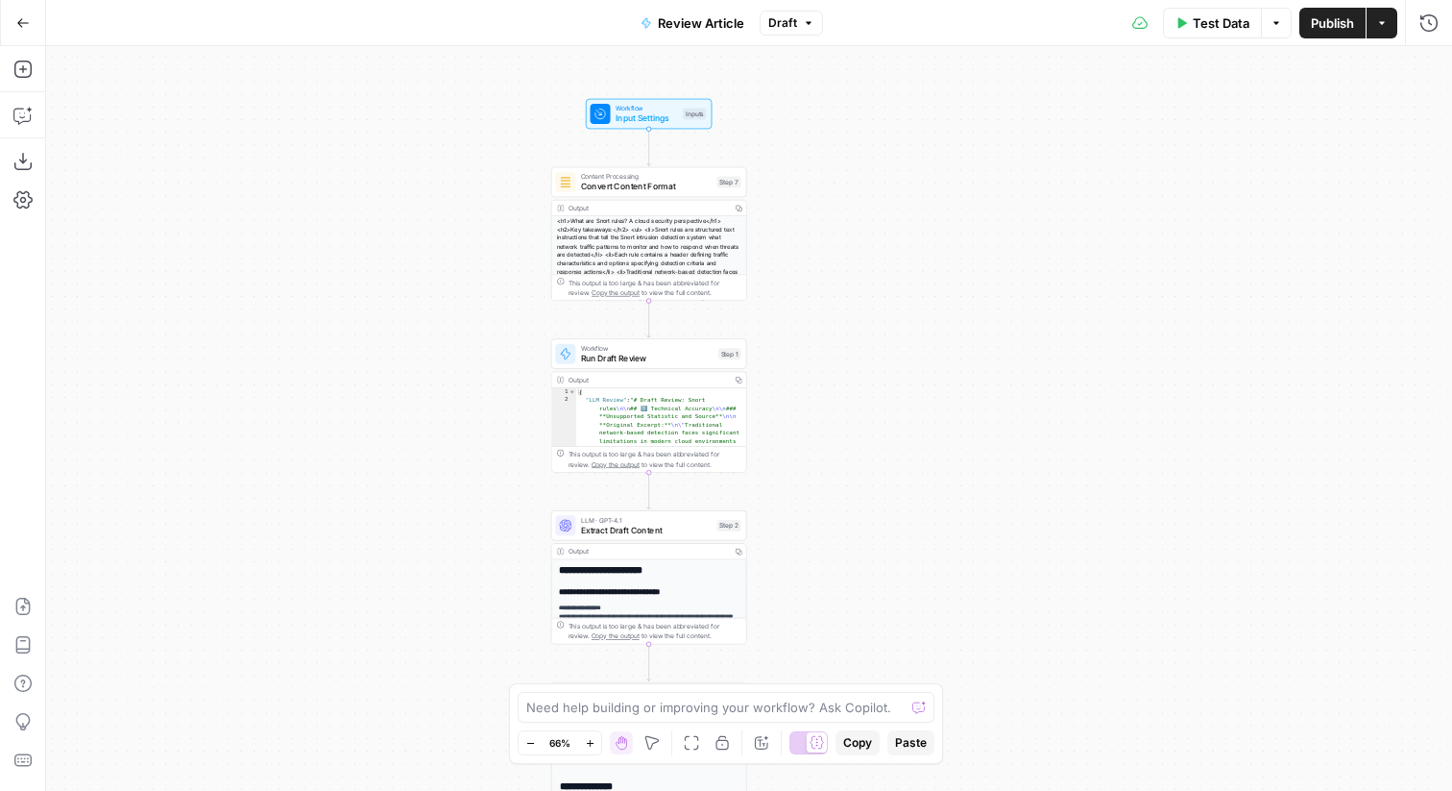
drag, startPoint x: 870, startPoint y: 313, endPoint x: 870, endPoint y: 450, distance: 136.4
click at [870, 450] on div "Workflow Input Settings Inputs Content Processing Convert Content Format Step 7…" at bounding box center [749, 418] width 1406 height 744
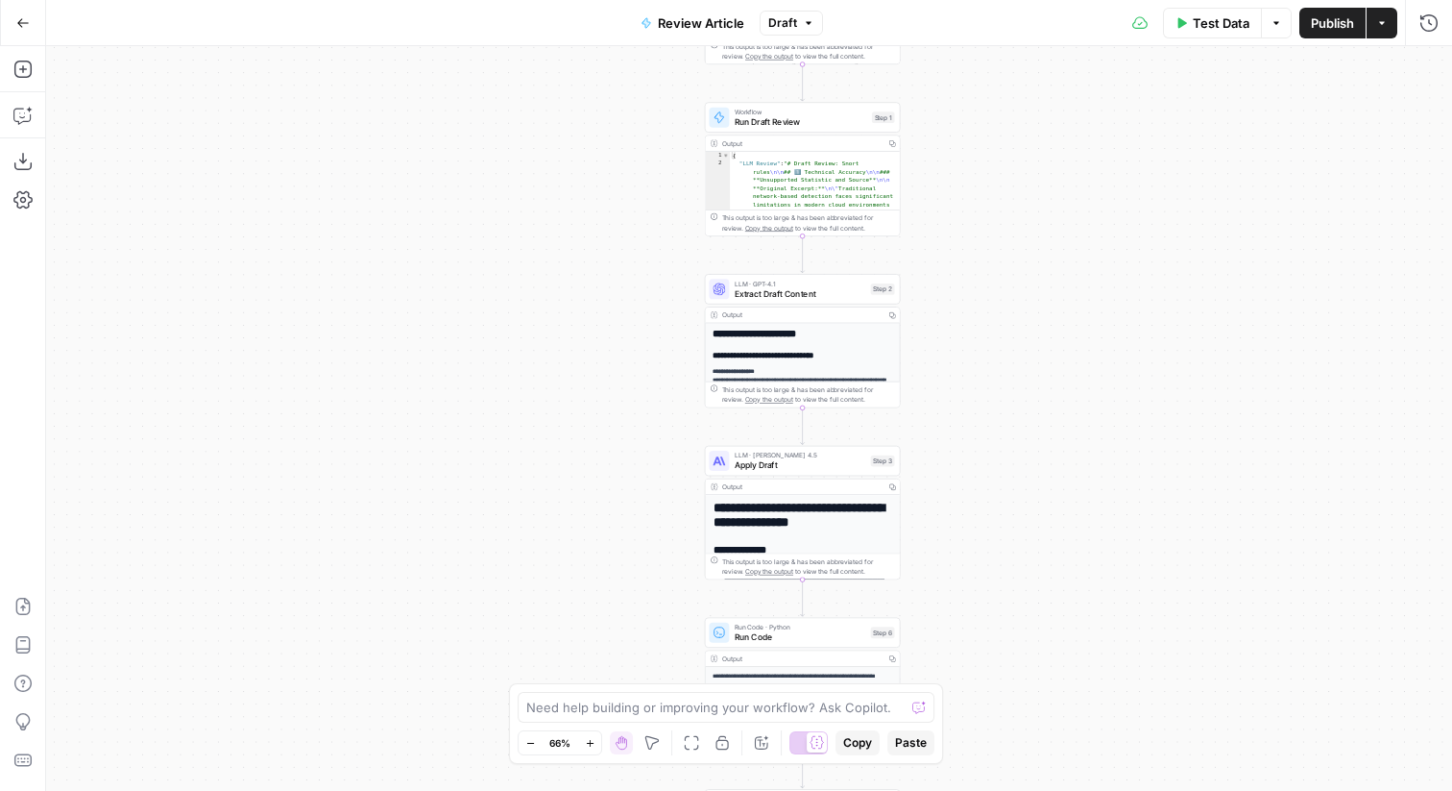
drag, startPoint x: 854, startPoint y: 483, endPoint x: 1007, endPoint y: 247, distance: 281.4
click at [1007, 247] on div "Workflow Input Settings Inputs Content Processing Convert Content Format Step 7…" at bounding box center [749, 418] width 1406 height 744
click at [1031, 296] on div "Workflow Input Settings Inputs Content Processing Convert Content Format Step 7…" at bounding box center [749, 418] width 1406 height 744
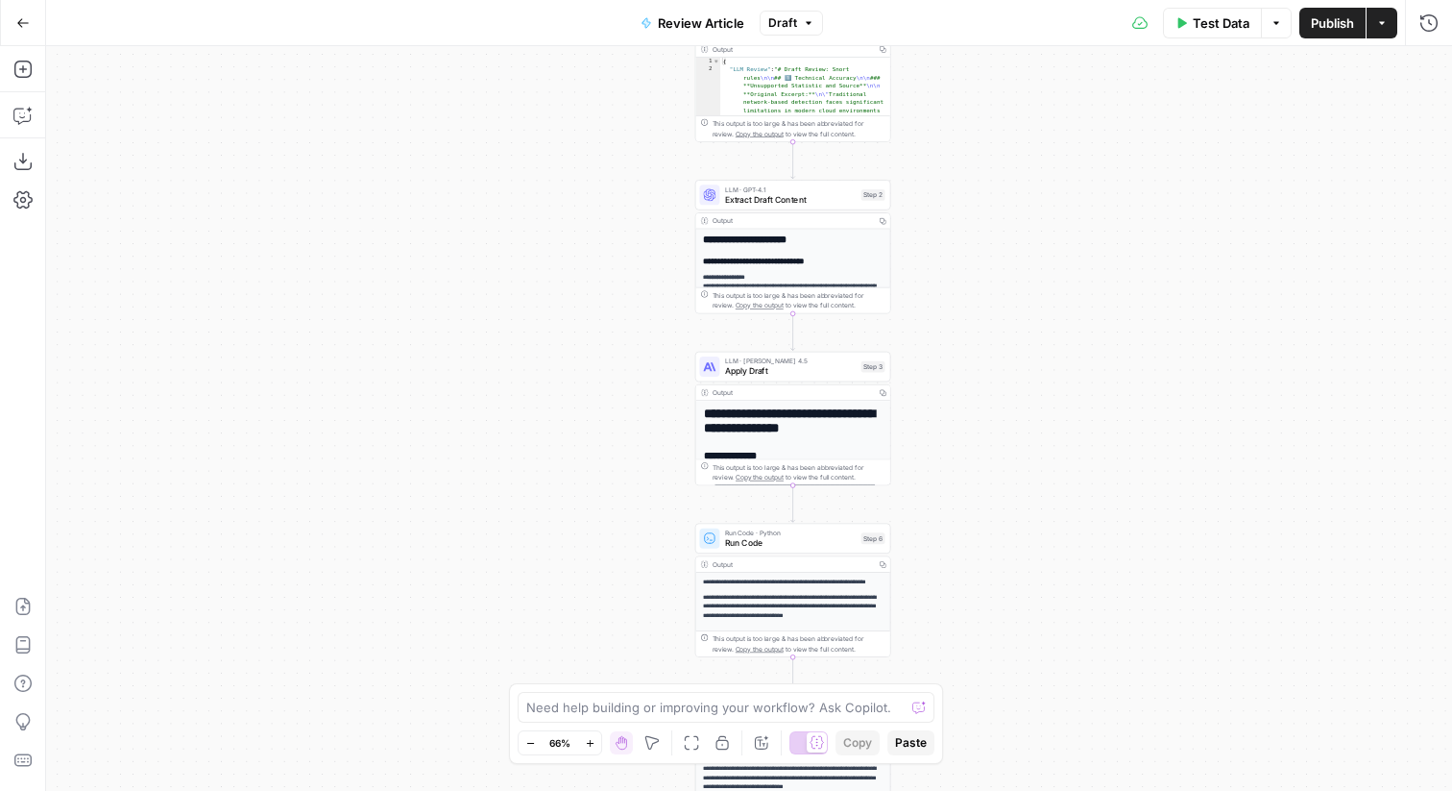
drag, startPoint x: 1041, startPoint y: 204, endPoint x: 1040, endPoint y: 183, distance: 21.2
click at [1040, 186] on div "Workflow Input Settings Inputs Content Processing Convert Content Format Step 7…" at bounding box center [749, 418] width 1406 height 744
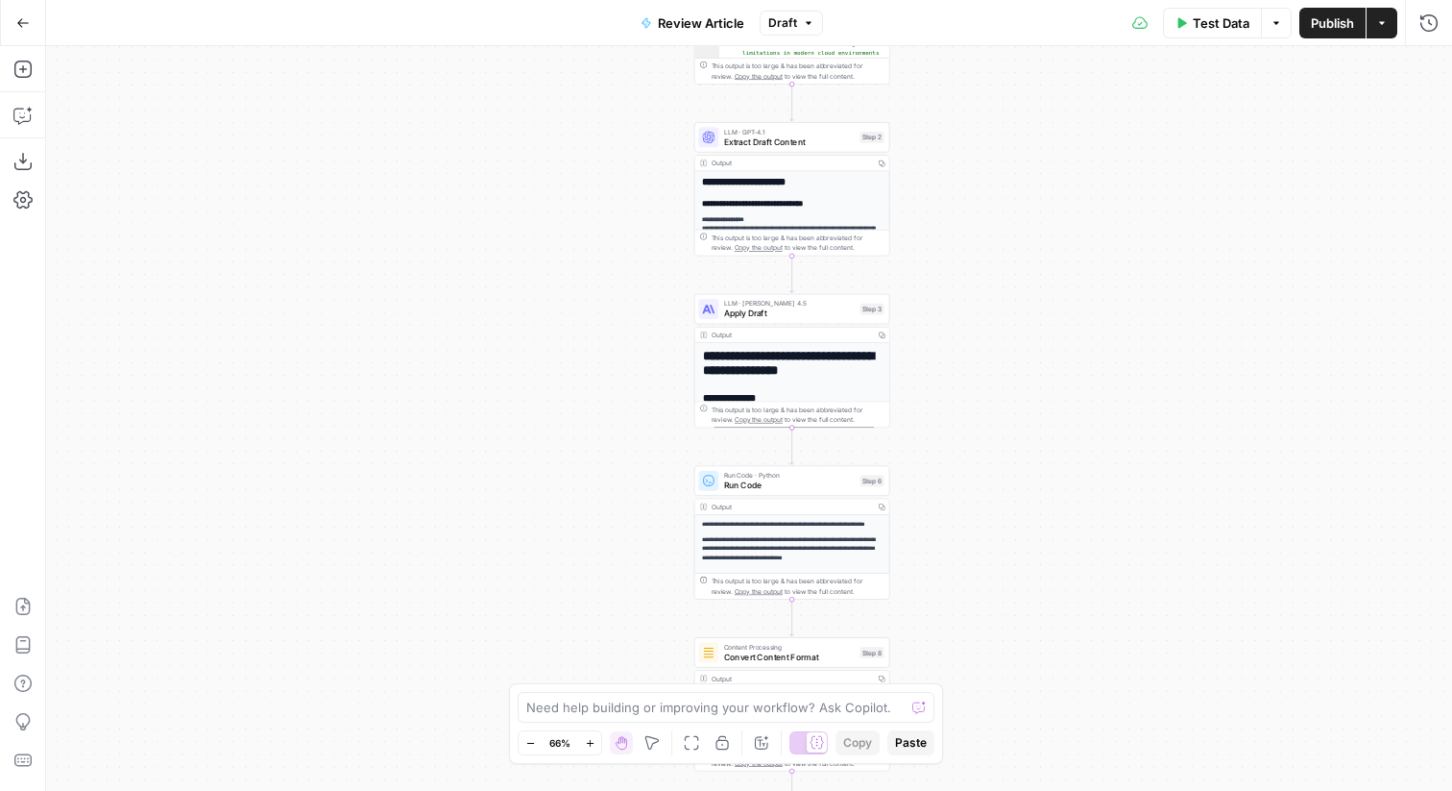
drag, startPoint x: 1039, startPoint y: 256, endPoint x: 1039, endPoint y: 122, distance: 133.5
click at [1039, 142] on div "Workflow Input Settings Inputs Content Processing Convert Content Format Step 7…" at bounding box center [749, 418] width 1406 height 744
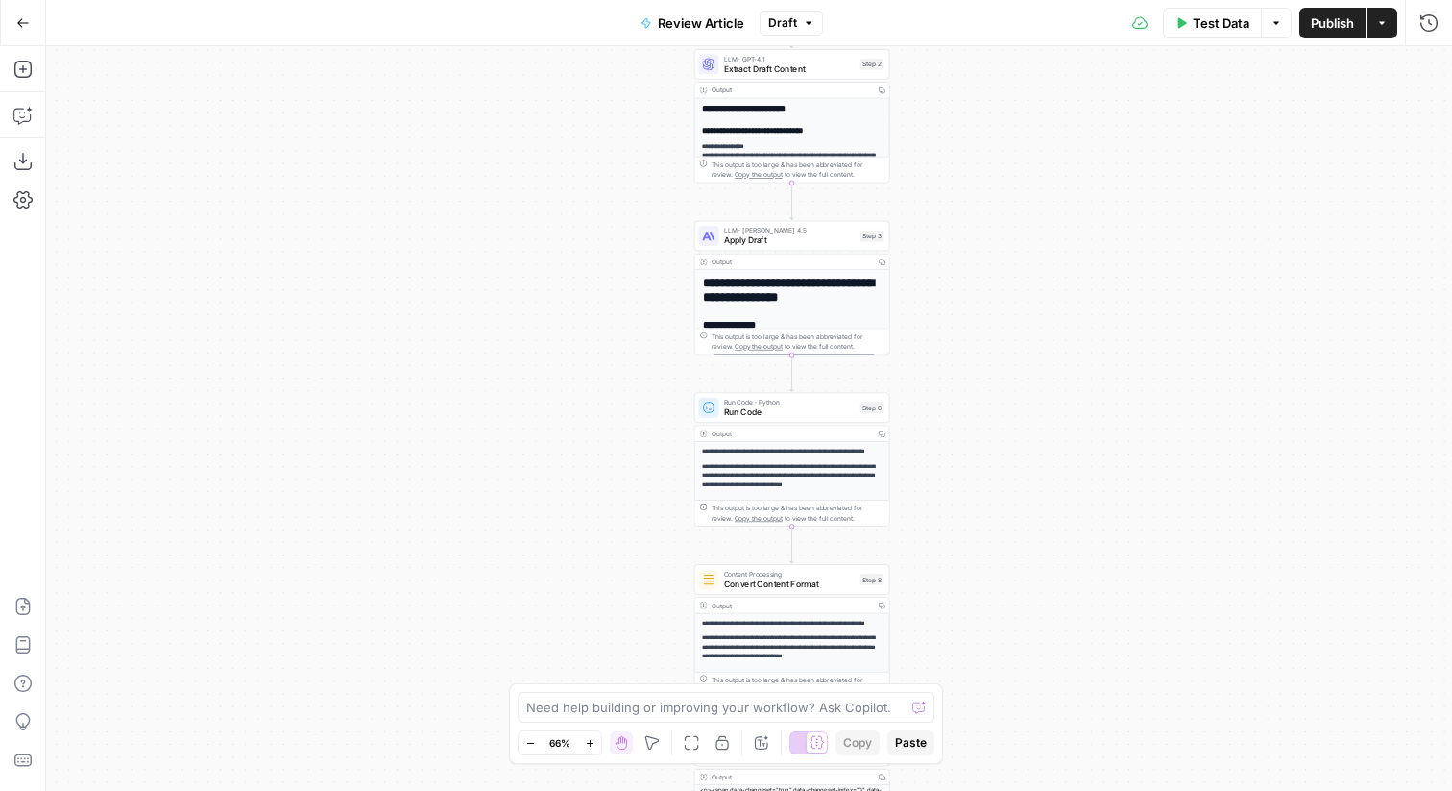
drag, startPoint x: 1015, startPoint y: 314, endPoint x: 1015, endPoint y: 201, distance: 113.4
click at [1015, 209] on div "Workflow Input Settings Inputs Content Processing Convert Content Format Step 7…" at bounding box center [749, 418] width 1406 height 744
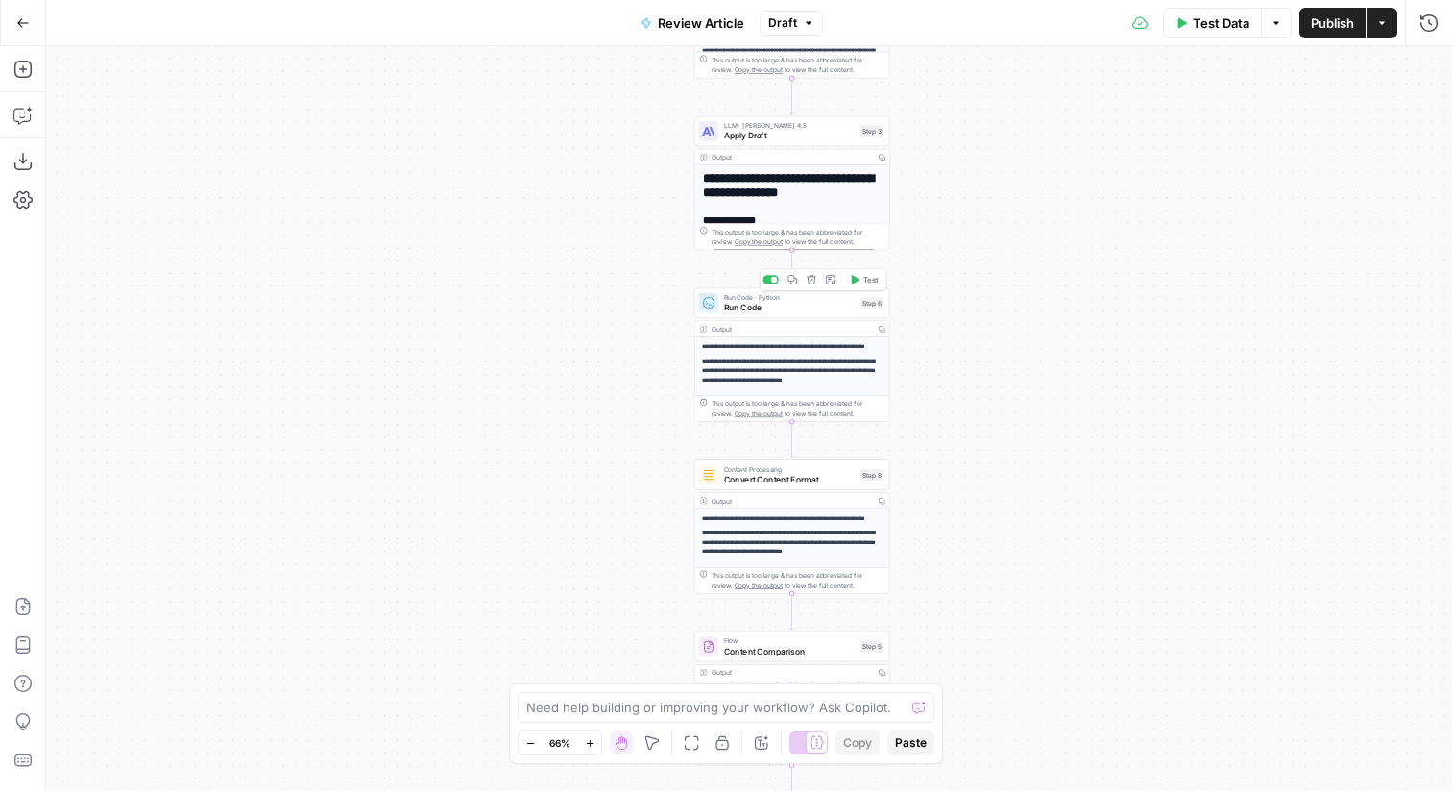
click at [758, 303] on span "Run Code" at bounding box center [790, 307] width 132 height 12
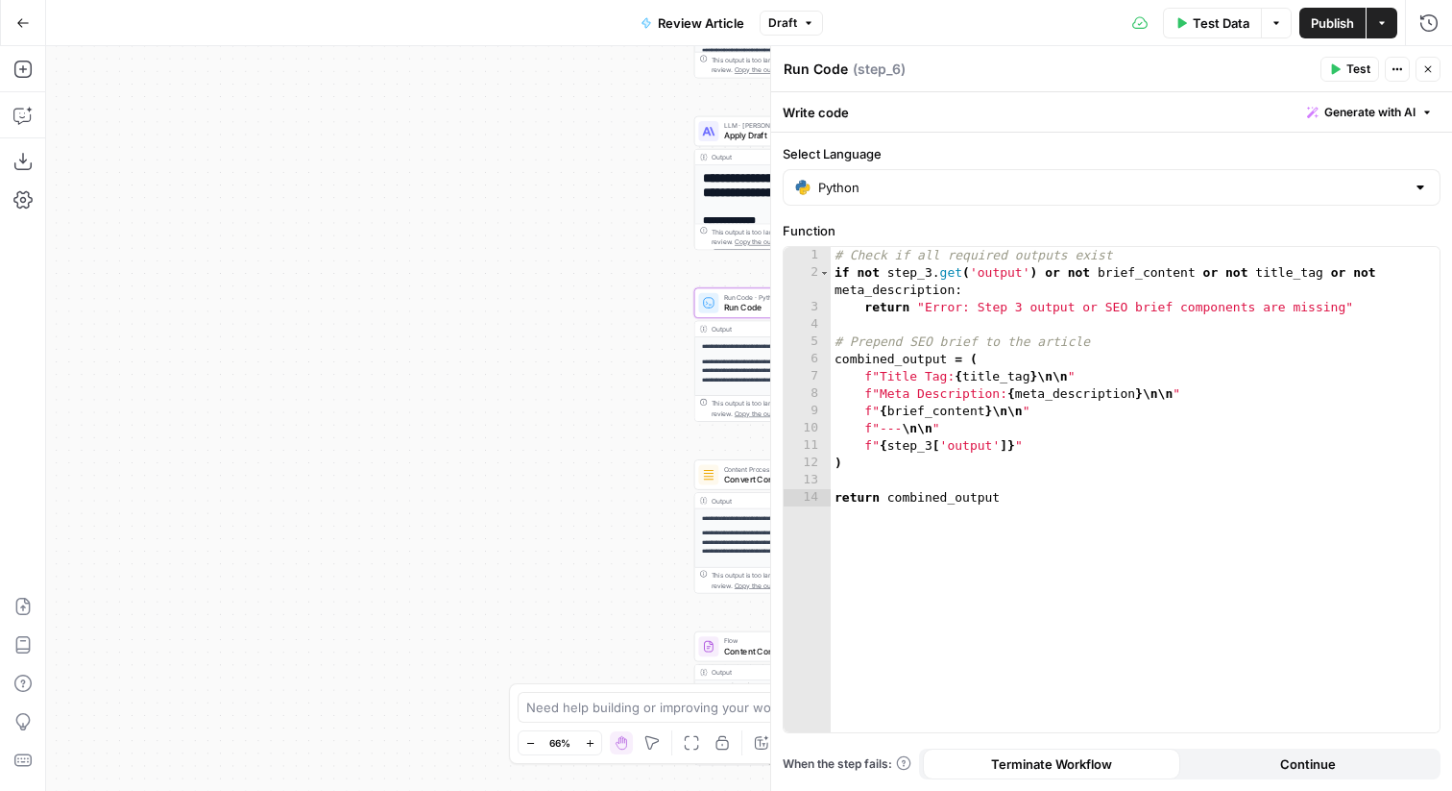
click at [1426, 57] on button "Close" at bounding box center [1428, 69] width 25 height 25
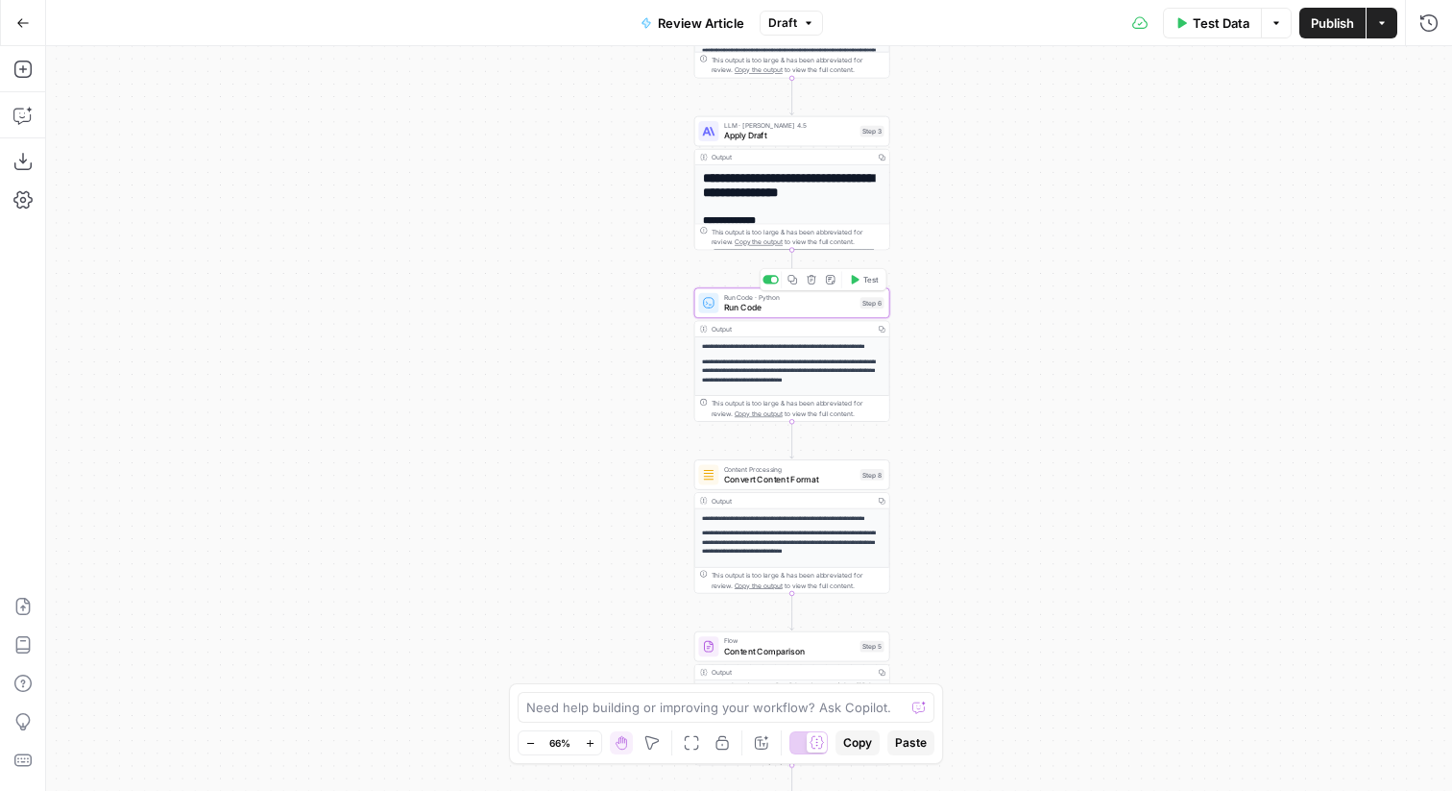
click at [777, 286] on div "Copy step Delete step Add Note Test" at bounding box center [823, 279] width 127 height 23
click at [773, 282] on div at bounding box center [771, 279] width 16 height 9
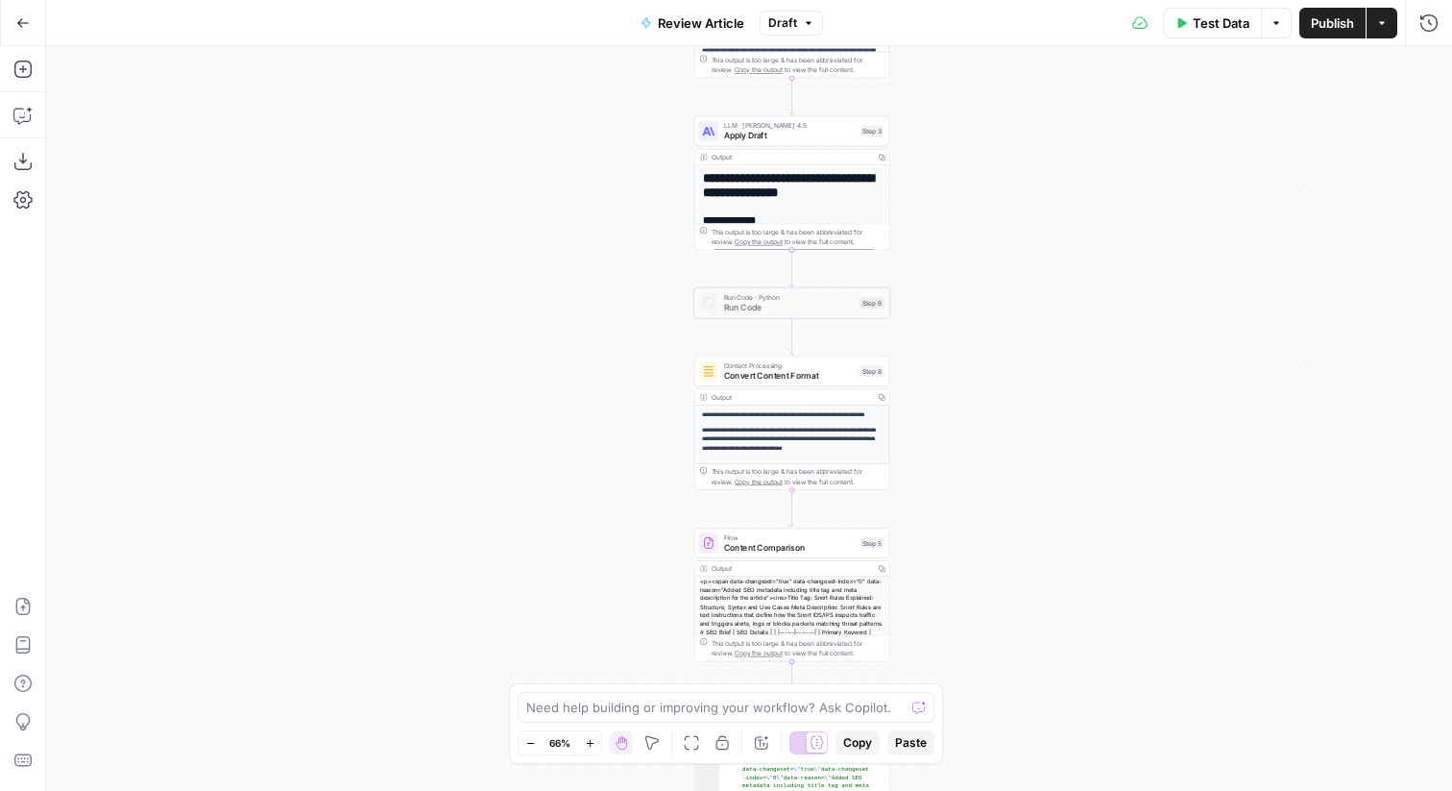
click at [795, 383] on div "Content Processing Convert Content Format Step 8 Copy step Delete step Add Note…" at bounding box center [793, 370] width 196 height 31
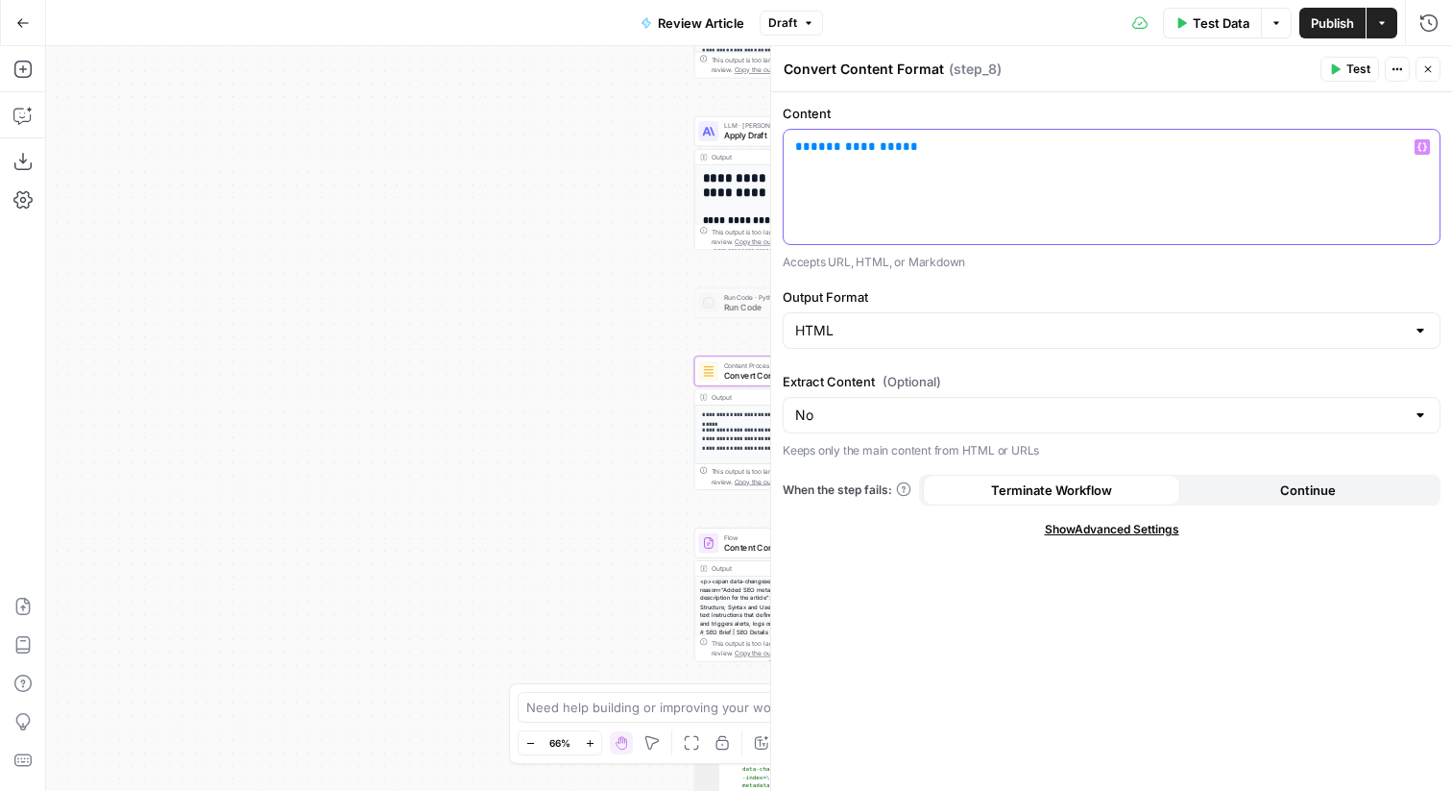
click at [848, 148] on span "**********" at bounding box center [857, 146] width 92 height 12
drag, startPoint x: 664, startPoint y: 366, endPoint x: 464, endPoint y: 345, distance: 200.9
click at [464, 345] on div "Workflow Input Settings Inputs Content Processing Convert Content Format Step 7…" at bounding box center [749, 418] width 1406 height 744
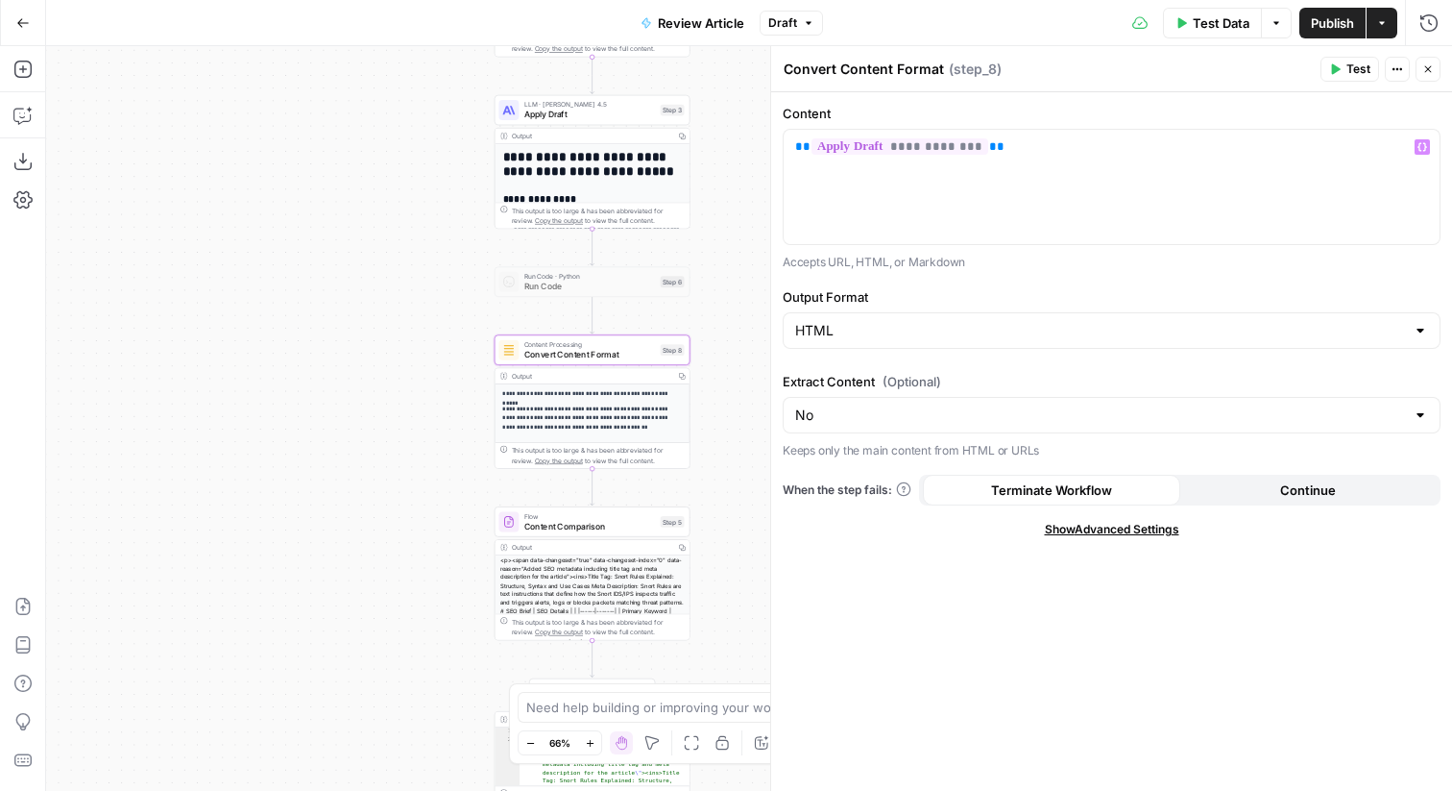
click at [1322, 11] on button "Publish" at bounding box center [1333, 23] width 66 height 31
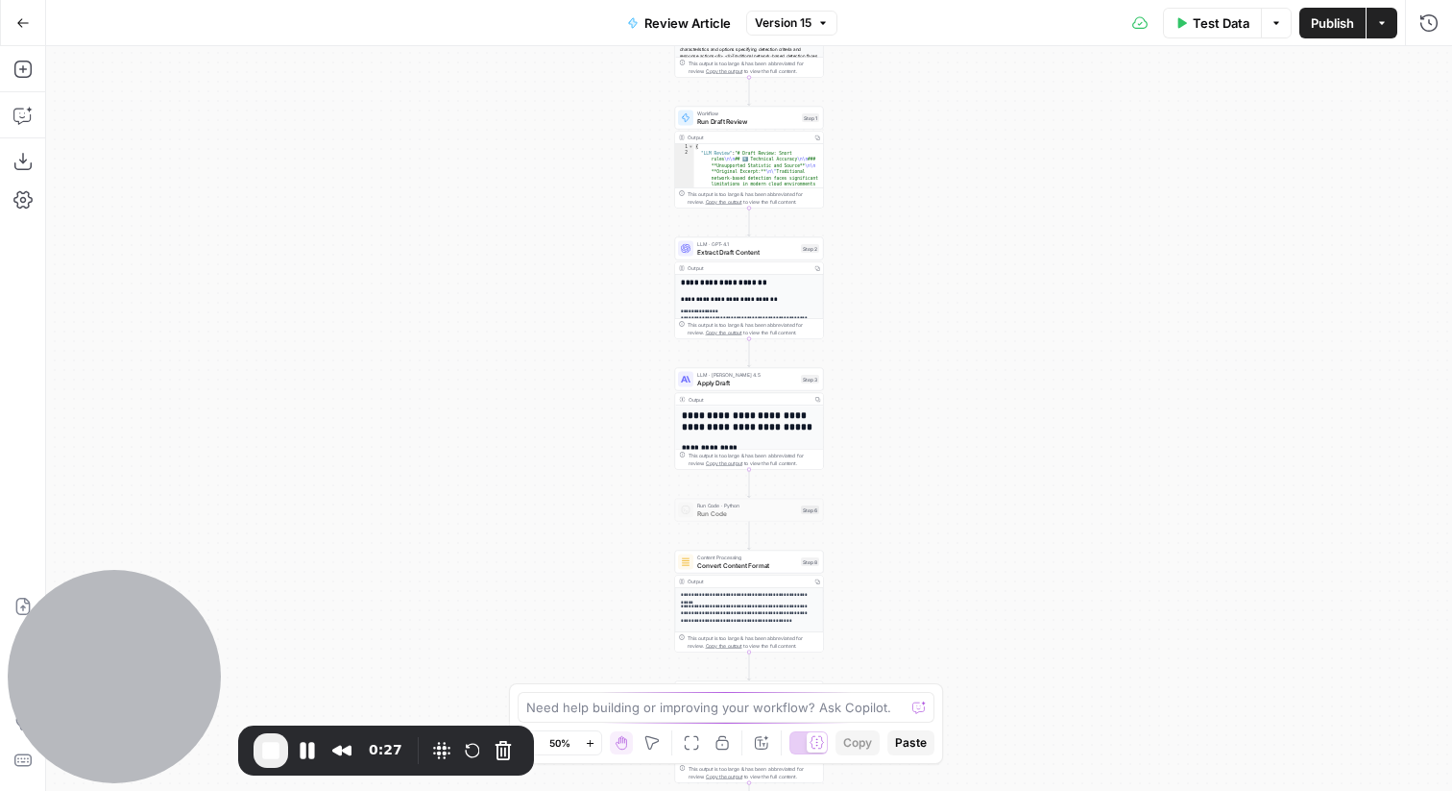
drag, startPoint x: 920, startPoint y: 131, endPoint x: 920, endPoint y: 171, distance: 40.3
click at [920, 171] on div "Workflow Input Settings Inputs Content Processing Convert Content Format Step 7…" at bounding box center [749, 418] width 1406 height 744
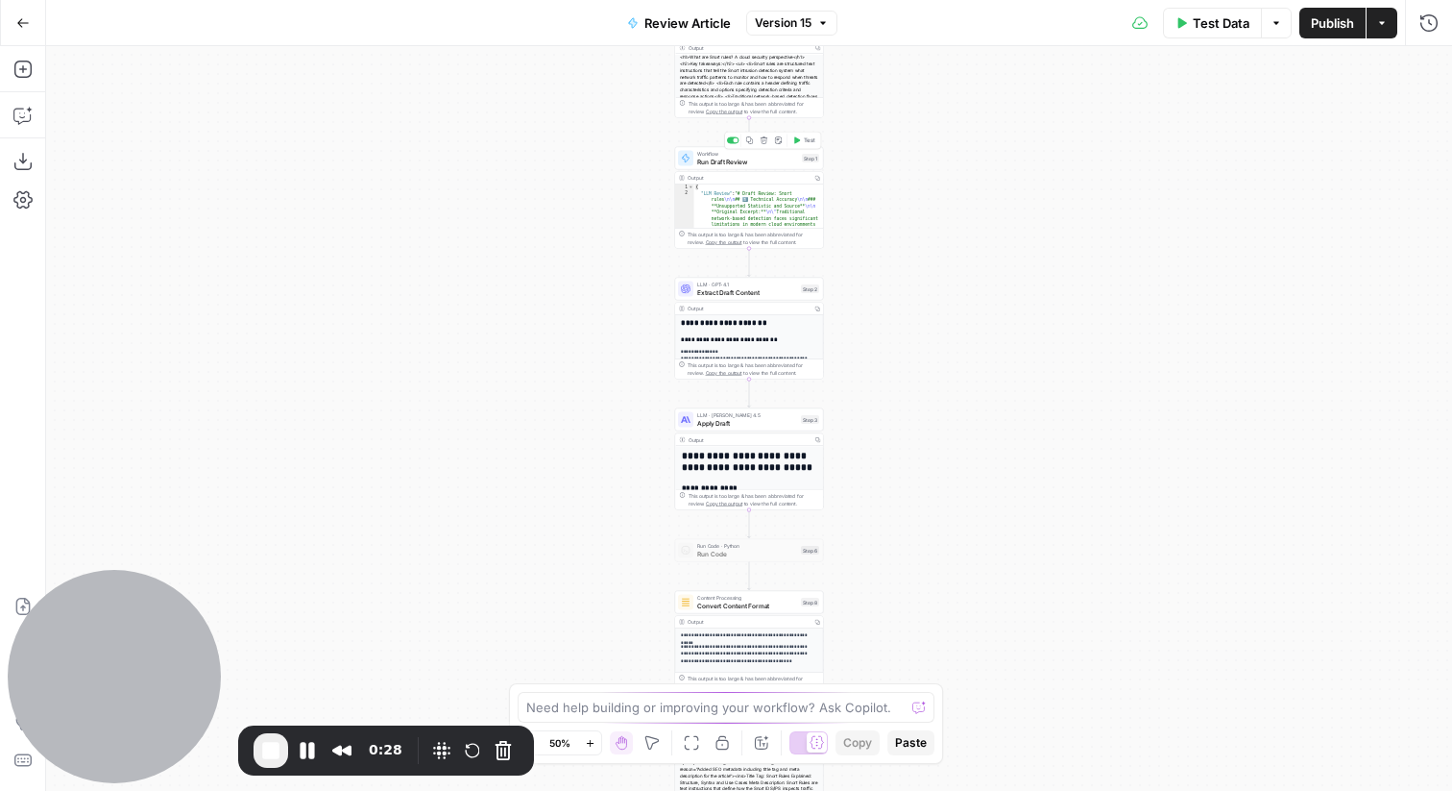
drag, startPoint x: 914, startPoint y: 134, endPoint x: 914, endPoint y: 146, distance: 11.5
click at [914, 146] on div "Workflow Input Settings Inputs Content Processing Convert Content Format Step 7…" at bounding box center [749, 418] width 1406 height 744
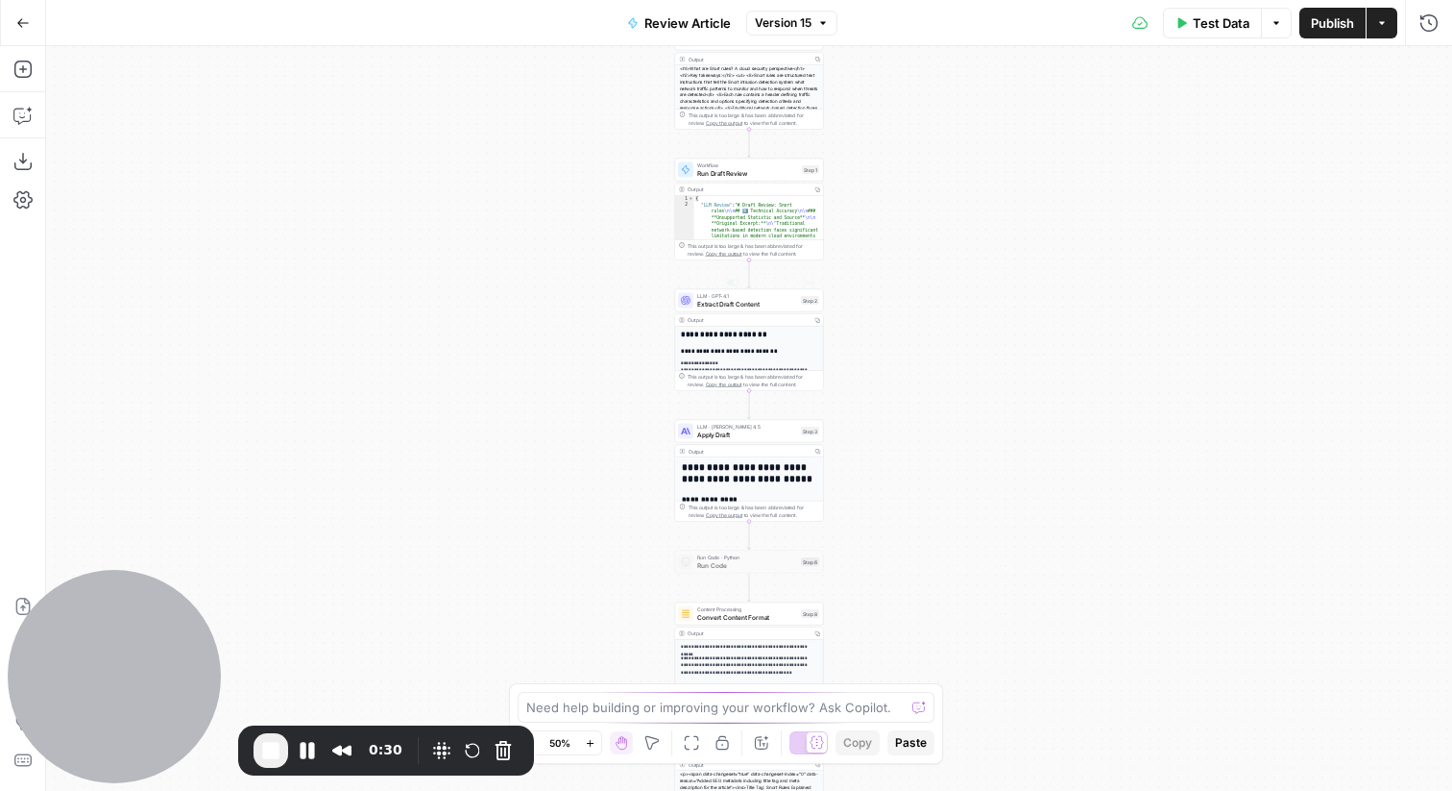
drag, startPoint x: 962, startPoint y: 357, endPoint x: 962, endPoint y: 347, distance: 10.6
click at [962, 348] on div "Workflow Input Settings Inputs Content Processing Convert Content Format Step 7…" at bounding box center [749, 418] width 1406 height 744
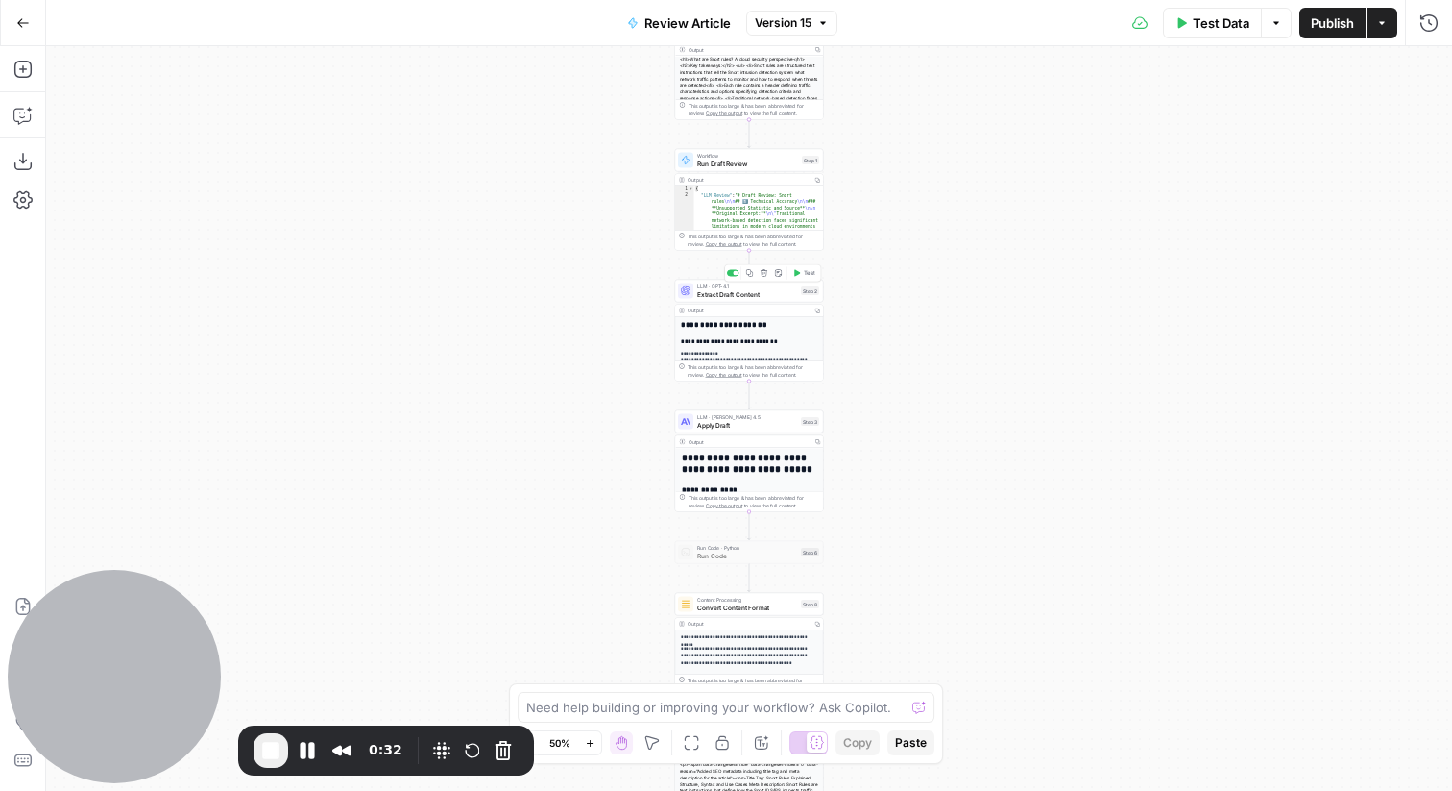
drag, startPoint x: 912, startPoint y: 379, endPoint x: 912, endPoint y: 315, distance: 64.4
click at [912, 315] on div "Workflow Input Settings Inputs Content Processing Convert Content Format Step 7…" at bounding box center [749, 418] width 1406 height 744
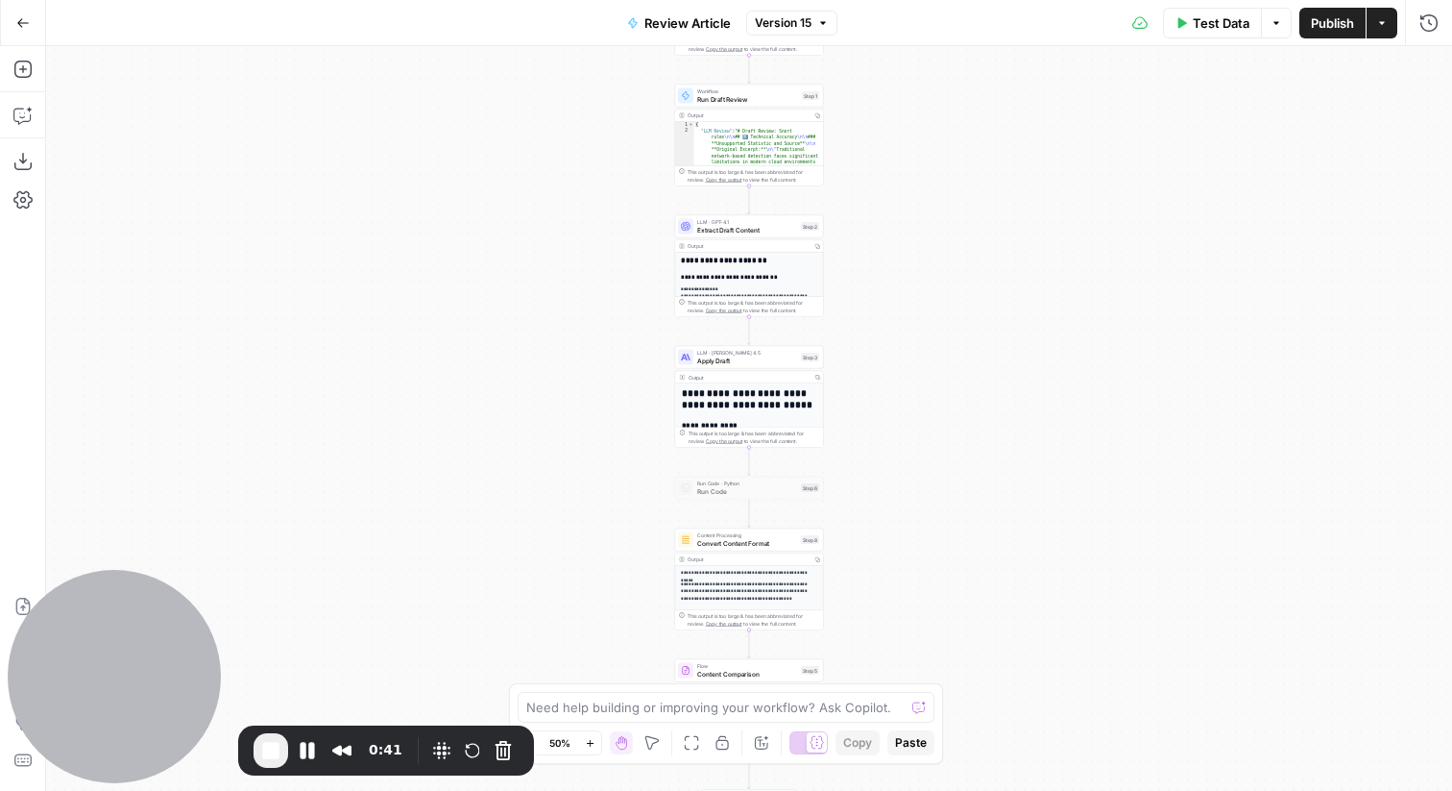
drag, startPoint x: 918, startPoint y: 450, endPoint x: 918, endPoint y: 328, distance: 122.0
click at [918, 328] on div "Workflow Input Settings Inputs Content Processing Convert Content Format Step 7…" at bounding box center [749, 418] width 1406 height 744
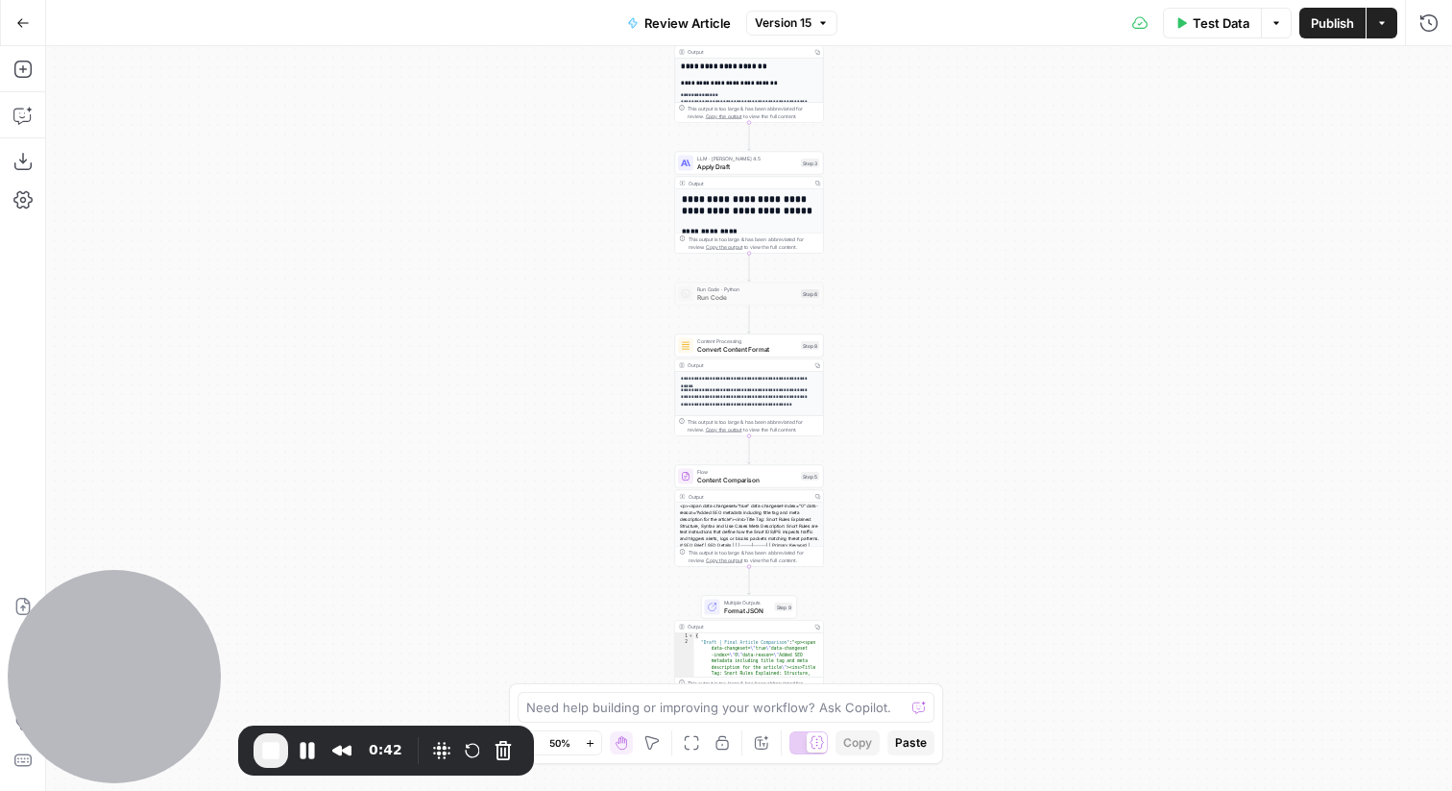
drag, startPoint x: 976, startPoint y: 400, endPoint x: 976, endPoint y: 278, distance: 122.0
click at [976, 278] on div "Workflow Input Settings Inputs Content Processing Convert Content Format Step 7…" at bounding box center [749, 418] width 1406 height 744
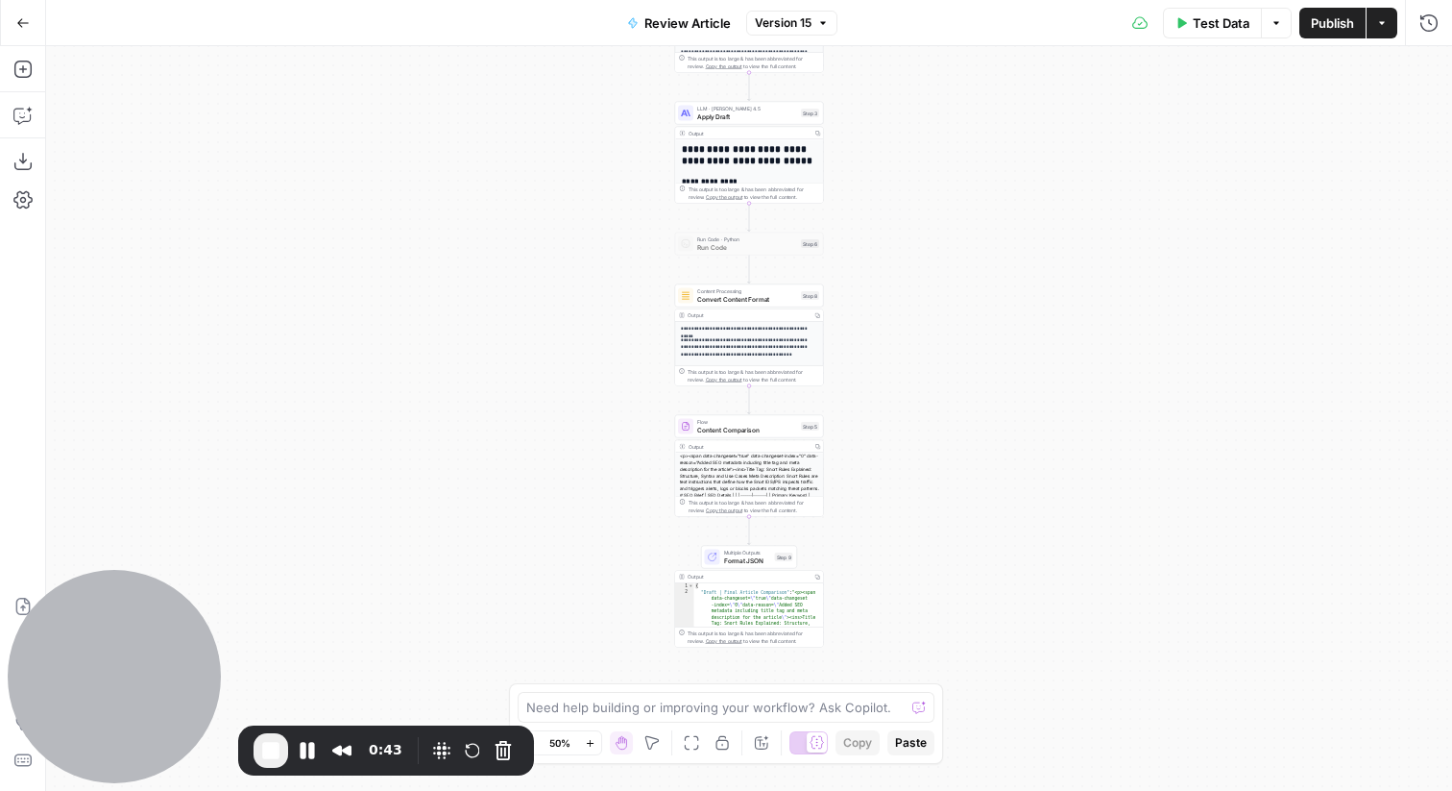
drag, startPoint x: 965, startPoint y: 396, endPoint x: 965, endPoint y: 269, distance: 126.8
click at [965, 269] on div "Workflow Input Settings Inputs Content Processing Convert Content Format Step 7…" at bounding box center [749, 418] width 1406 height 744
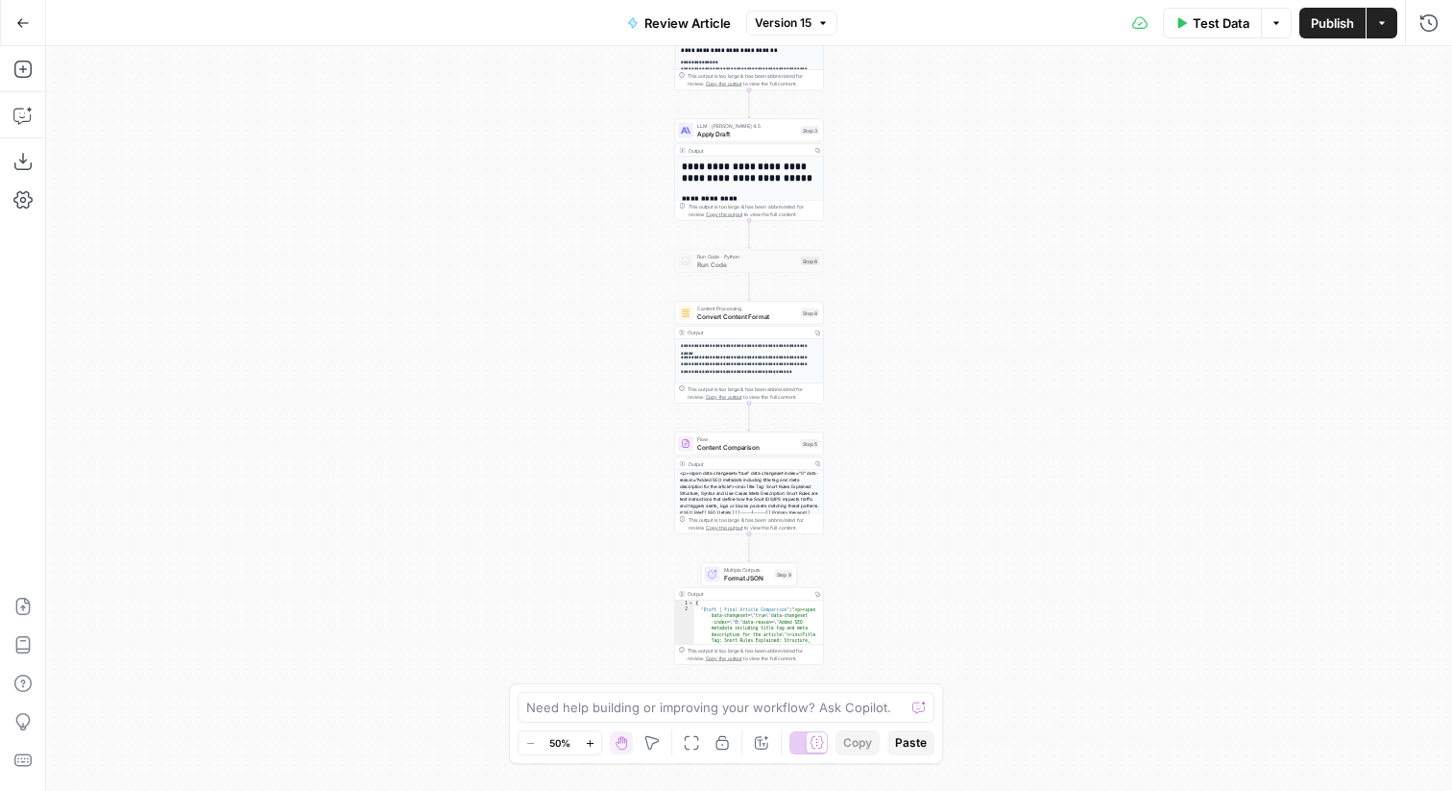
drag, startPoint x: 948, startPoint y: 185, endPoint x: 948, endPoint y: 665, distance: 479.4
click at [948, 665] on div "Workflow Input Settings Inputs Content Processing Convert Content Format Step 7…" at bounding box center [749, 418] width 1406 height 744
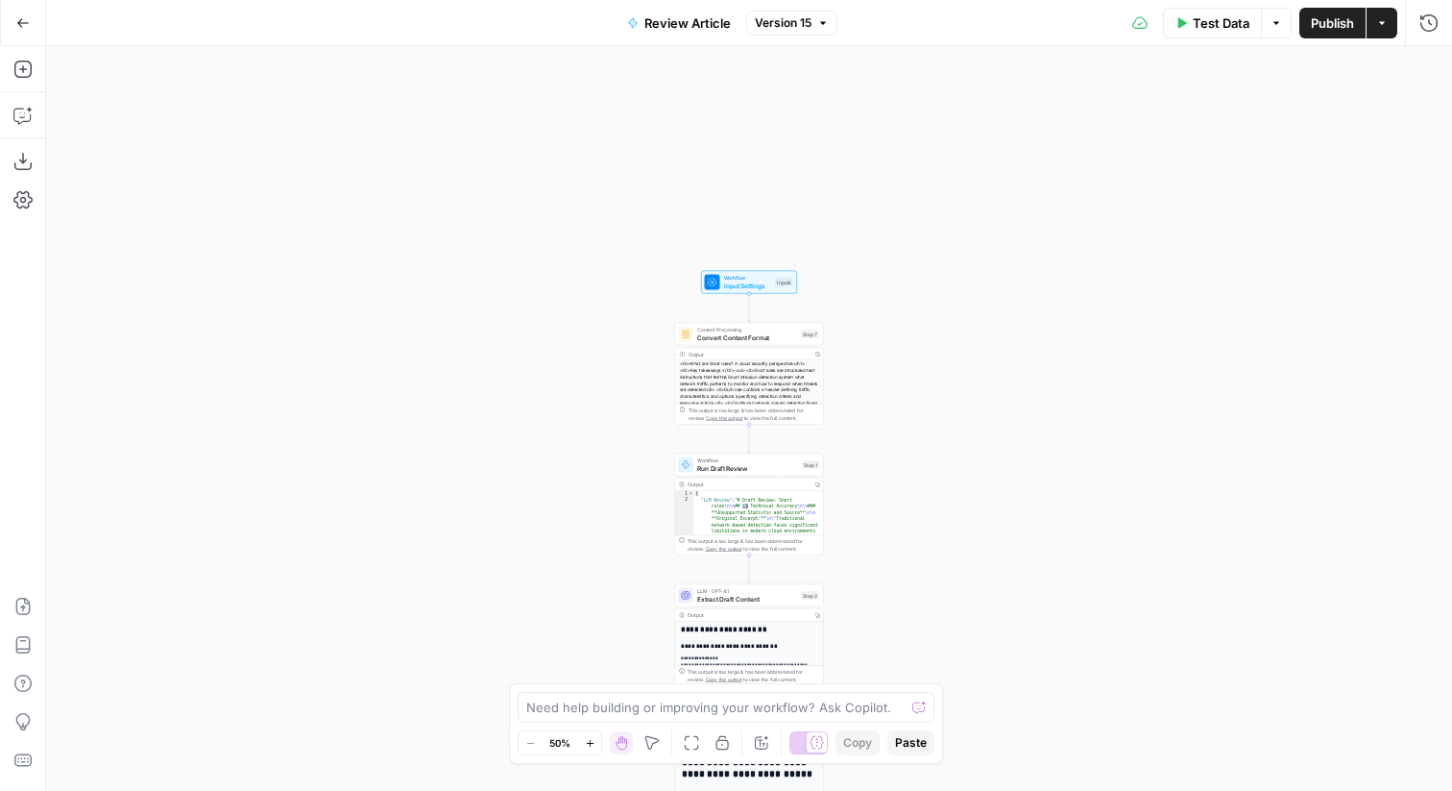
drag, startPoint x: 970, startPoint y: 216, endPoint x: 970, endPoint y: 683, distance: 466.9
click at [970, 683] on div "Workflow Input Settings Inputs Content Processing Convert Content Format Step 7…" at bounding box center [749, 418] width 1406 height 744
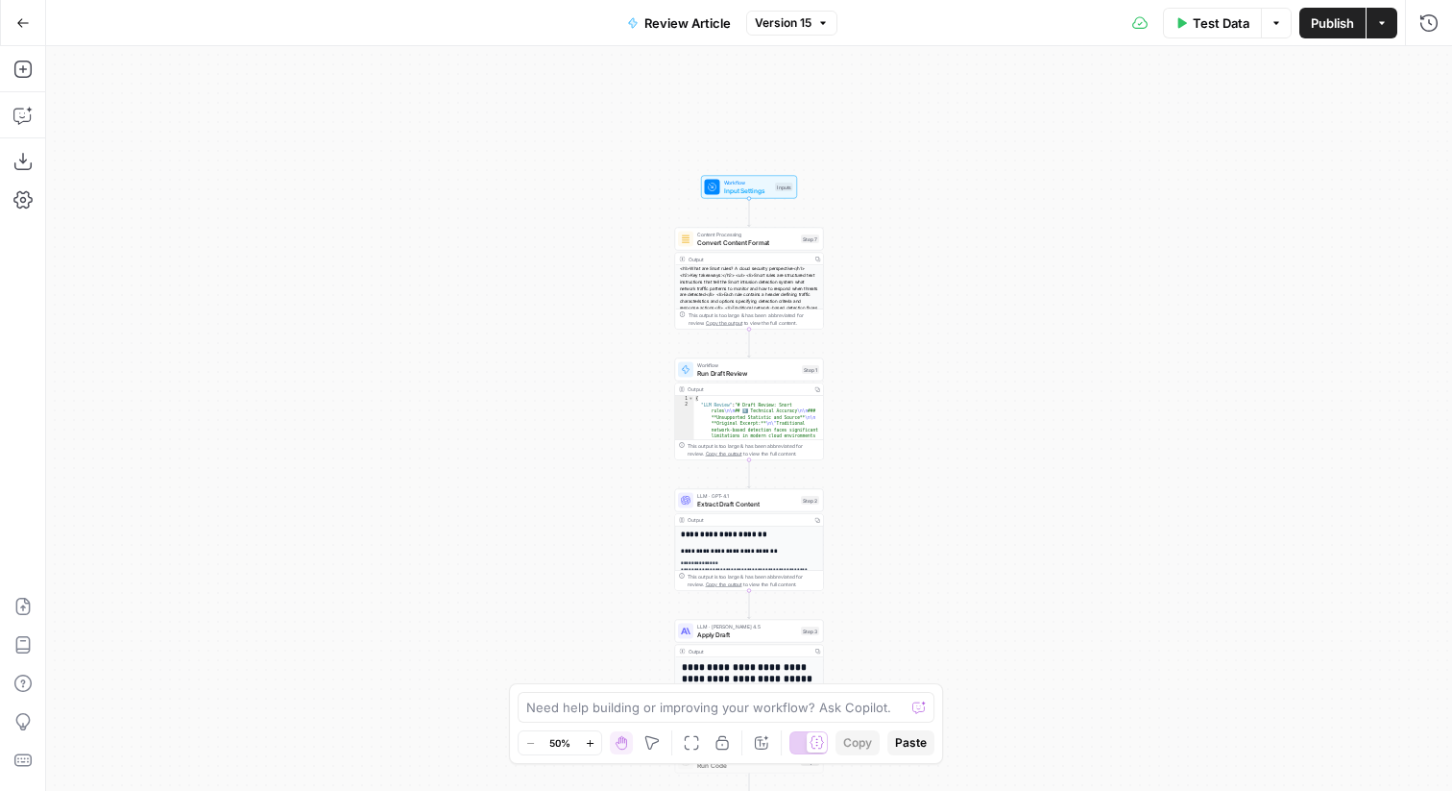
drag, startPoint x: 970, startPoint y: 599, endPoint x: 970, endPoint y: 298, distance: 301.6
click at [970, 298] on div "Workflow Input Settings Inputs Content Processing Convert Content Format Step 7…" at bounding box center [749, 418] width 1406 height 744
drag, startPoint x: 1032, startPoint y: 405, endPoint x: 998, endPoint y: 265, distance: 144.2
click at [998, 265] on div "Workflow Input Settings Inputs Content Processing Convert Content Format Step 7…" at bounding box center [749, 418] width 1406 height 744
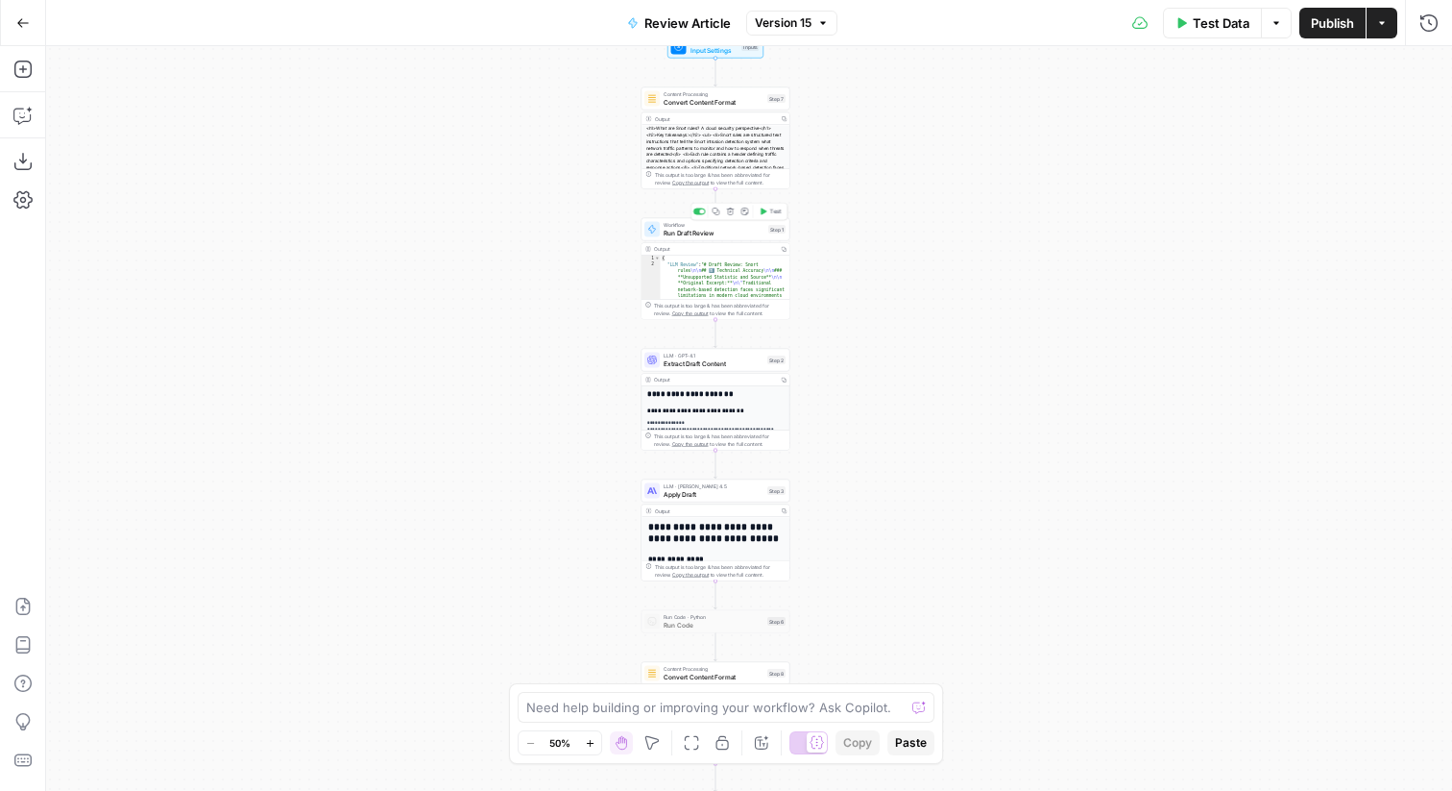
click at [693, 232] on span "Run Draft Review" at bounding box center [714, 233] width 101 height 10
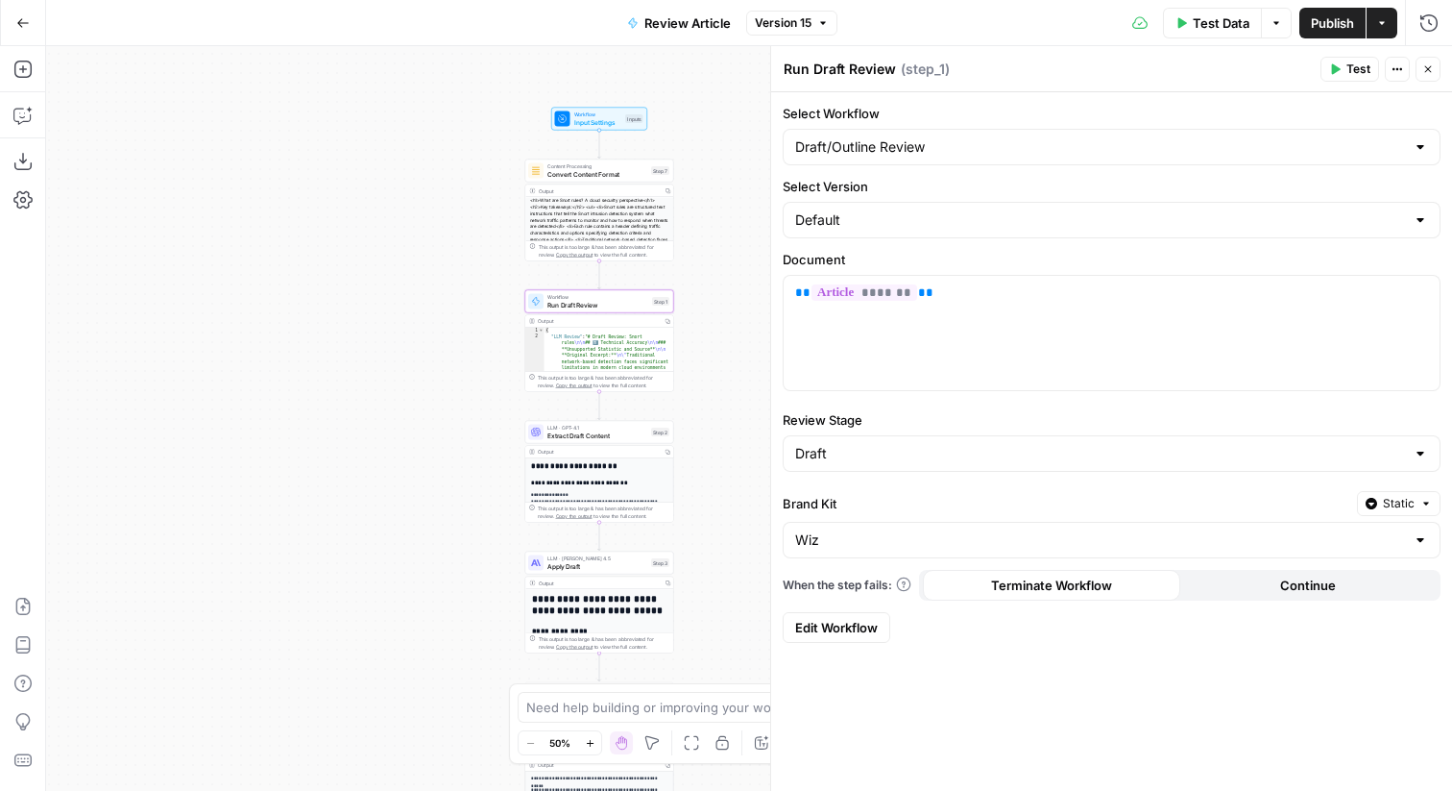
drag, startPoint x: 521, startPoint y: 397, endPoint x: 374, endPoint y: 471, distance: 164.5
click at [374, 471] on div "Workflow Input Settings Inputs Content Processing Convert Content Format Step 7…" at bounding box center [749, 418] width 1406 height 744
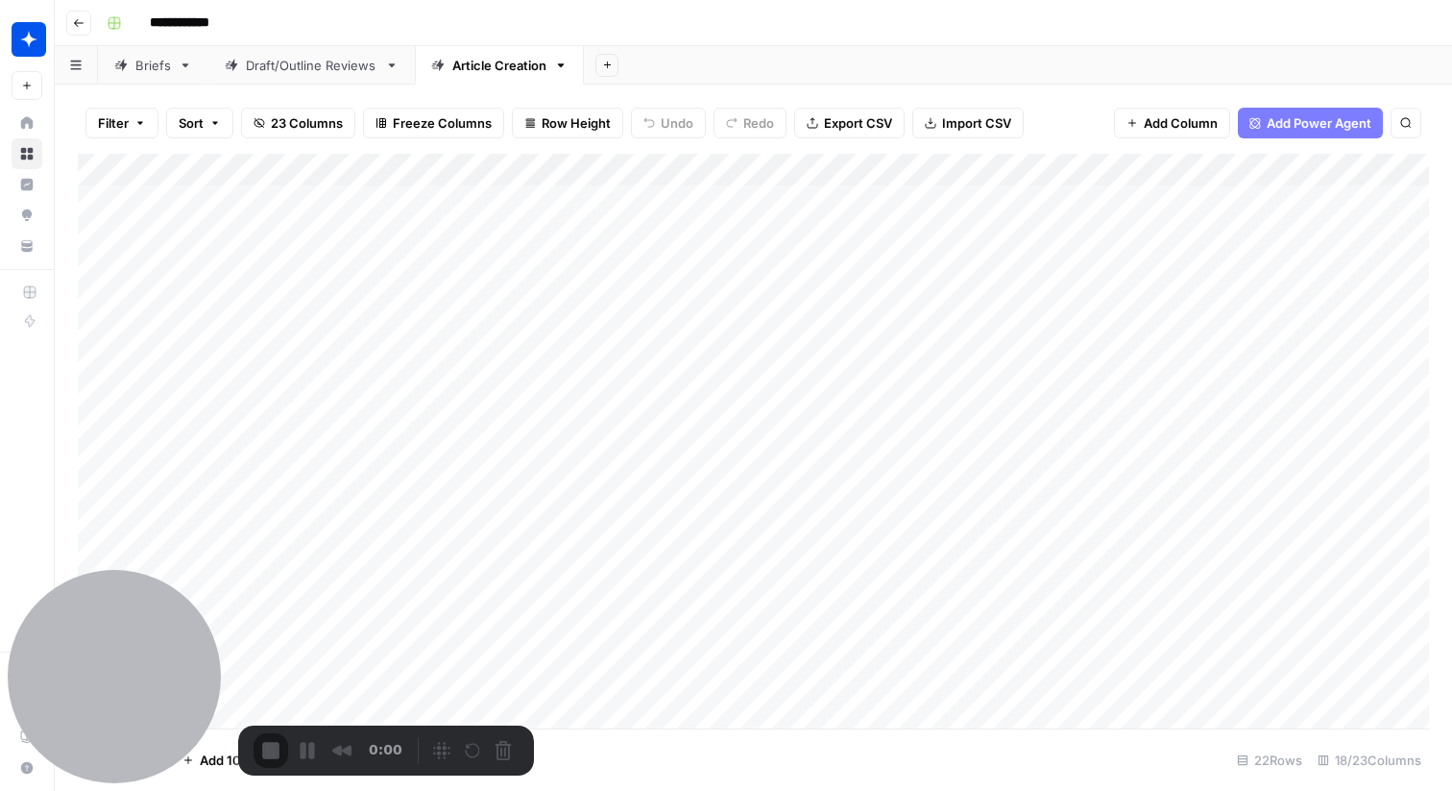
click at [737, 790] on div at bounding box center [726, 791] width 1452 height 0
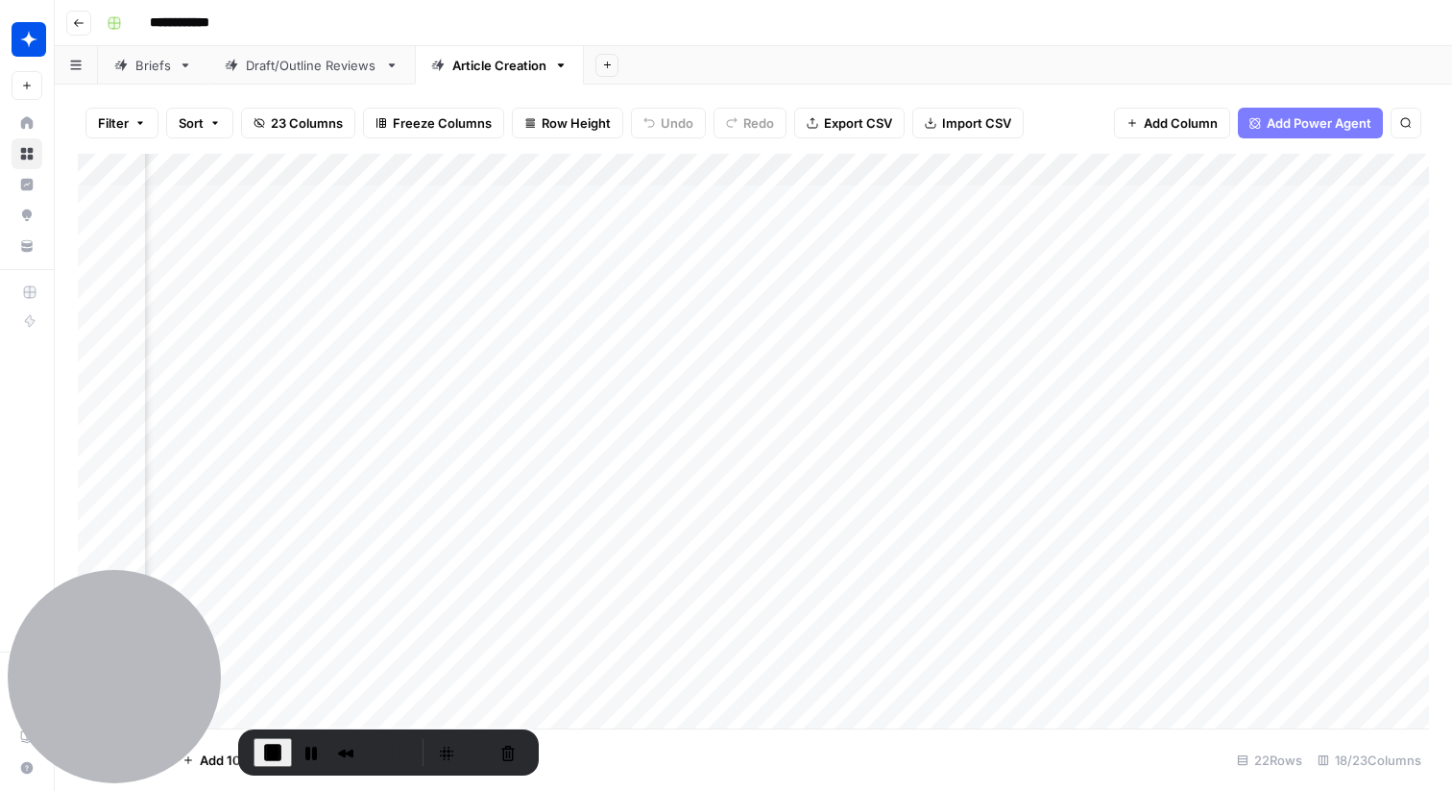
scroll to position [588, 1609]
click at [317, 65] on div "Draft/Outline Reviews" at bounding box center [312, 65] width 132 height 19
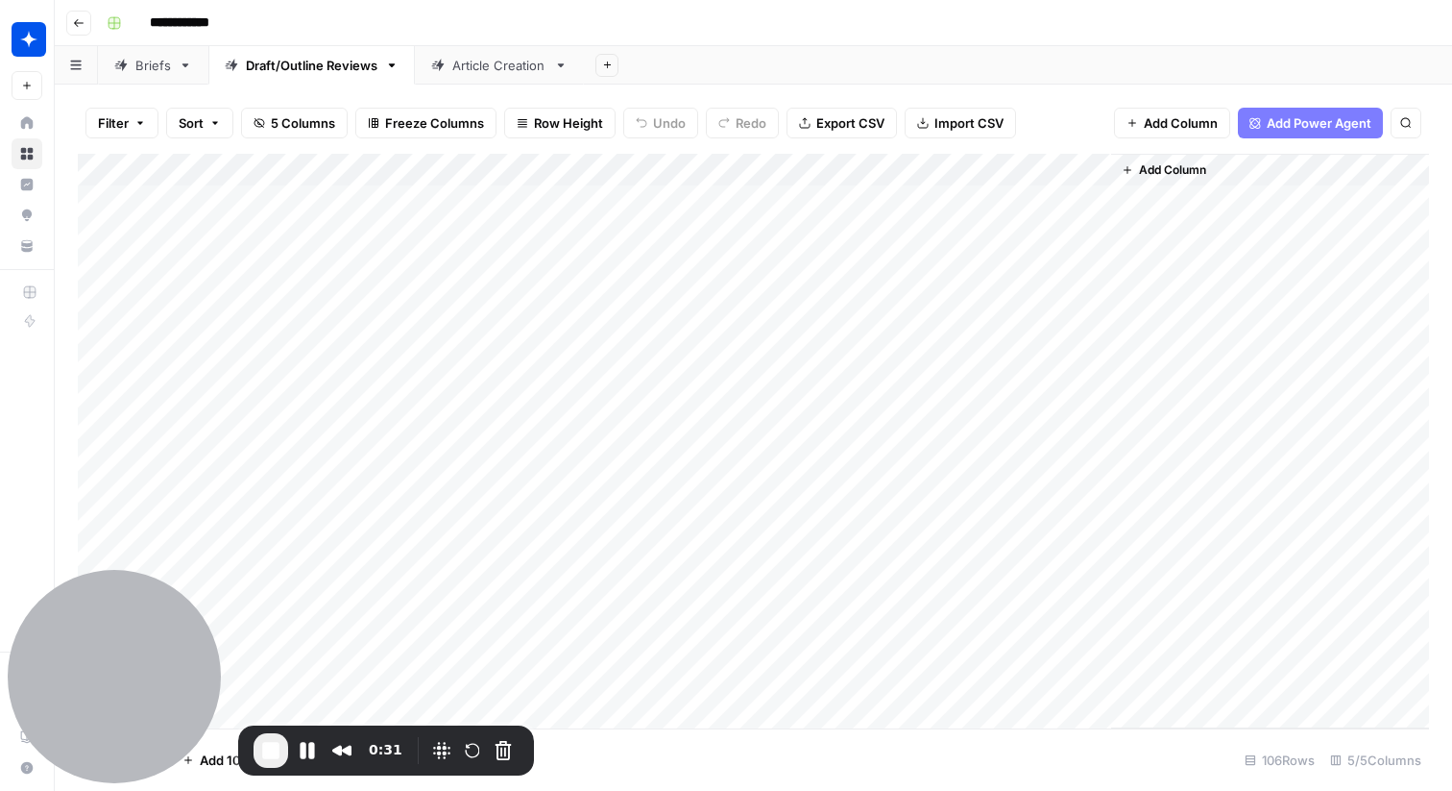
click at [477, 68] on div "Article Creation" at bounding box center [499, 65] width 94 height 19
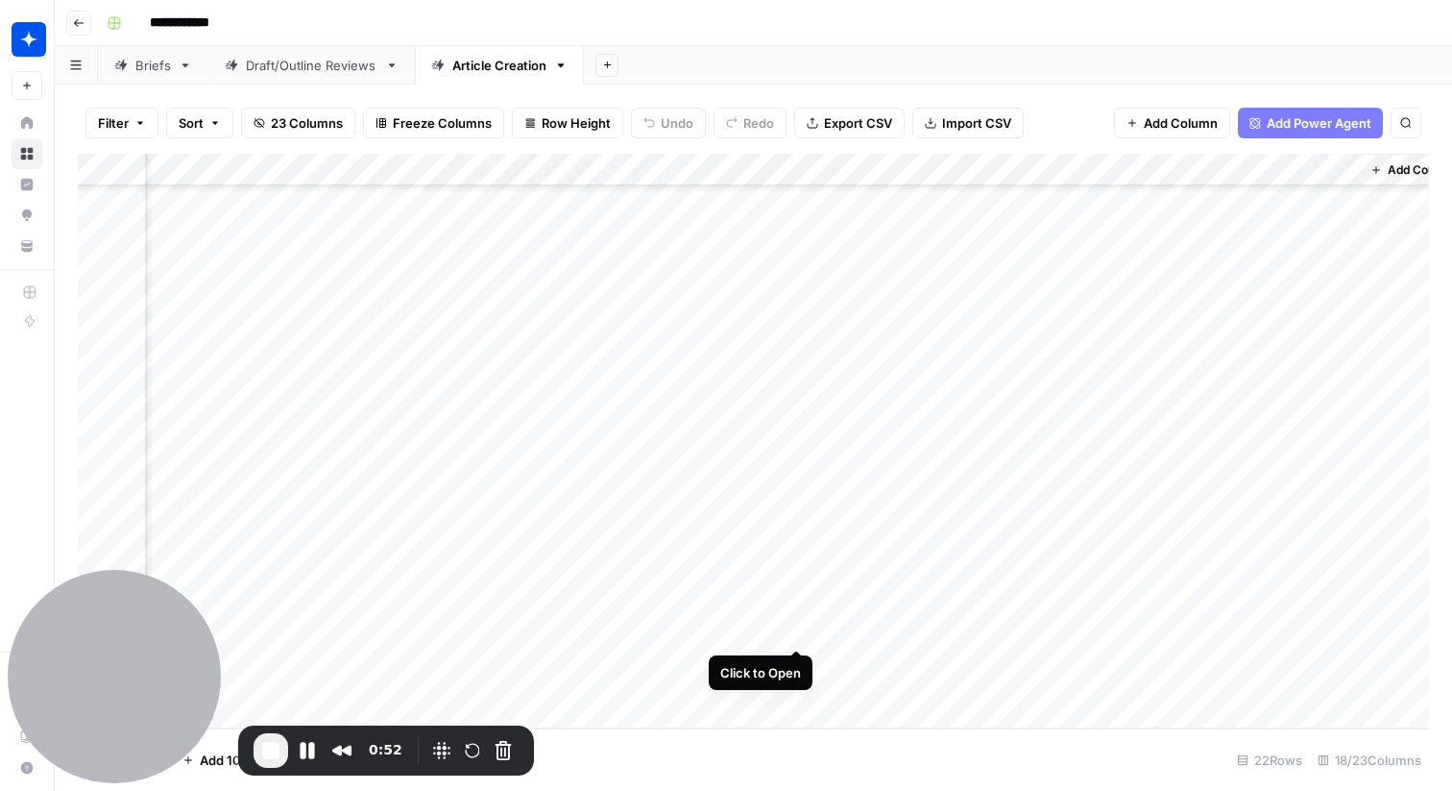
click at [799, 616] on div "Add Column" at bounding box center [754, 441] width 1352 height 574
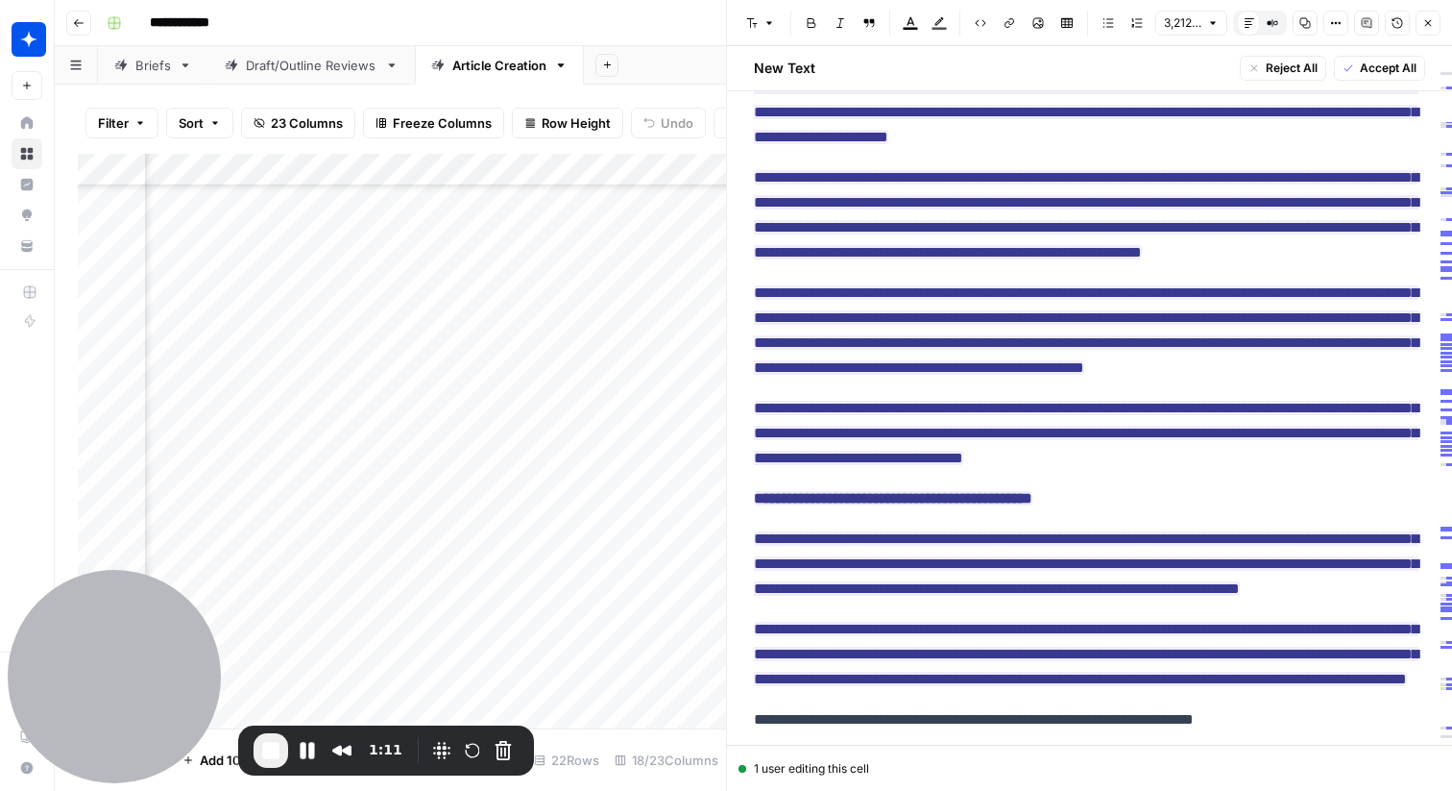
scroll to position [3005, 0]
